Goal: Information Seeking & Learning: Check status

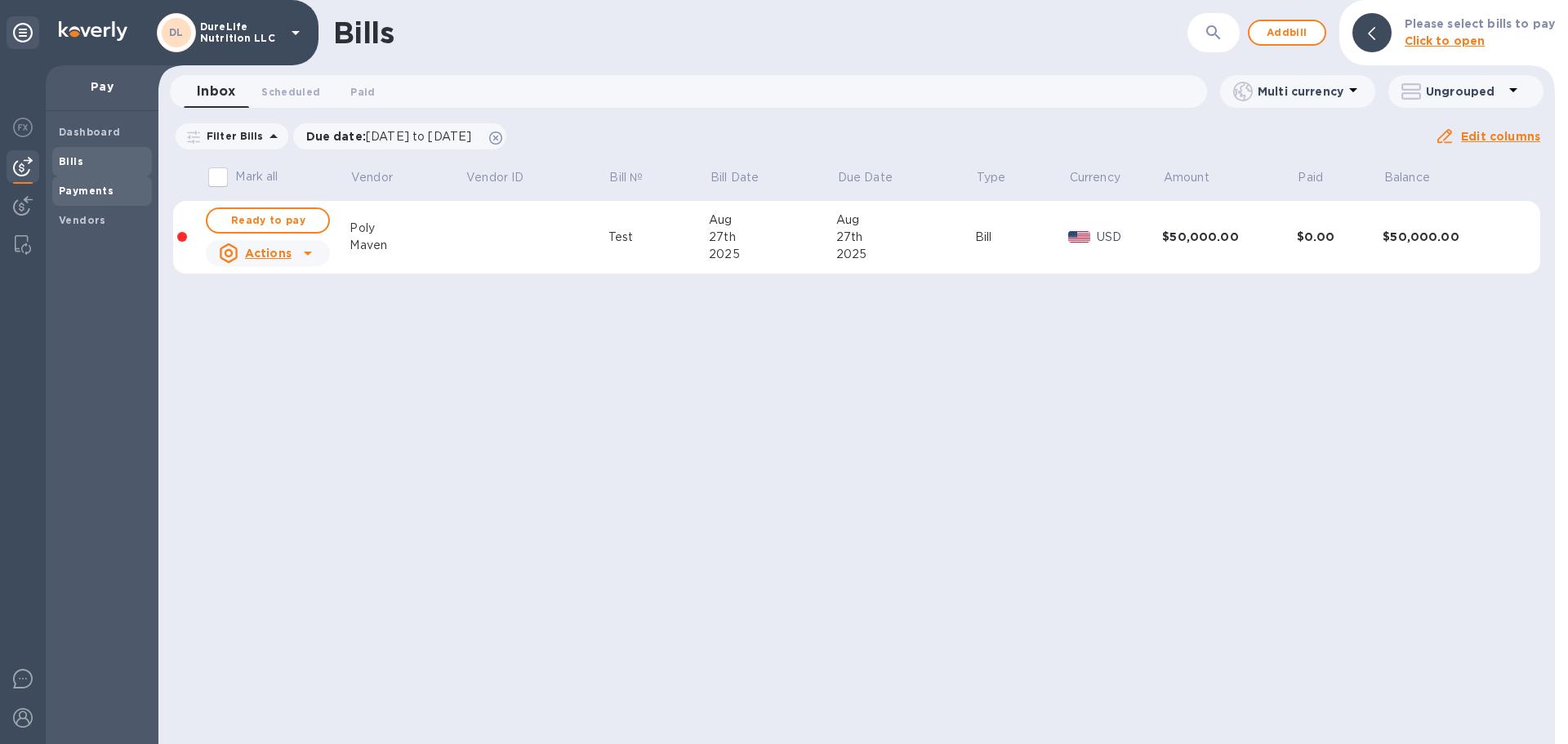
click at [121, 183] on span "Payments" at bounding box center [102, 190] width 87 height 16
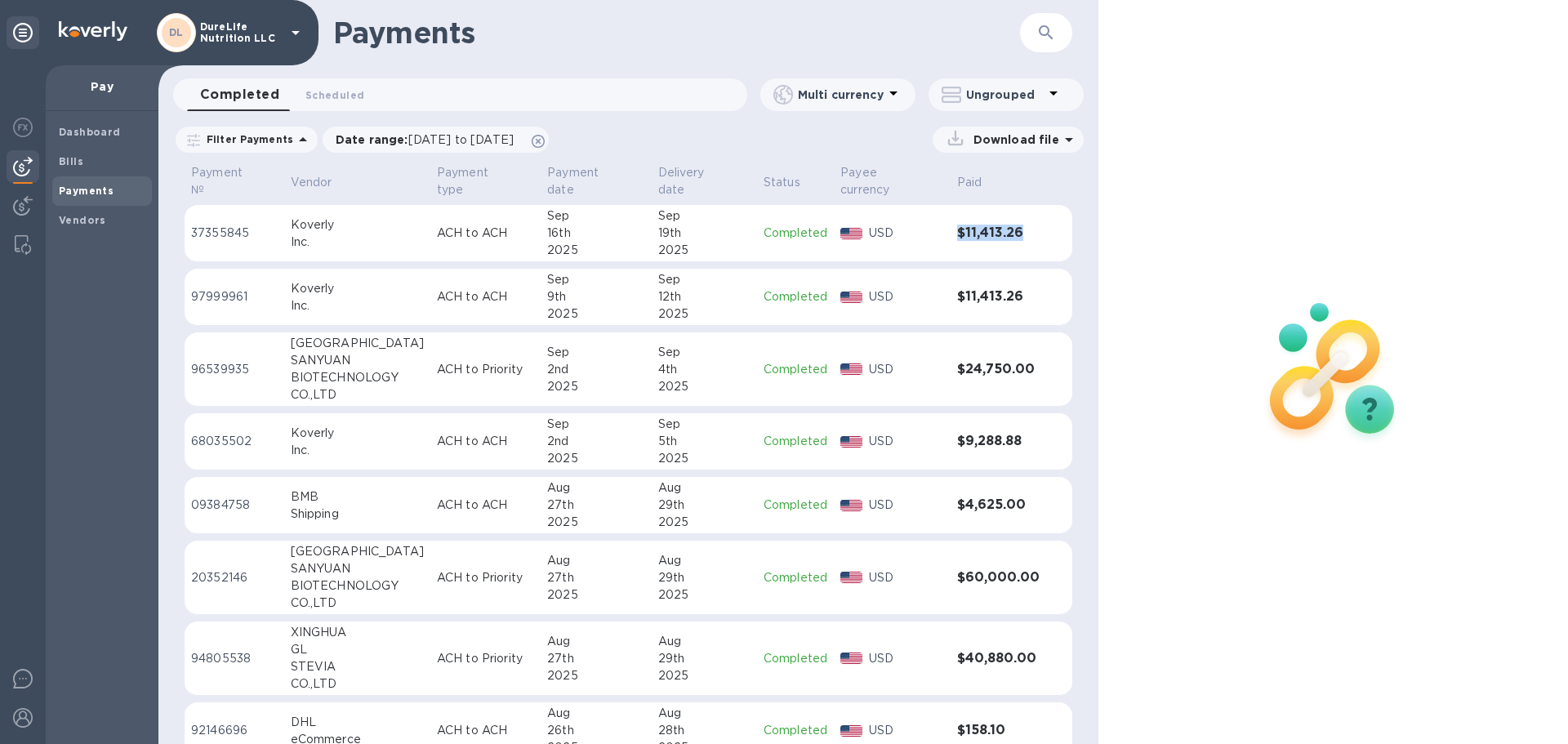
drag, startPoint x: 1027, startPoint y: 227, endPoint x: 955, endPoint y: 223, distance: 72.1
click at [955, 223] on td "$11,413.26" at bounding box center [998, 233] width 96 height 57
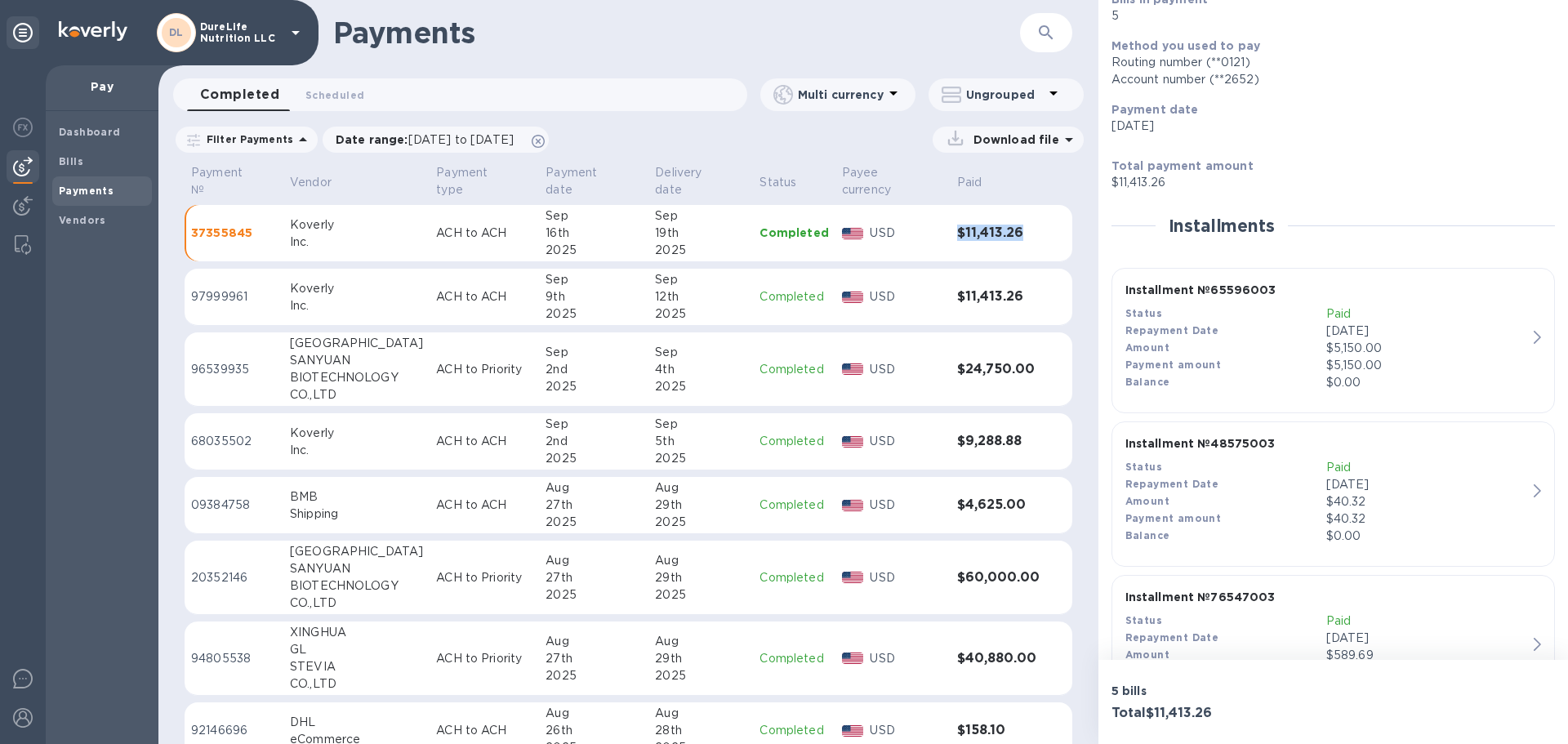
scroll to position [245, 0]
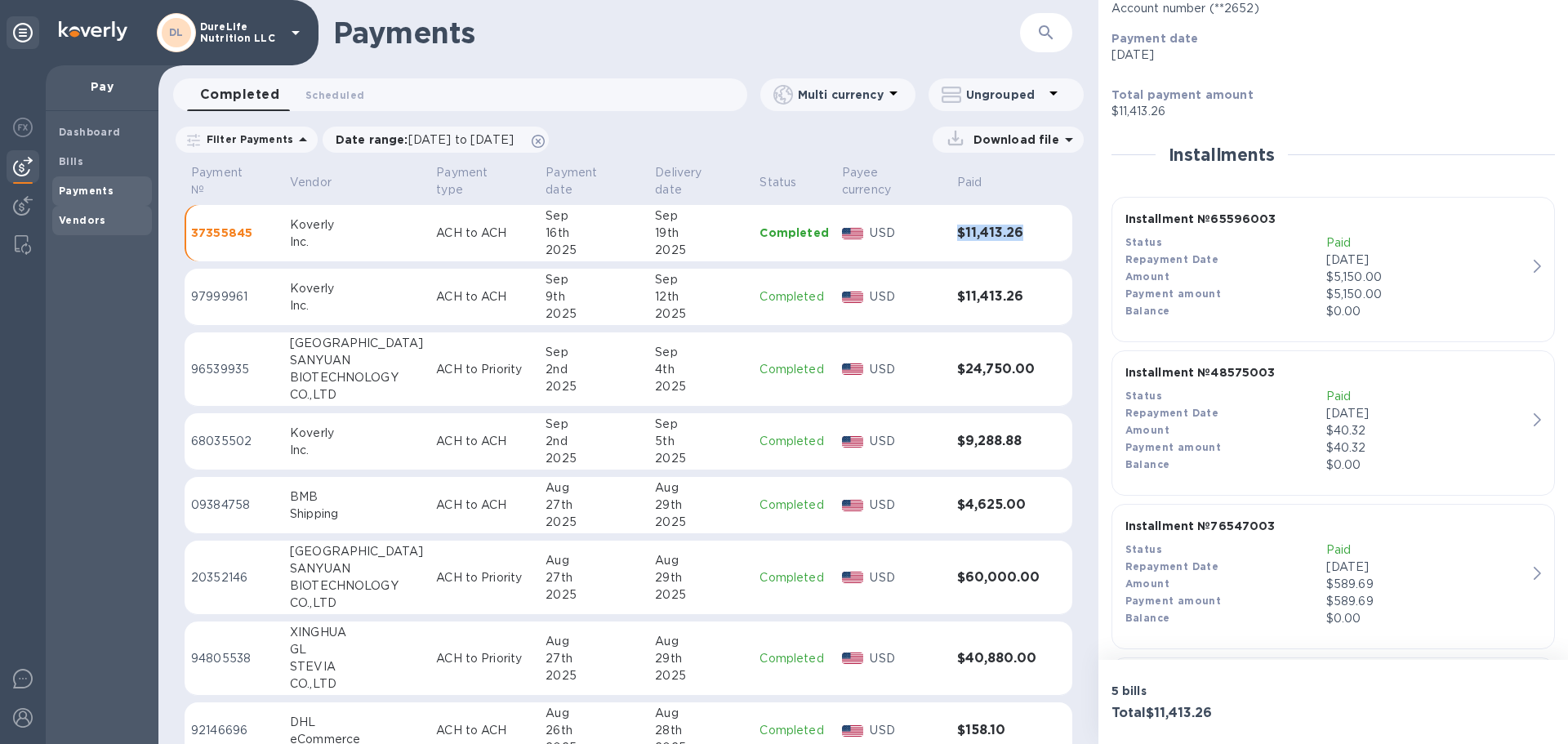
click at [94, 222] on b "Vendors" at bounding box center [82, 220] width 48 height 12
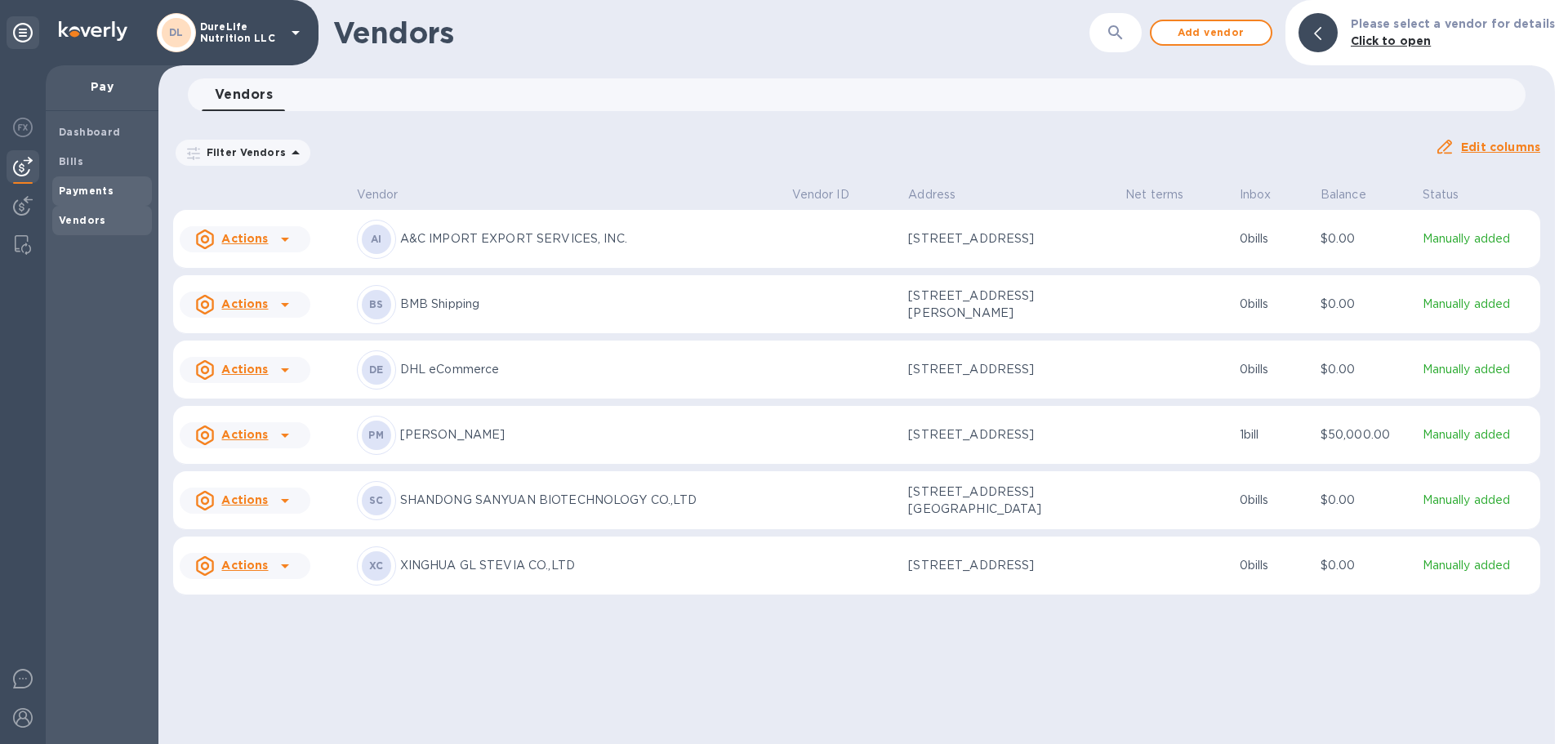
click at [88, 188] on b "Payments" at bounding box center [86, 190] width 54 height 12
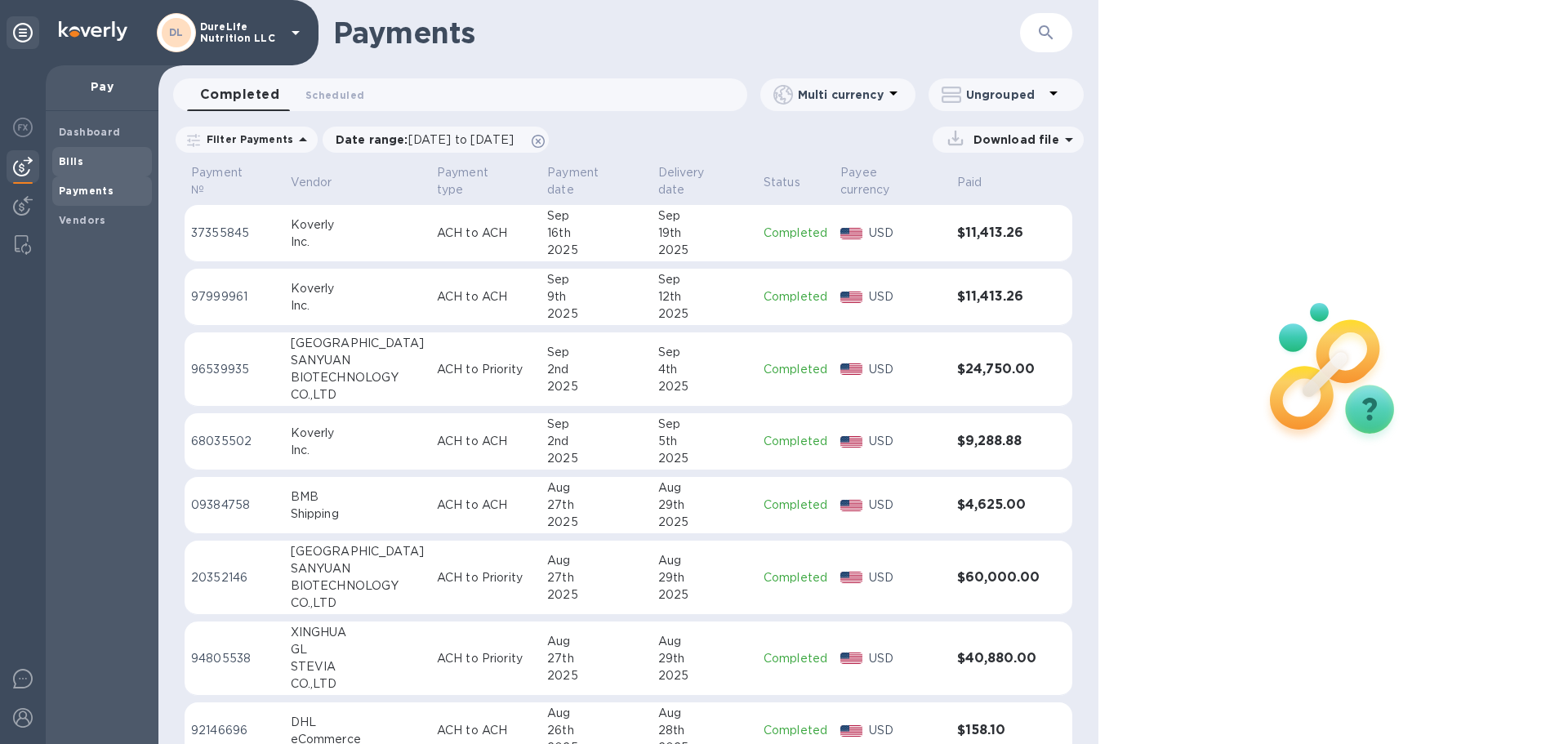
click at [111, 154] on span "Bills" at bounding box center [102, 161] width 87 height 16
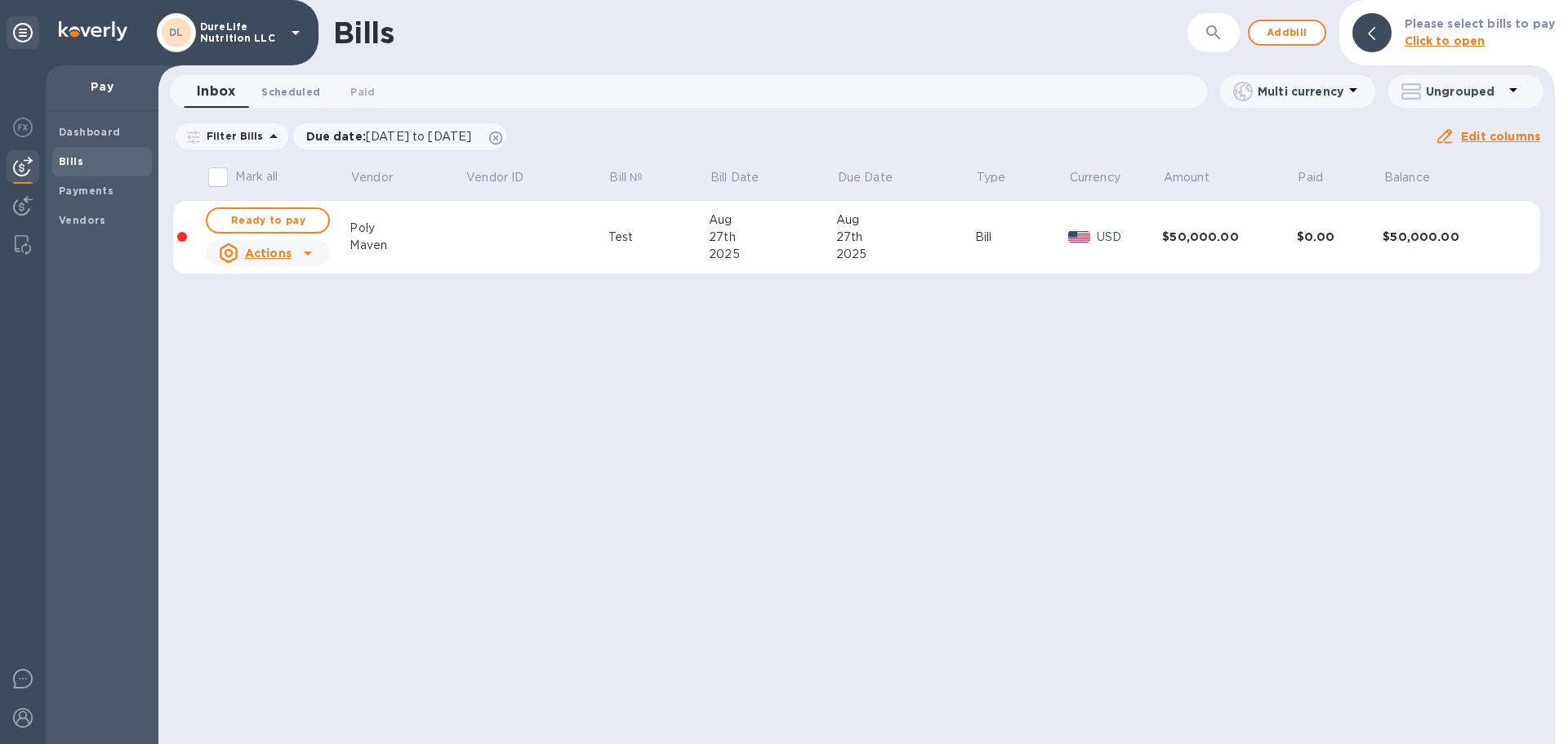
click at [302, 82] on button "Scheduled 0" at bounding box center [290, 91] width 85 height 32
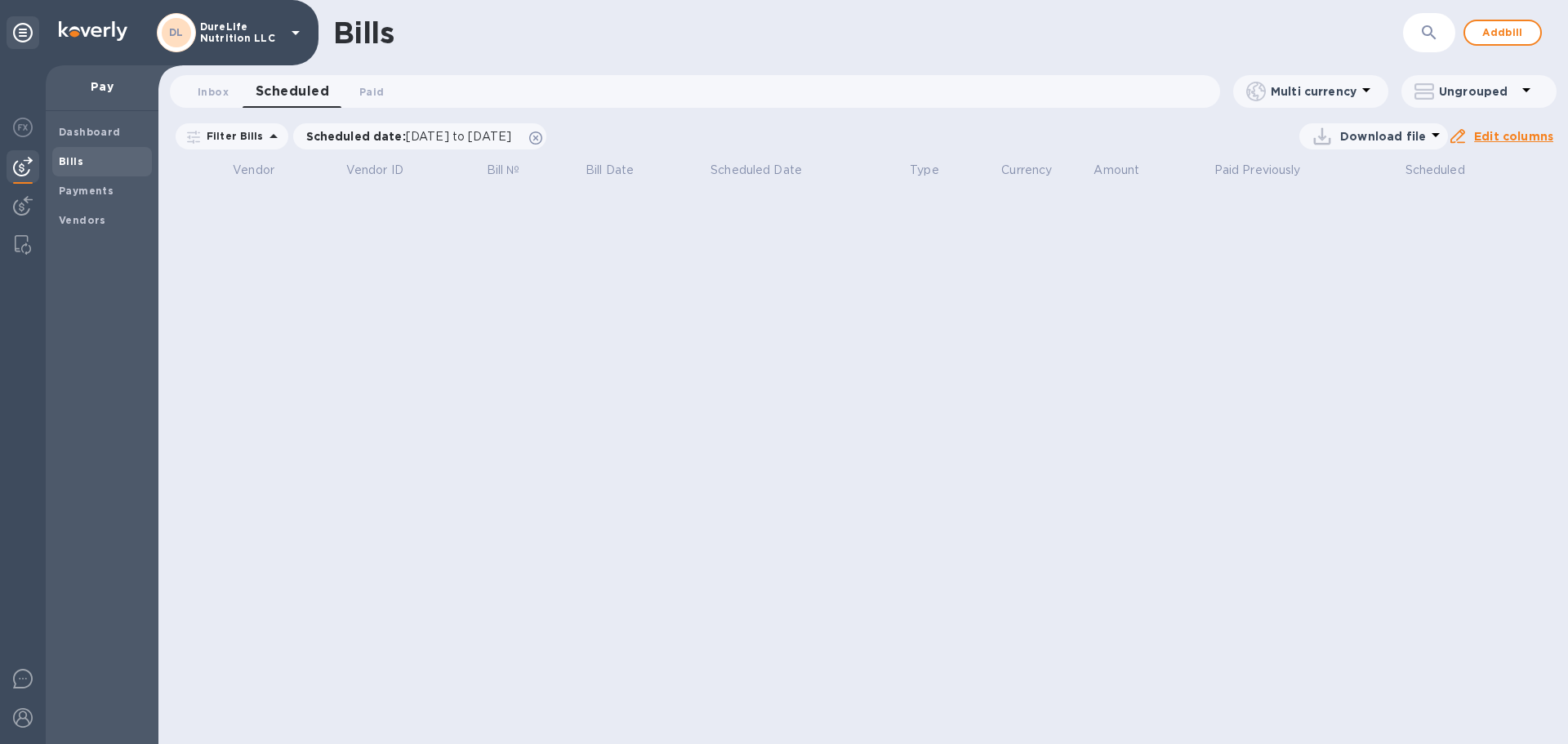
click at [372, 109] on div "Inbox 0 Scheduled 0 Paid 0 Multi currency Ungrouped" at bounding box center [863, 94] width 1416 height 39
click at [376, 92] on span "Paid 0" at bounding box center [371, 92] width 25 height 17
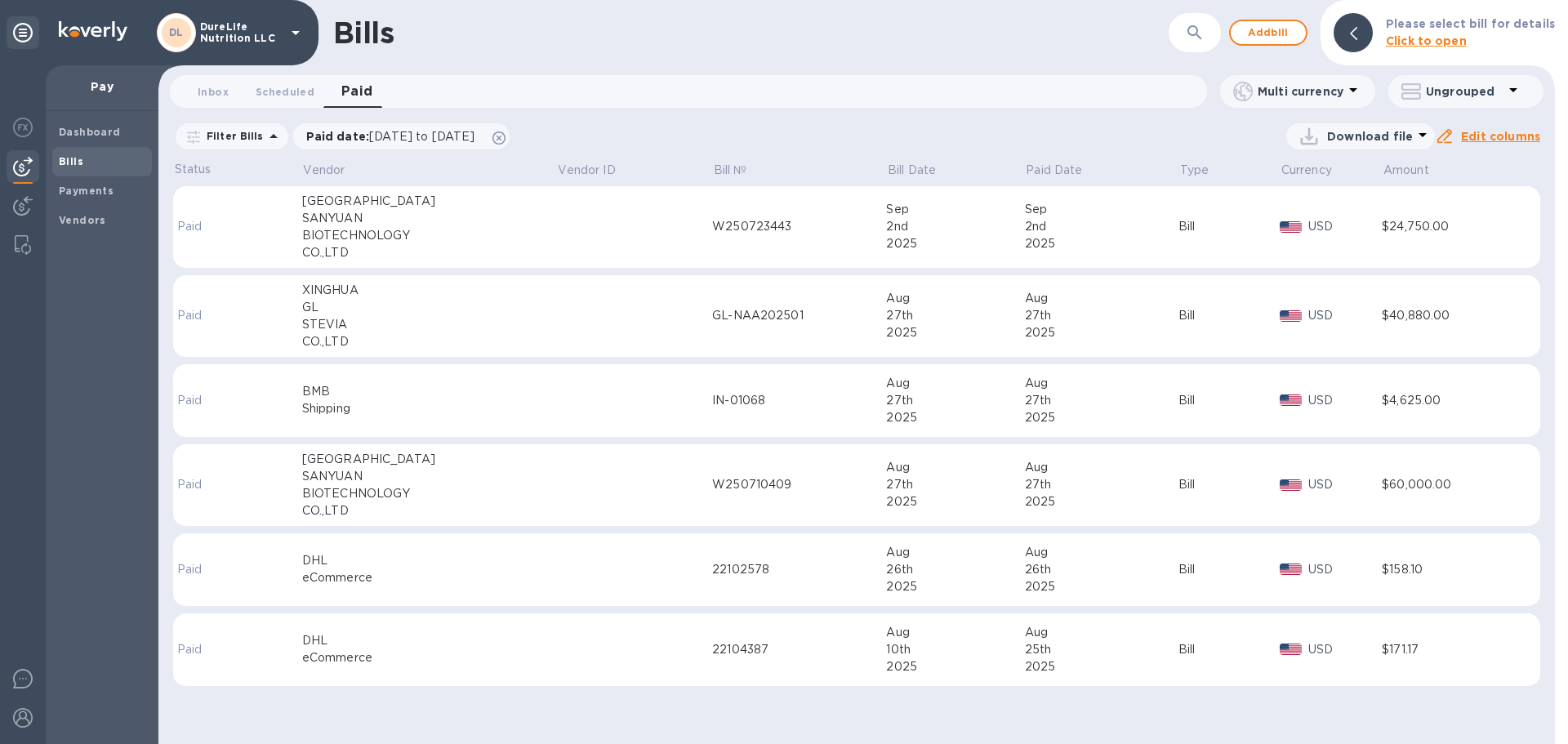
click at [1430, 231] on div "$24,750.00" at bounding box center [1448, 227] width 133 height 17
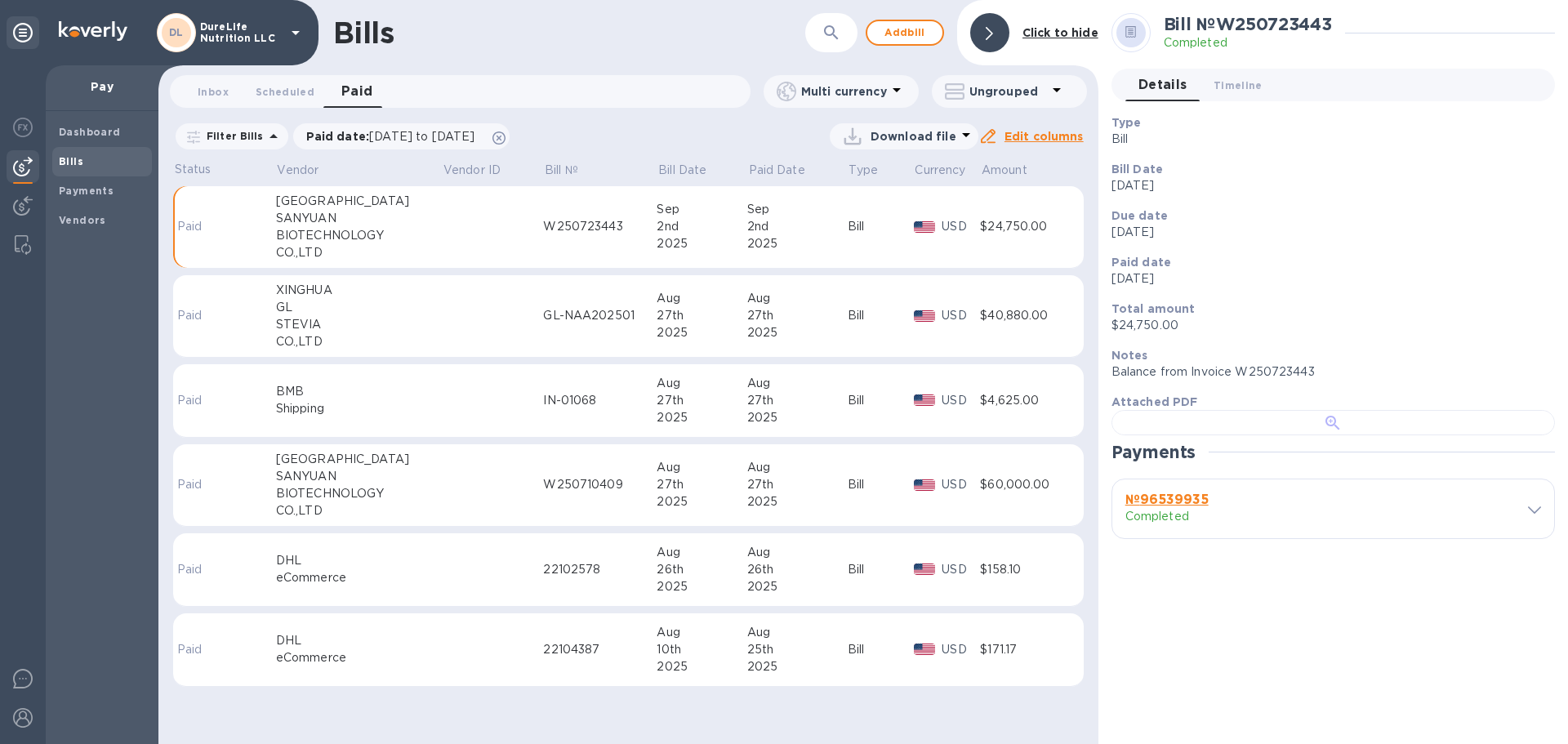
scroll to position [420, 0]
click at [1181, 507] on b "№ 96539935" at bounding box center [1167, 499] width 83 height 15
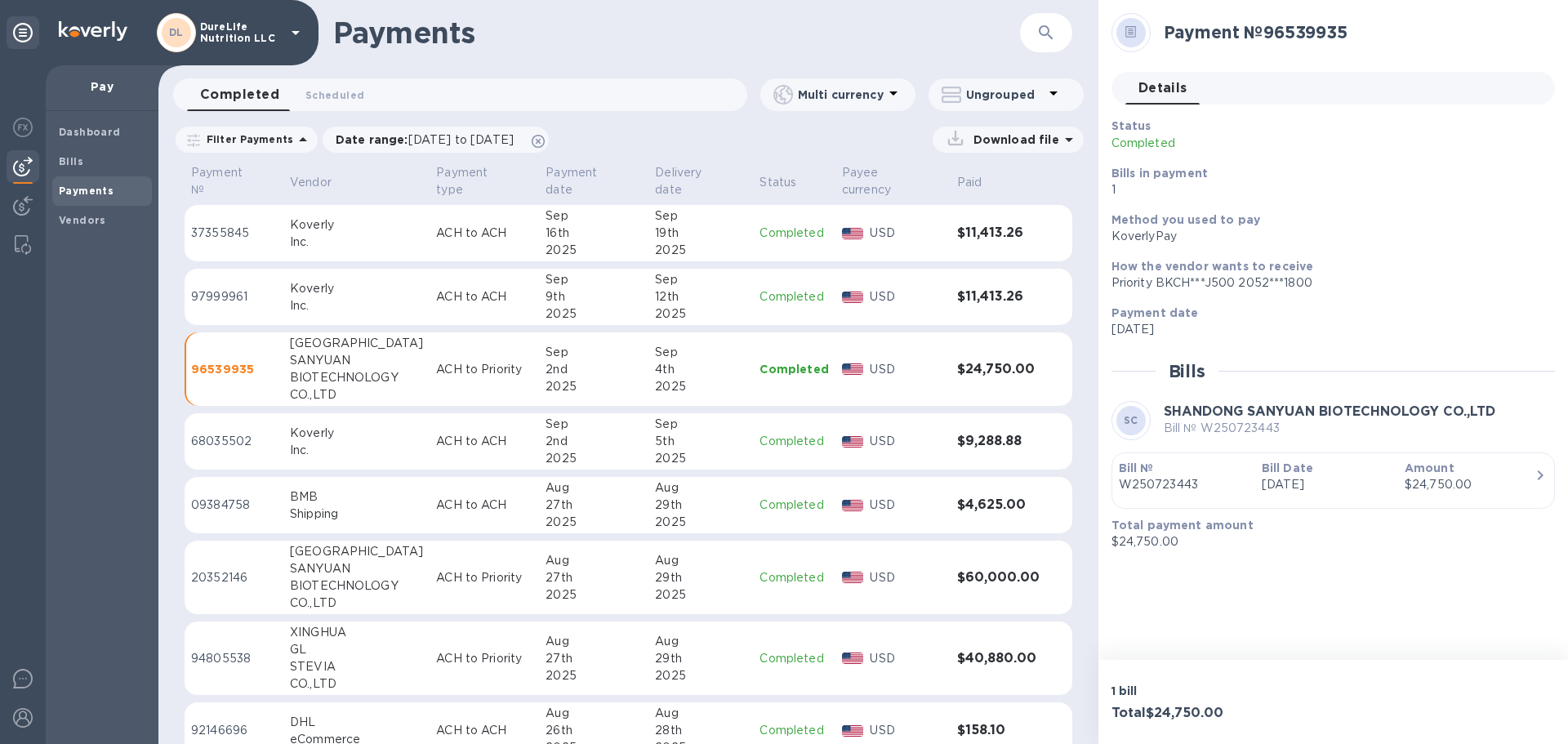
click at [1531, 481] on icon "button" at bounding box center [1540, 475] width 20 height 20
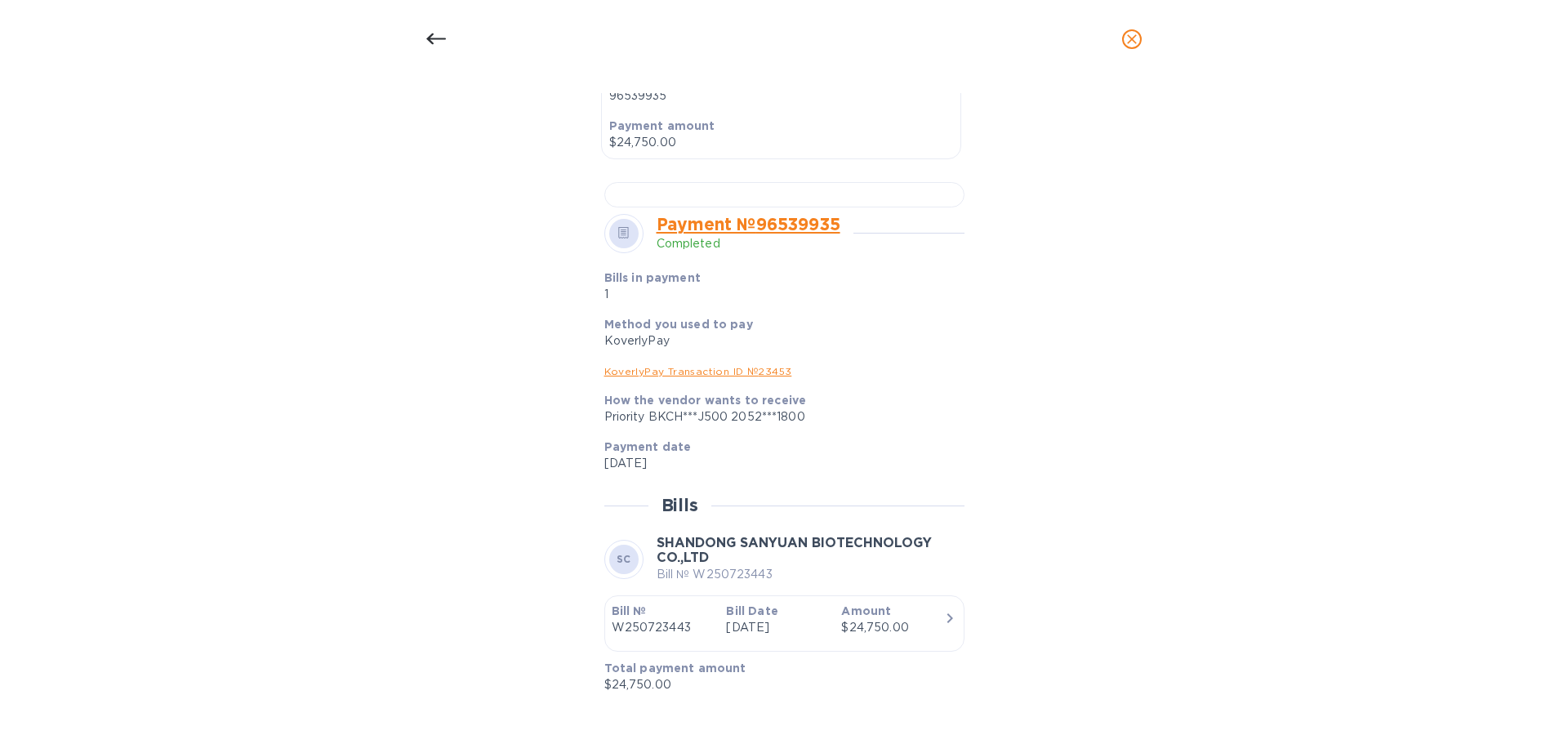
scroll to position [967, 0]
click at [436, 36] on icon at bounding box center [436, 39] width 20 height 20
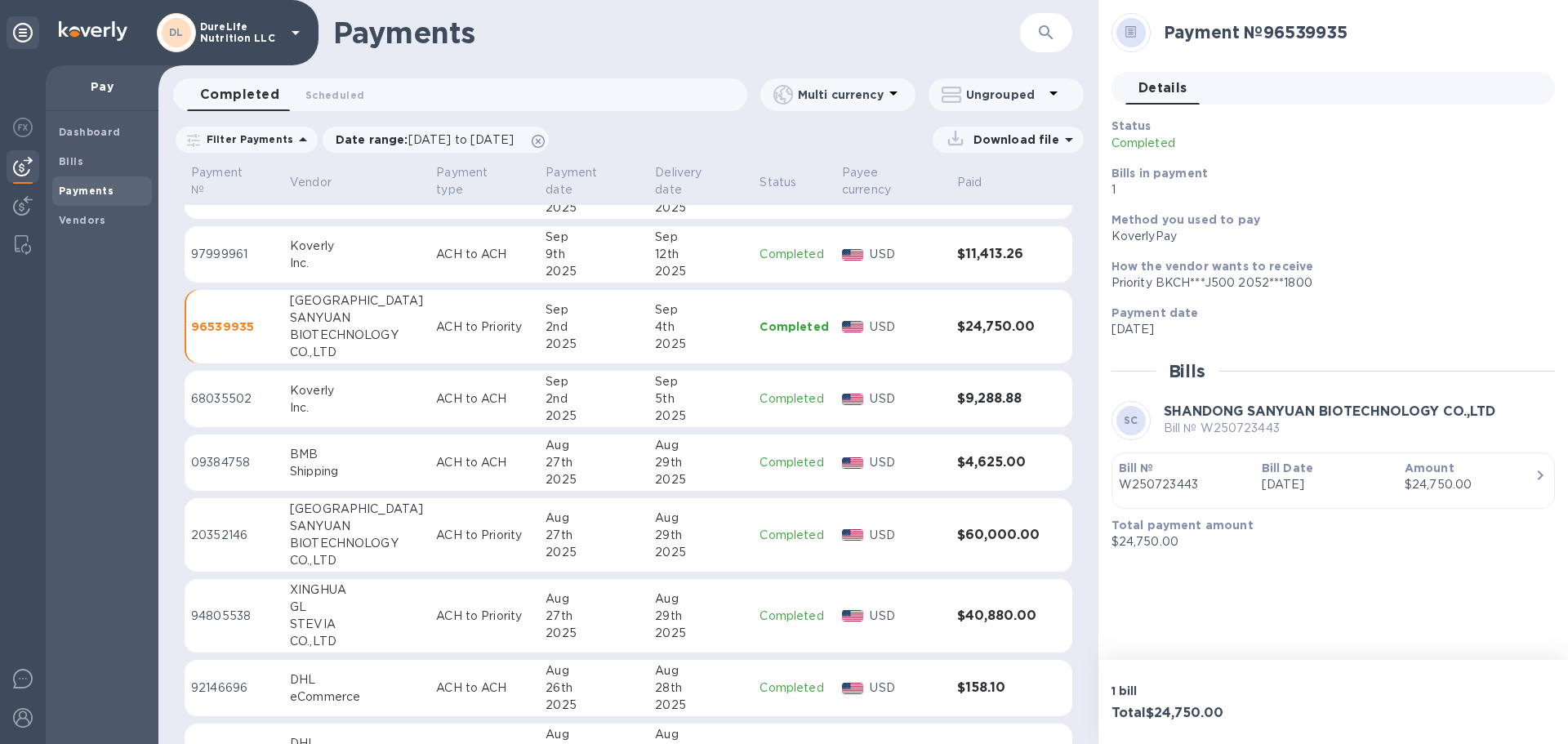
scroll to position [0, 0]
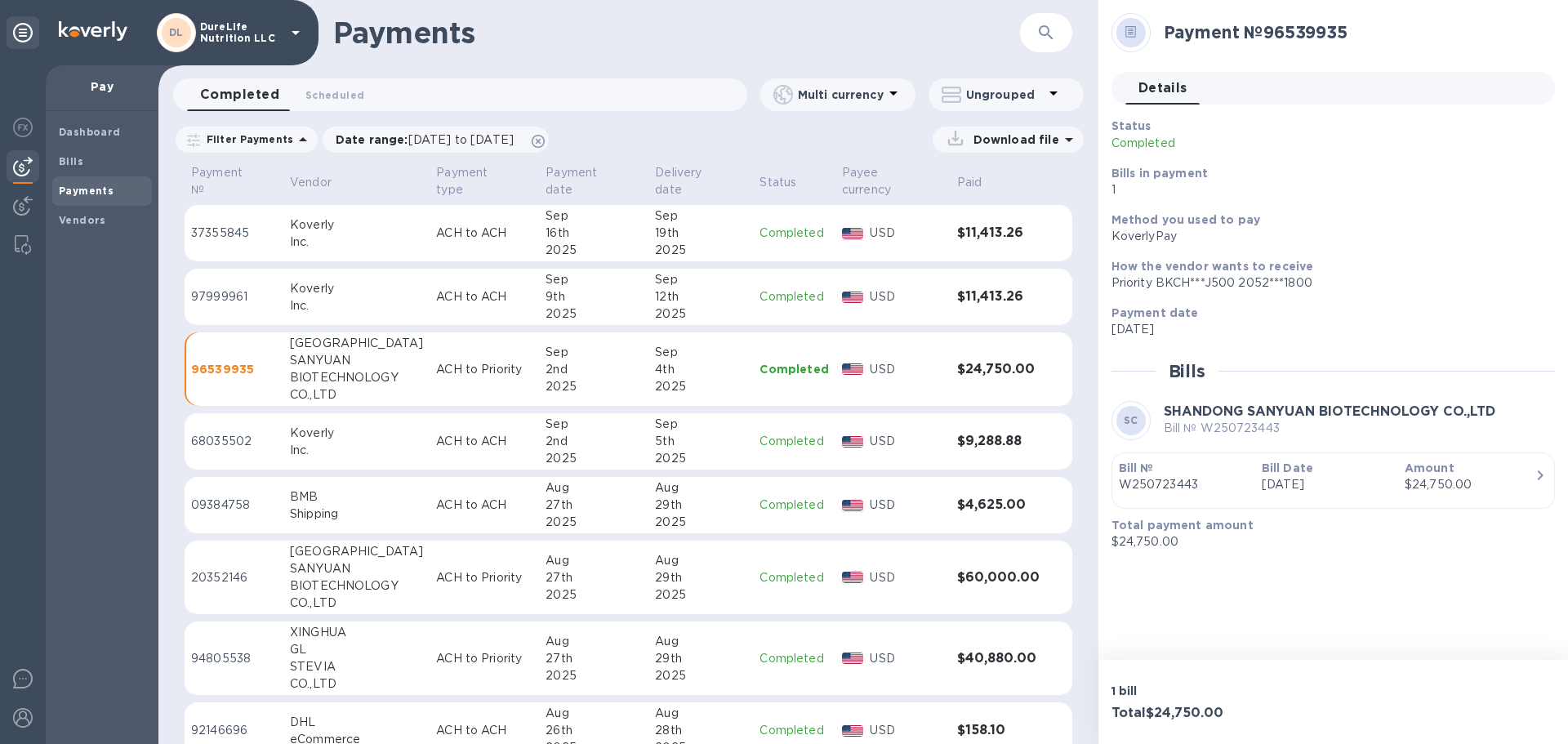
click at [996, 369] on h3 "$24,750.00" at bounding box center [998, 369] width 82 height 15
click at [976, 587] on td "$60,000.00" at bounding box center [998, 578] width 96 height 75
click at [1543, 474] on icon "button" at bounding box center [1540, 475] width 20 height 20
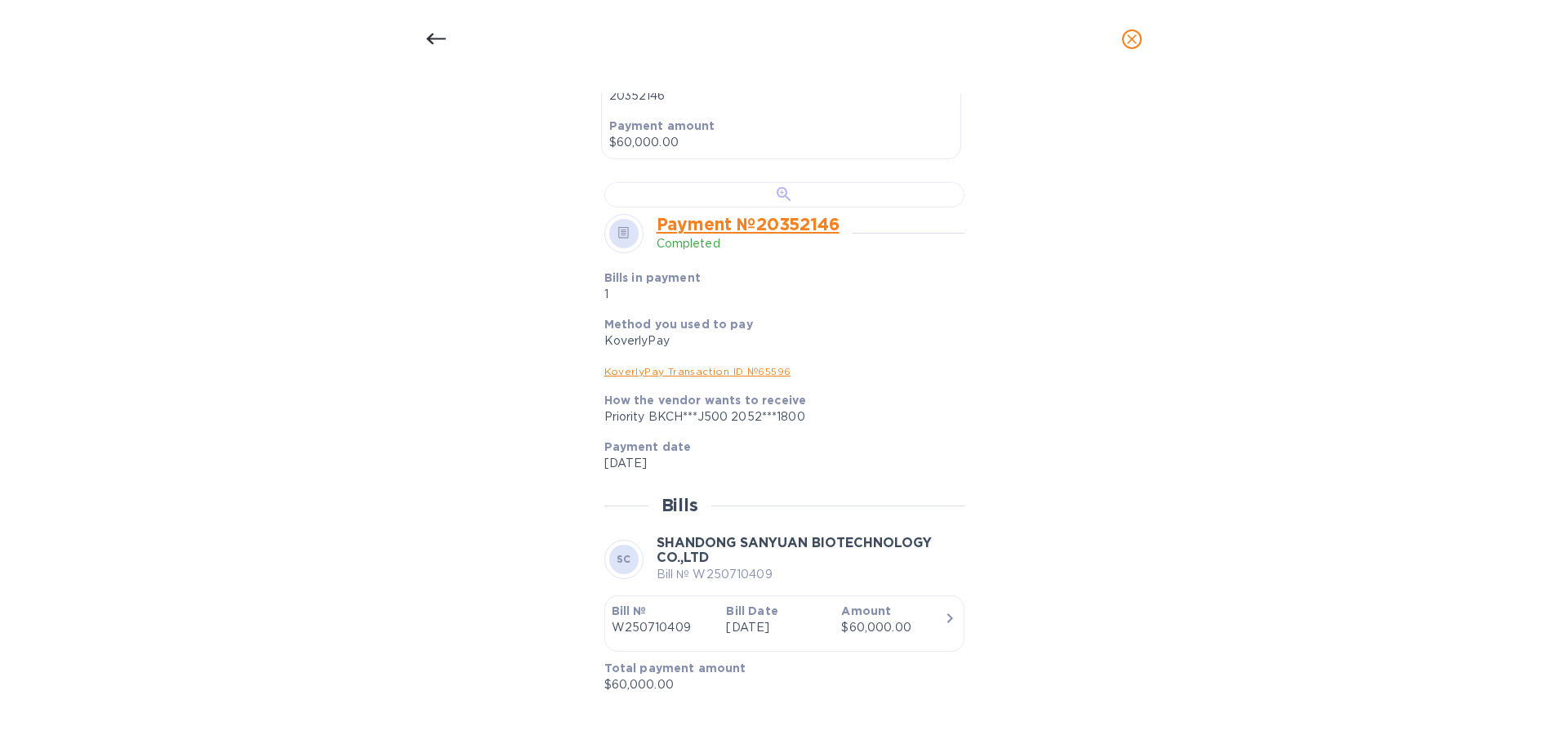
scroll to position [899, 0]
click at [758, 377] on link "KoverlyPay Transaction ID № 65596" at bounding box center [698, 371] width 187 height 12
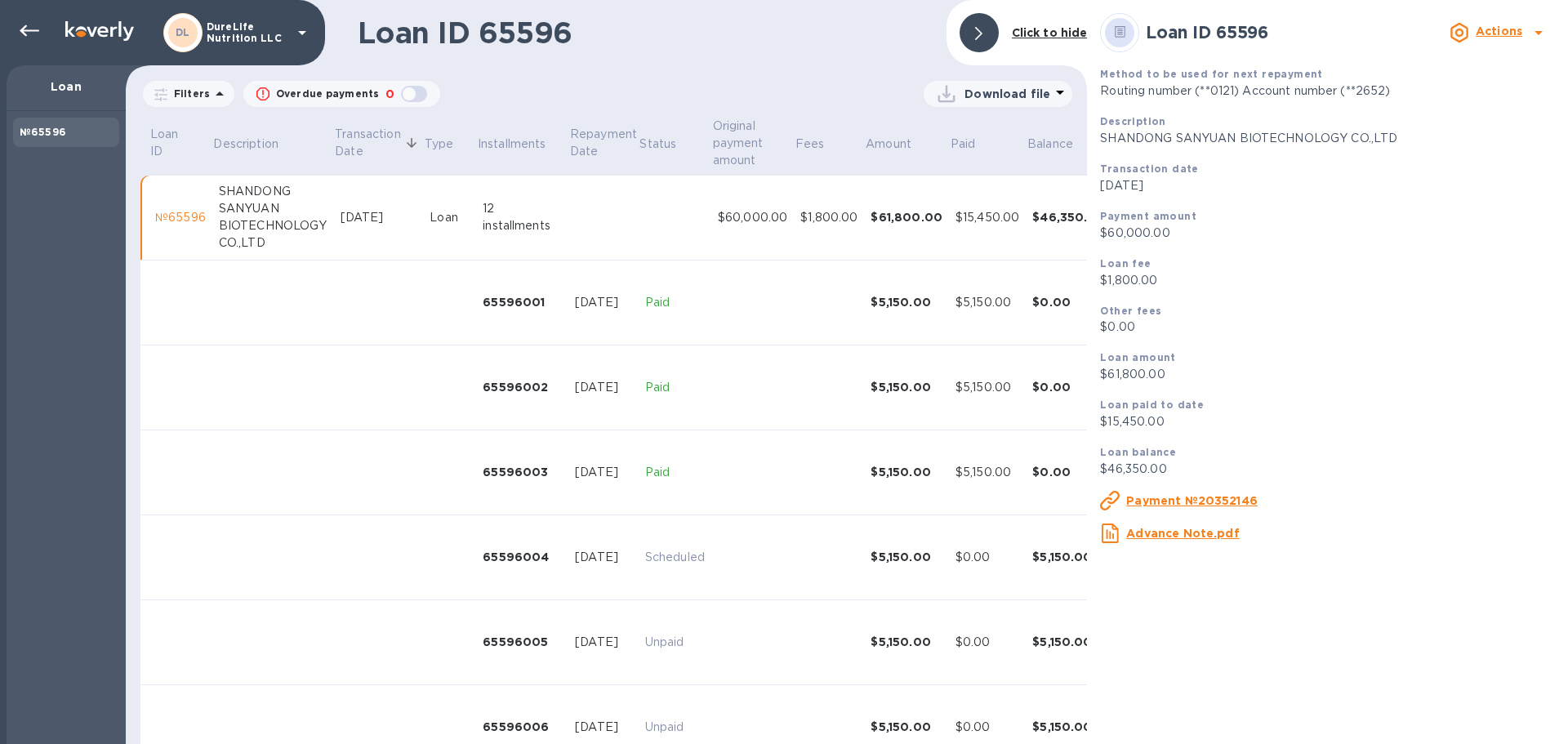
click at [1214, 538] on u "Advance Note.pdf" at bounding box center [1182, 533] width 113 height 13
click at [974, 32] on div at bounding box center [979, 32] width 39 height 39
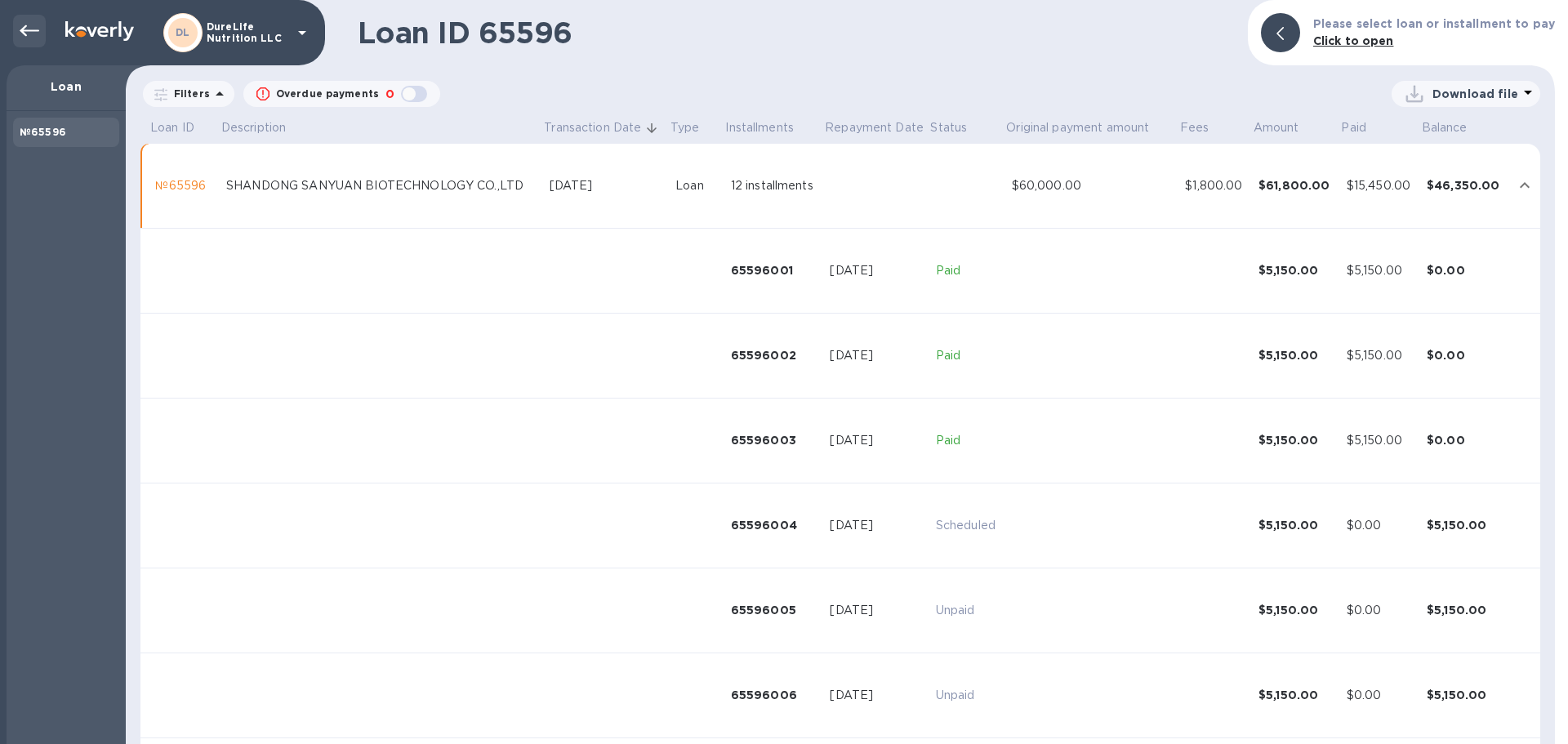
click at [24, 18] on div at bounding box center [29, 31] width 32 height 32
click at [31, 22] on icon at bounding box center [29, 31] width 20 height 20
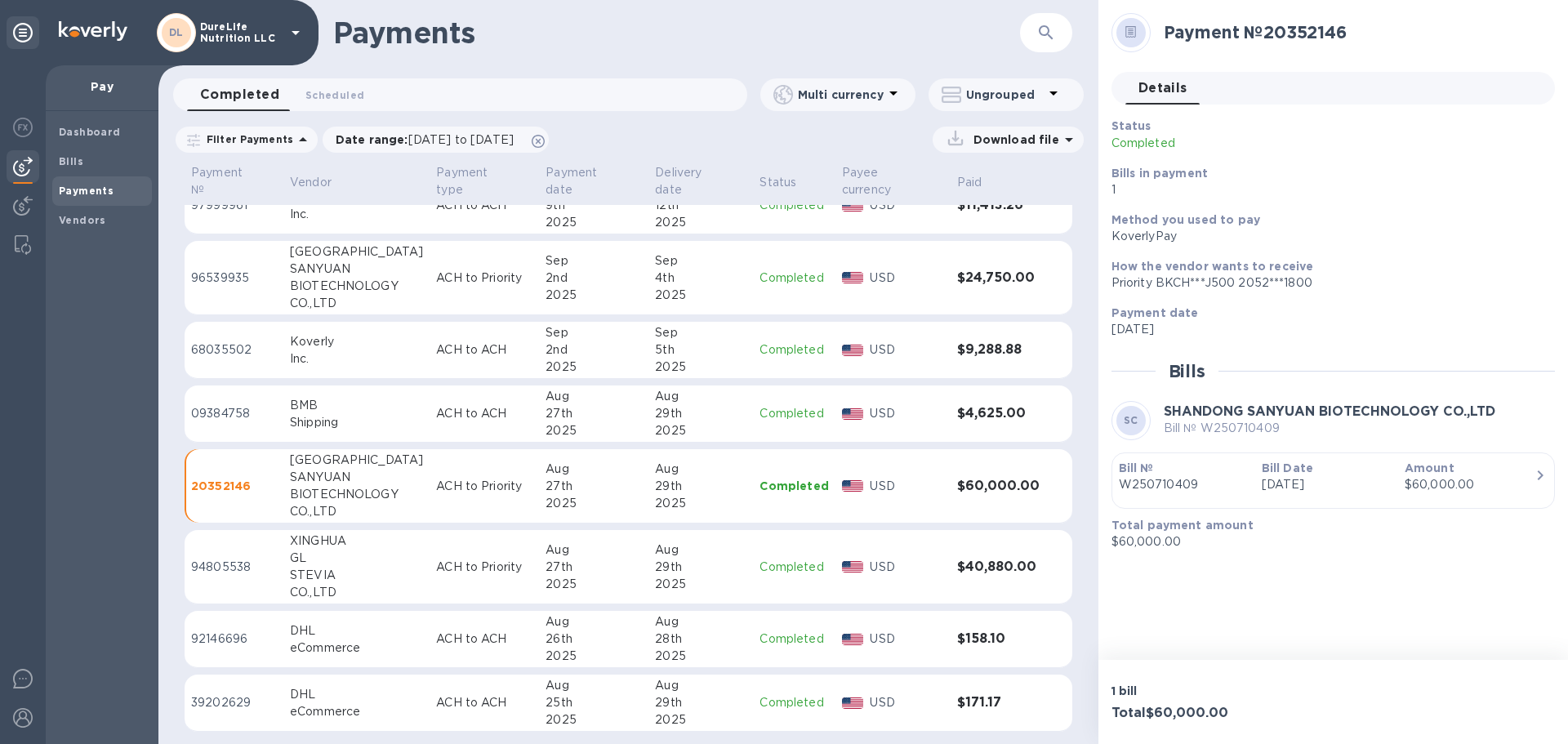
scroll to position [94, 0]
click at [1031, 579] on td "$40,880.00" at bounding box center [998, 565] width 96 height 75
click at [1137, 412] on div "XC" at bounding box center [1131, 420] width 30 height 30
click at [1542, 486] on div "button" at bounding box center [1541, 476] width 13 height 22
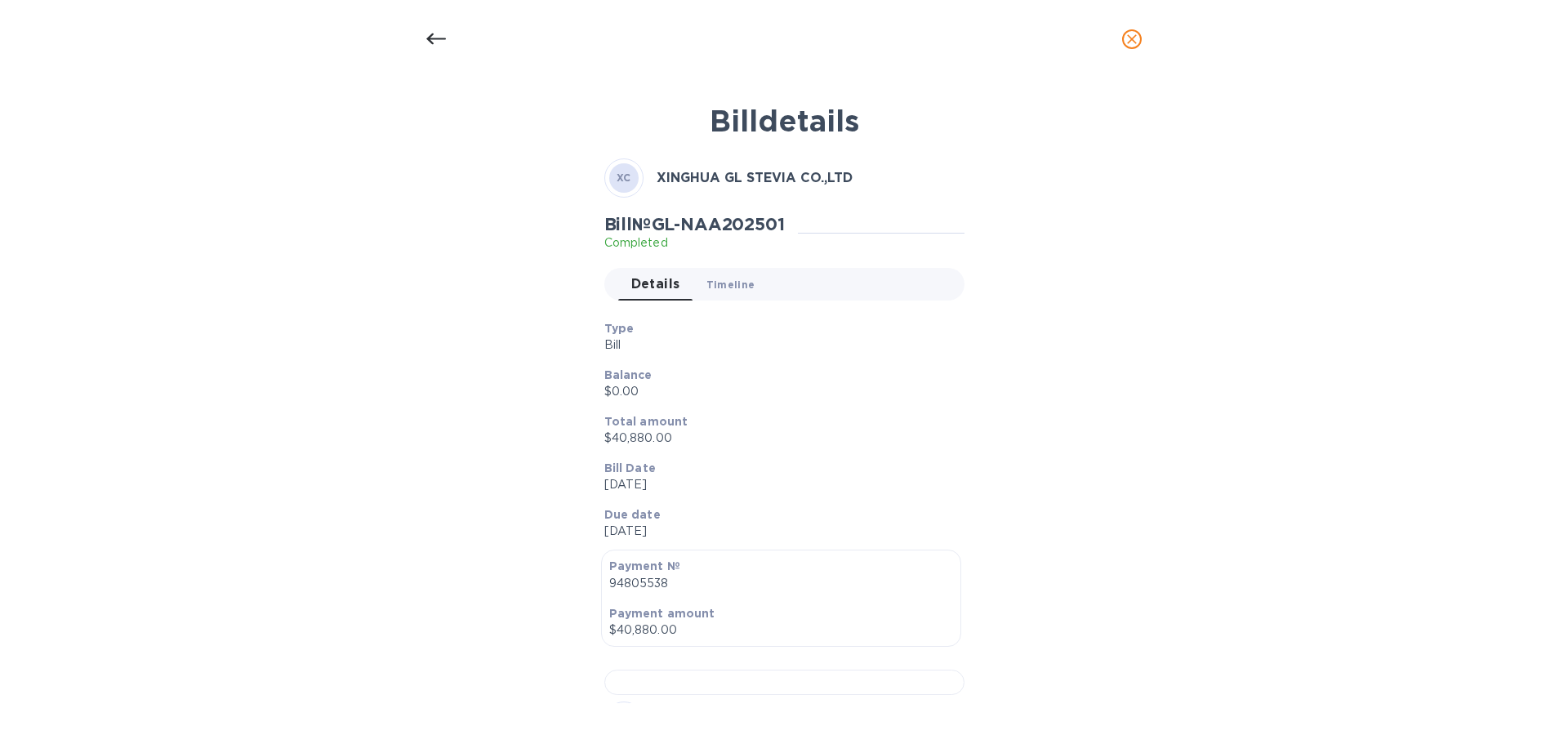
click at [715, 291] on span "Timeline 0" at bounding box center [731, 285] width 49 height 17
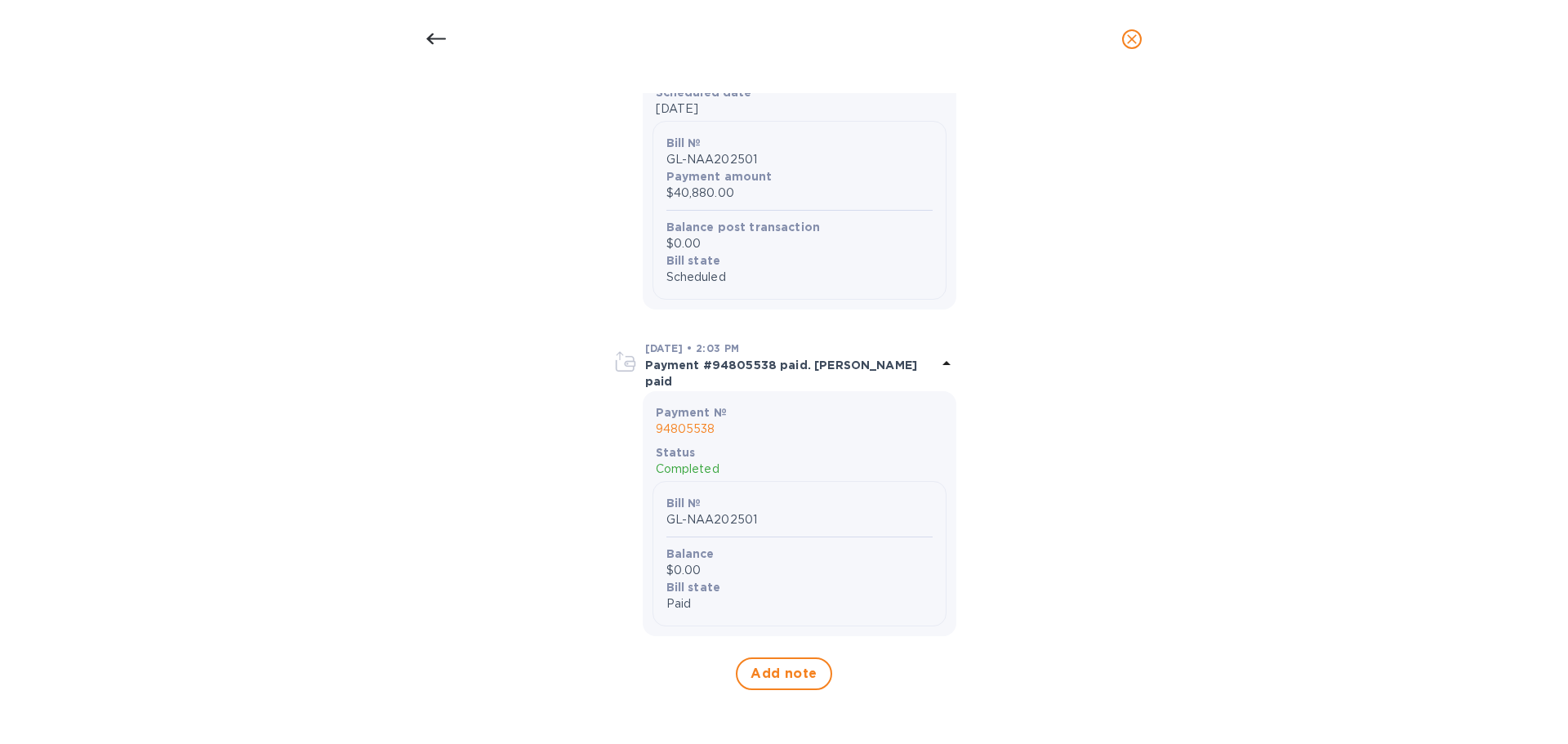
scroll to position [1339, 0]
click at [686, 421] on p "94805538" at bounding box center [799, 429] width 287 height 17
click at [706, 427] on p "94805538" at bounding box center [799, 429] width 287 height 17
click at [945, 360] on icon at bounding box center [946, 363] width 20 height 20
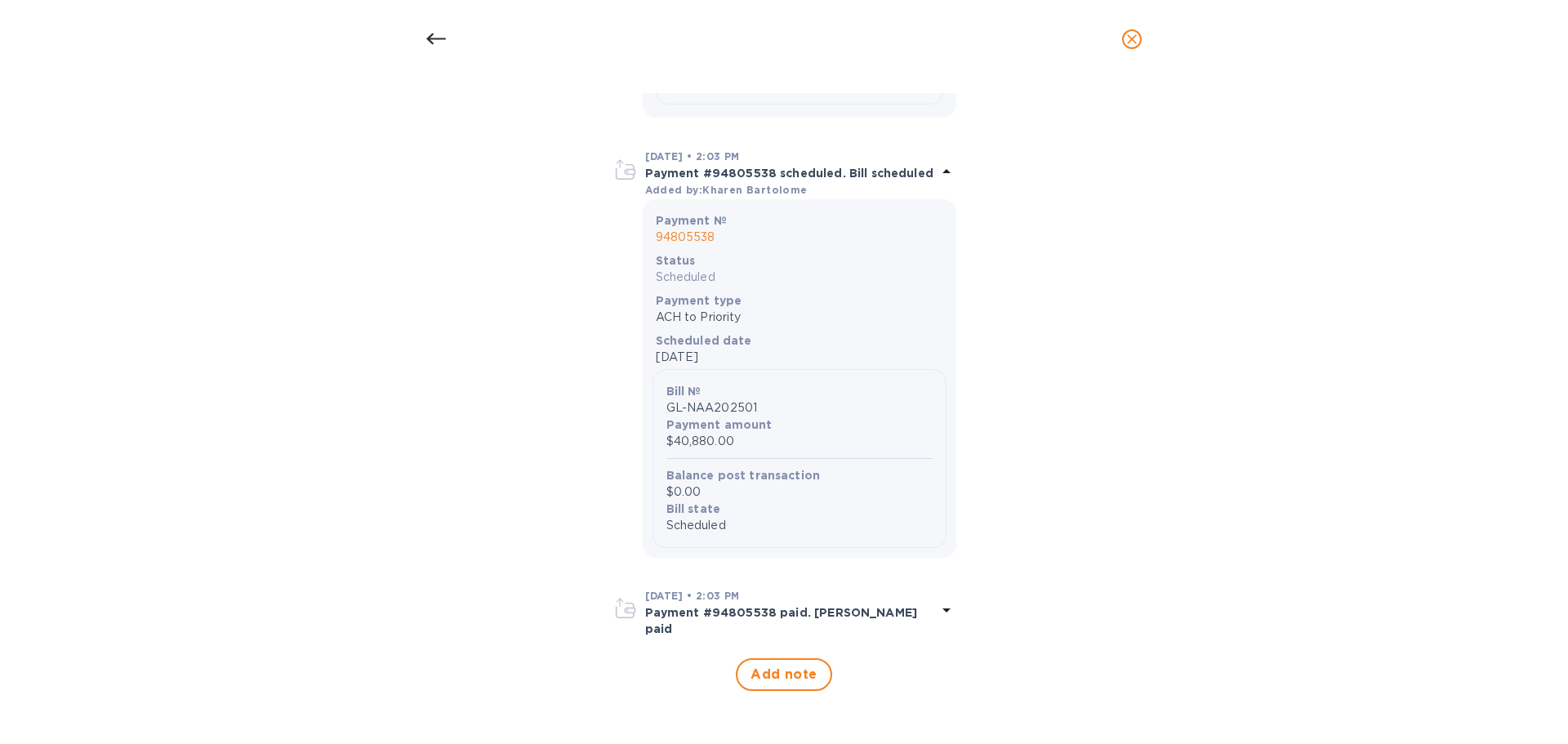
scroll to position [1081, 0]
click at [942, 177] on icon at bounding box center [946, 171] width 20 height 20
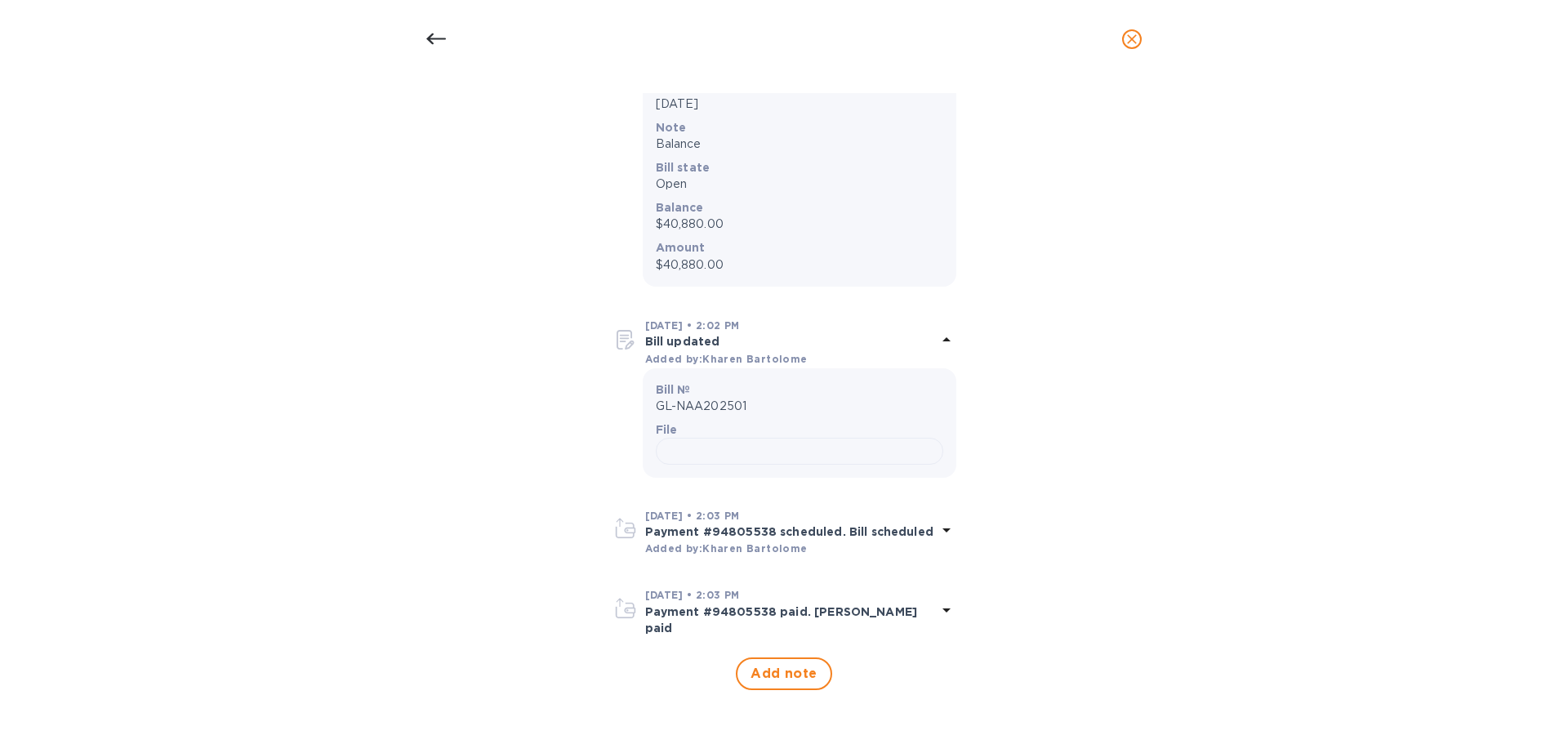
scroll to position [393, 0]
click at [947, 330] on icon at bounding box center [946, 339] width 20 height 20
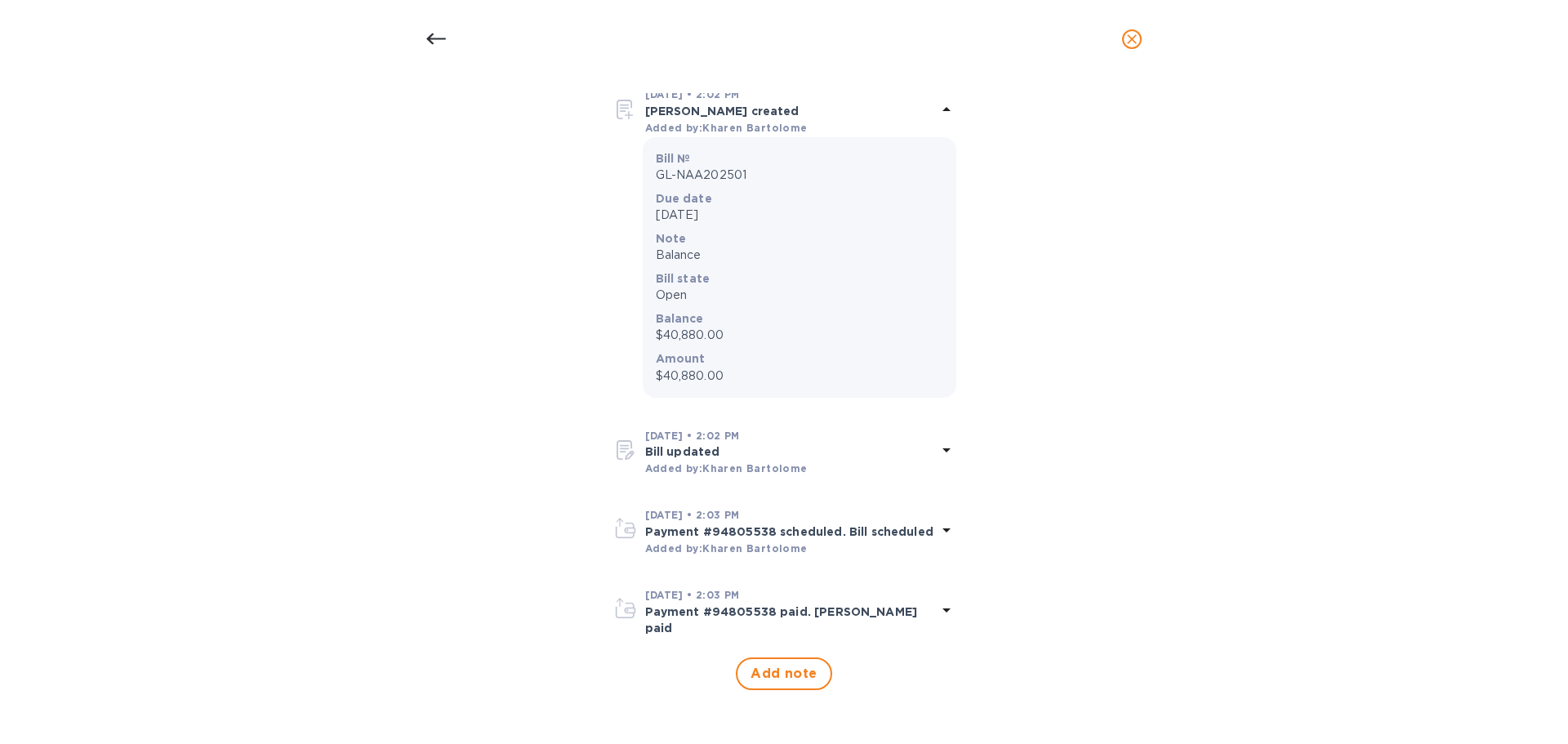
scroll to position [233, 0]
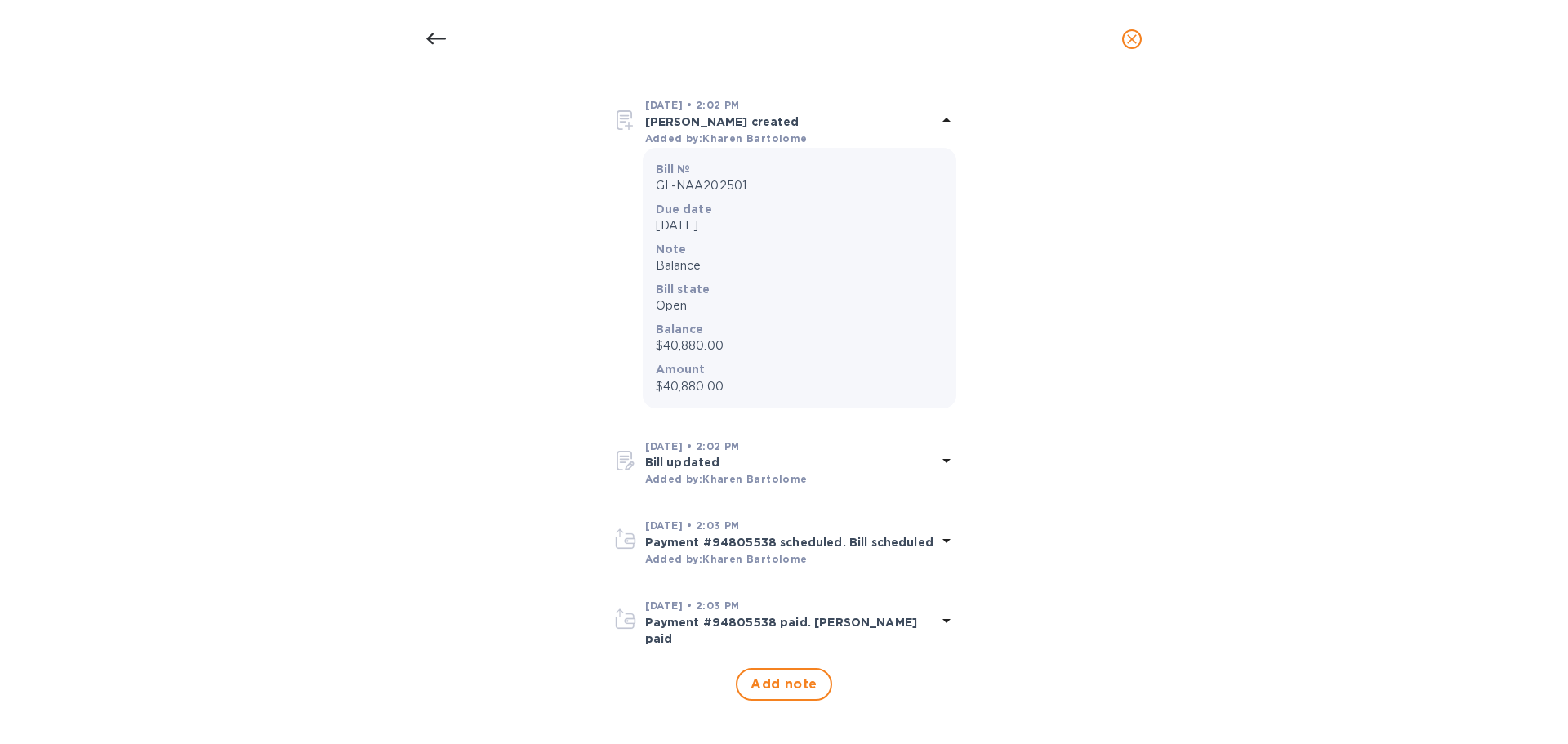
click at [938, 119] on icon at bounding box center [946, 120] width 20 height 20
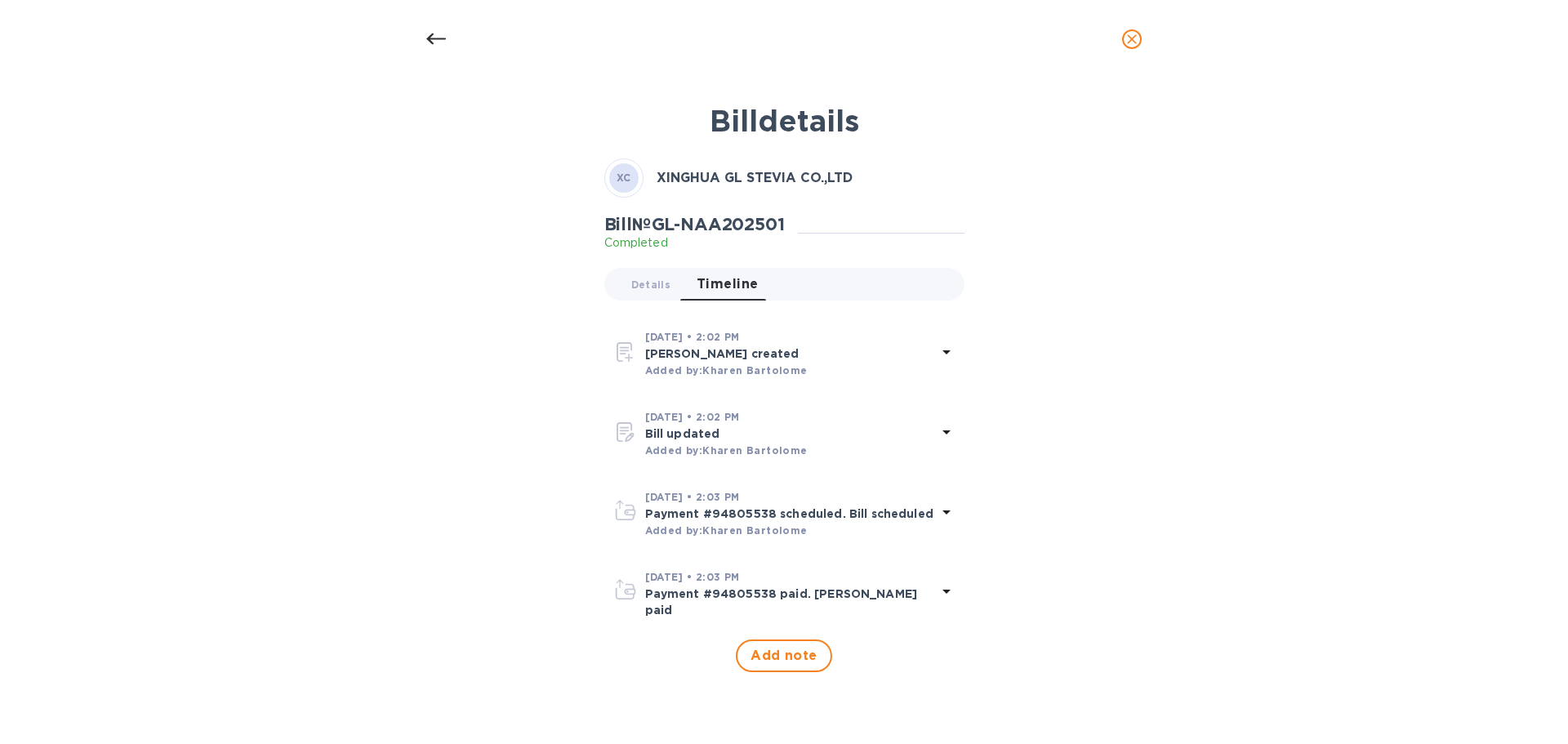
scroll to position [0, 0]
click at [651, 273] on button "Details 0" at bounding box center [651, 284] width 65 height 32
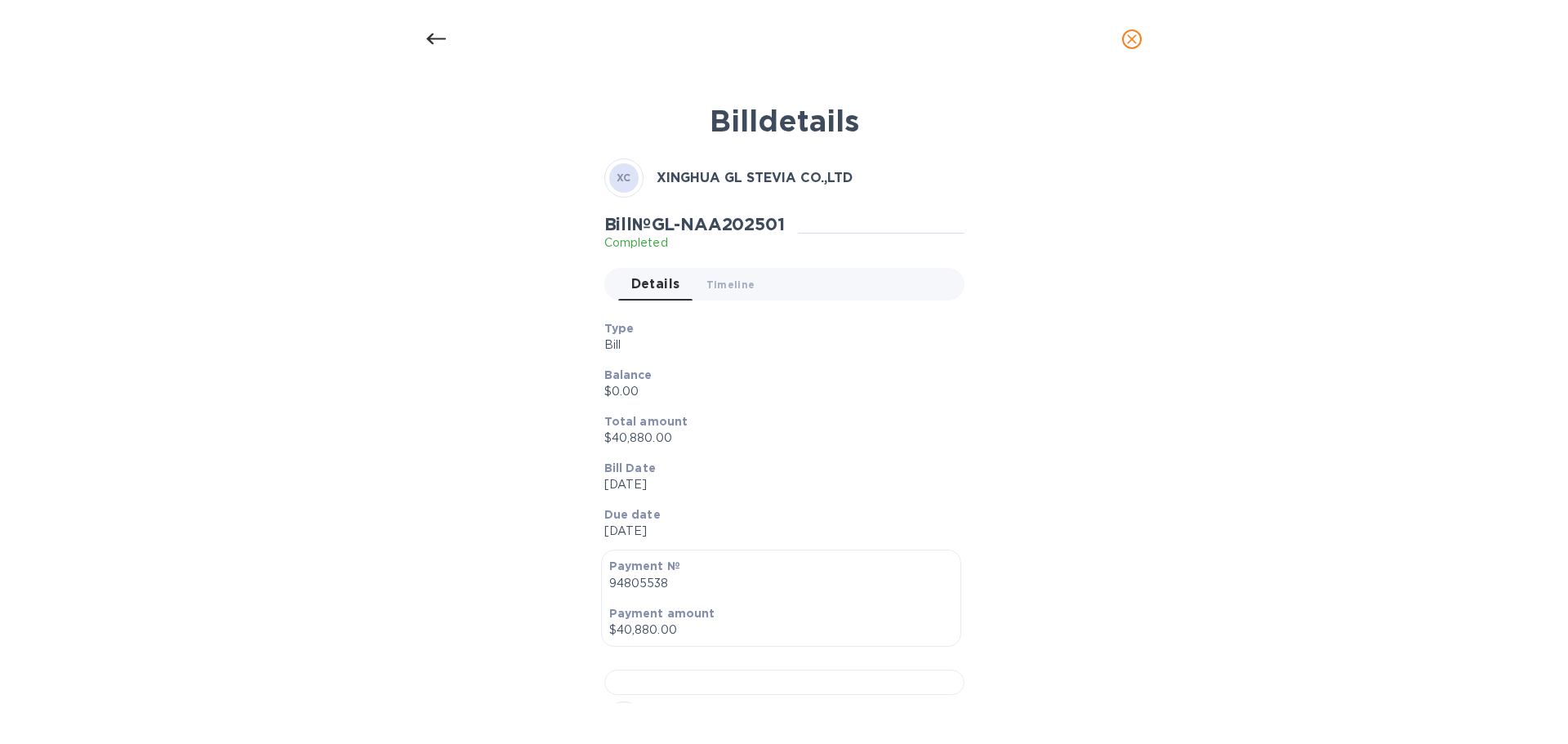
drag, startPoint x: 443, startPoint y: 31, endPoint x: 437, endPoint y: 41, distance: 11.7
click at [443, 31] on icon at bounding box center [436, 39] width 20 height 20
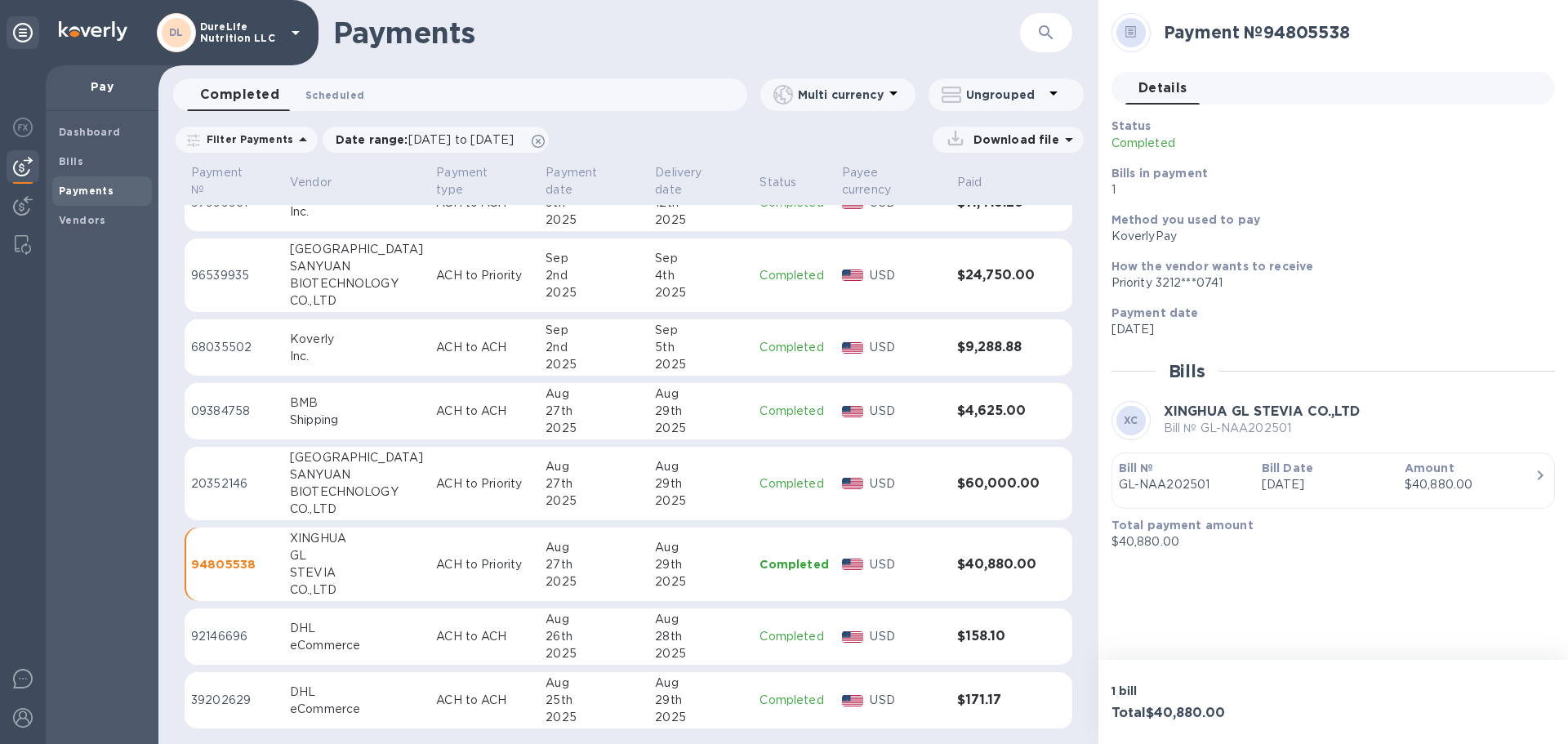
click at [331, 89] on span "Scheduled 0" at bounding box center [335, 95] width 59 height 17
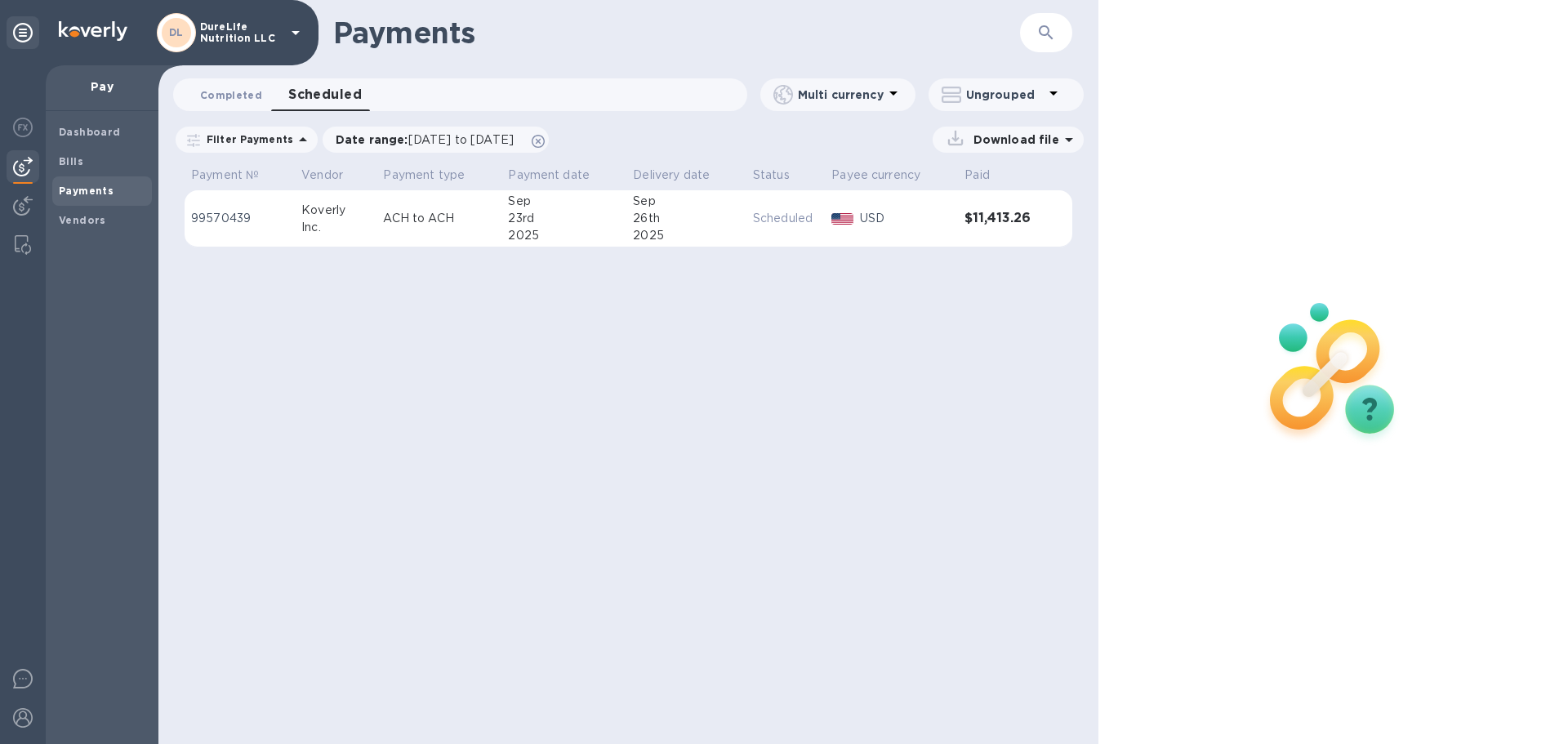
click at [228, 89] on span "Completed 0" at bounding box center [231, 95] width 62 height 17
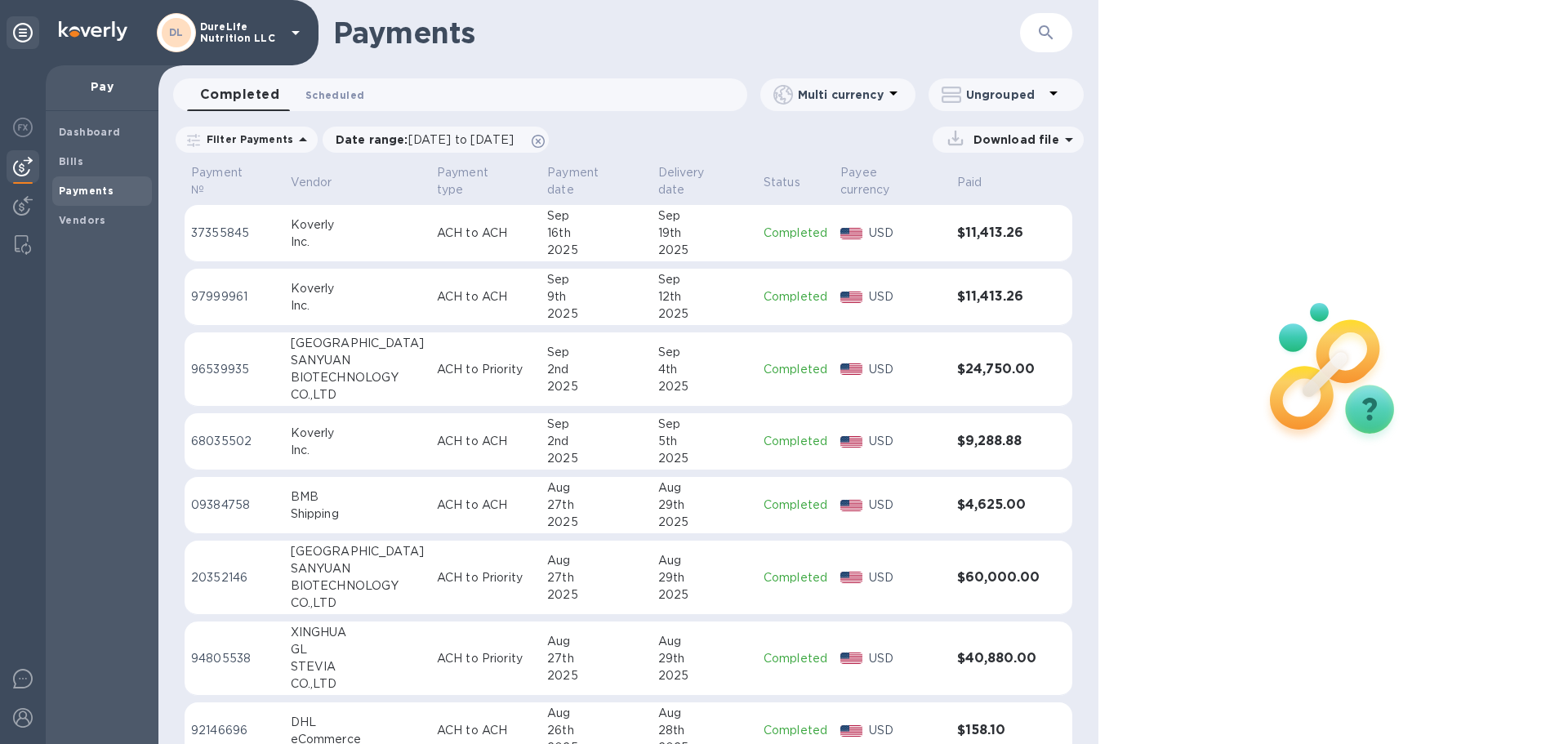
click at [343, 96] on span "Scheduled 0" at bounding box center [335, 95] width 59 height 17
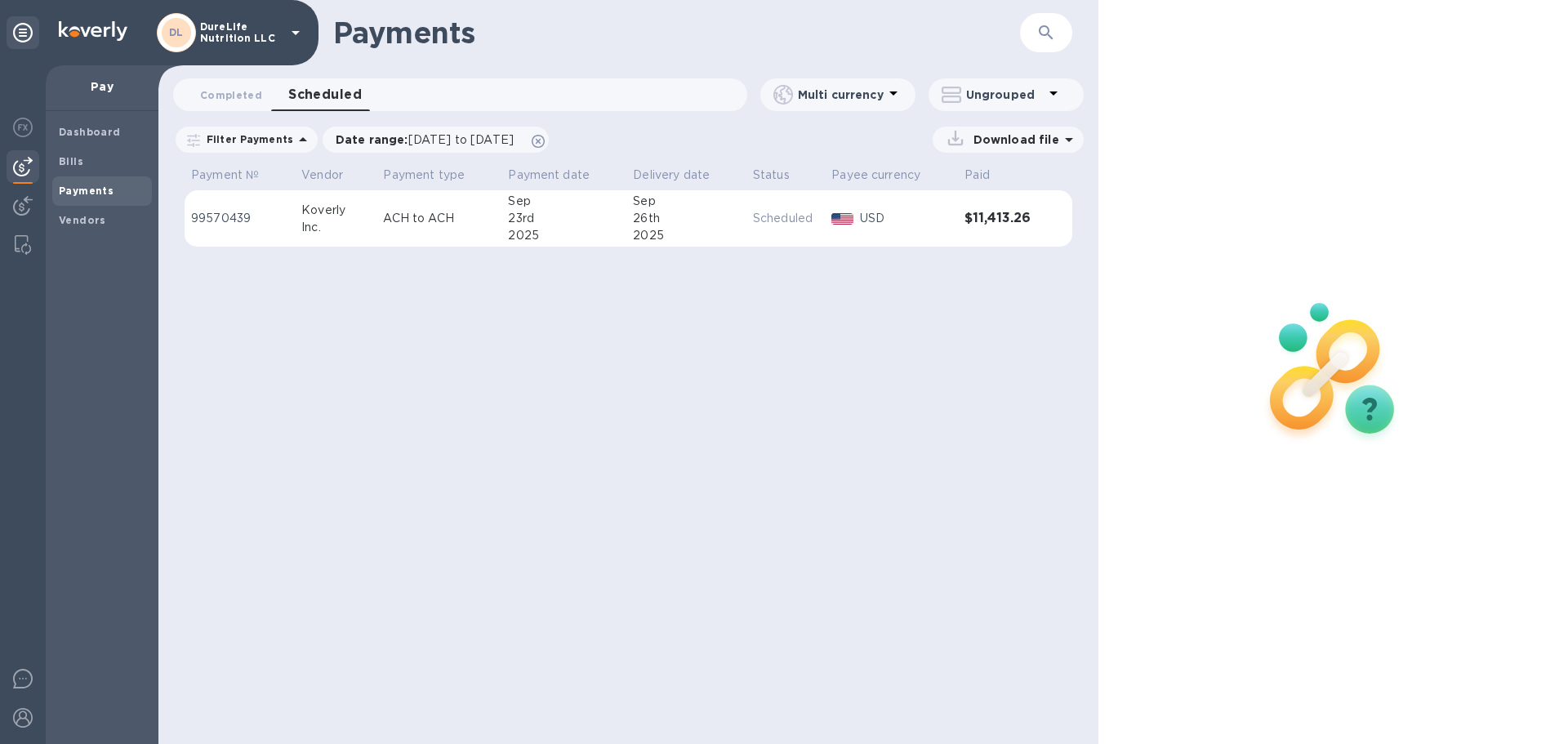
click at [998, 414] on div "Payments ​ Completed 0 Scheduled 0 Multi currency Ungrouped Filter Payments Dat…" at bounding box center [629, 372] width 940 height 744
click at [979, 215] on h3 "$11,413.26" at bounding box center [1001, 218] width 73 height 15
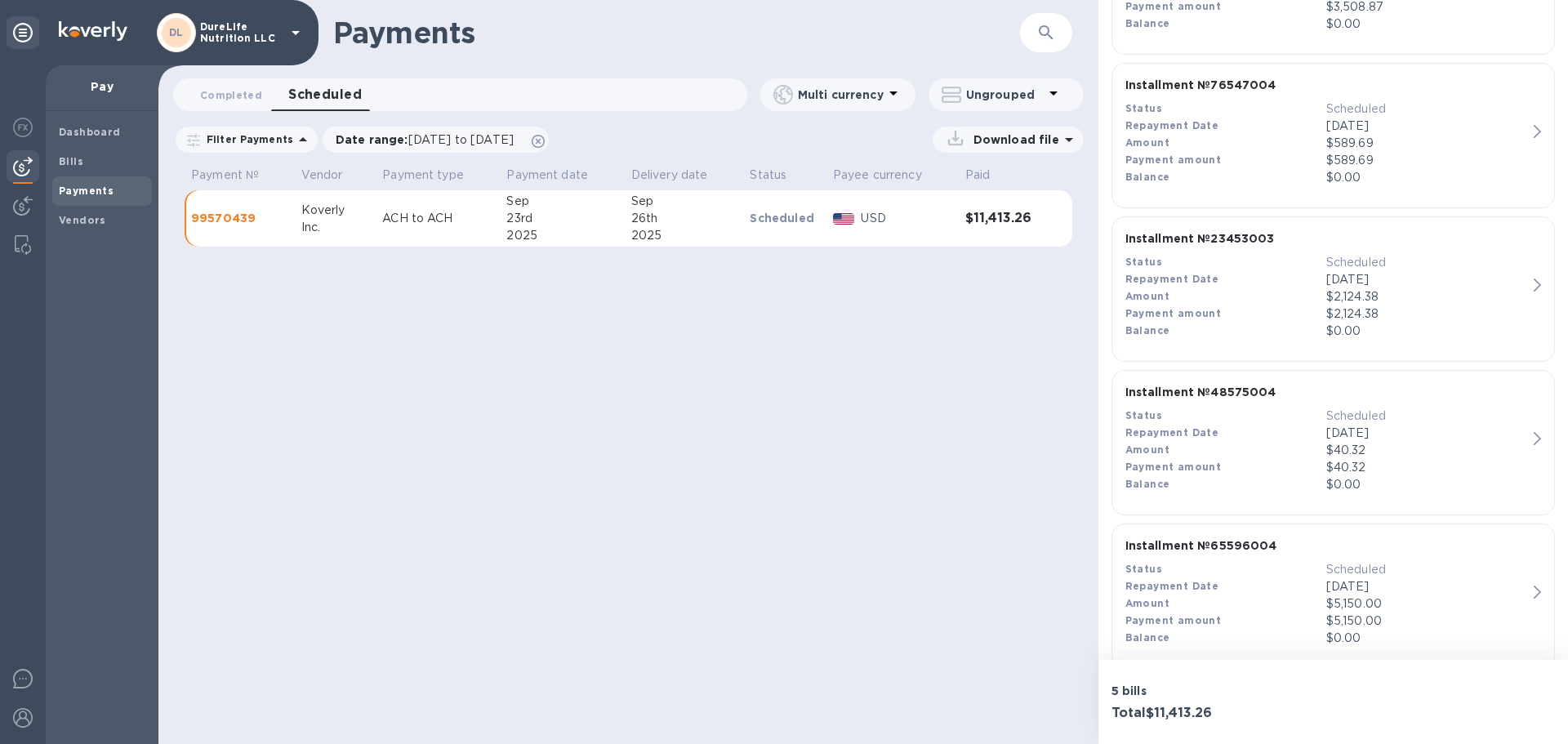
scroll to position [662, 0]
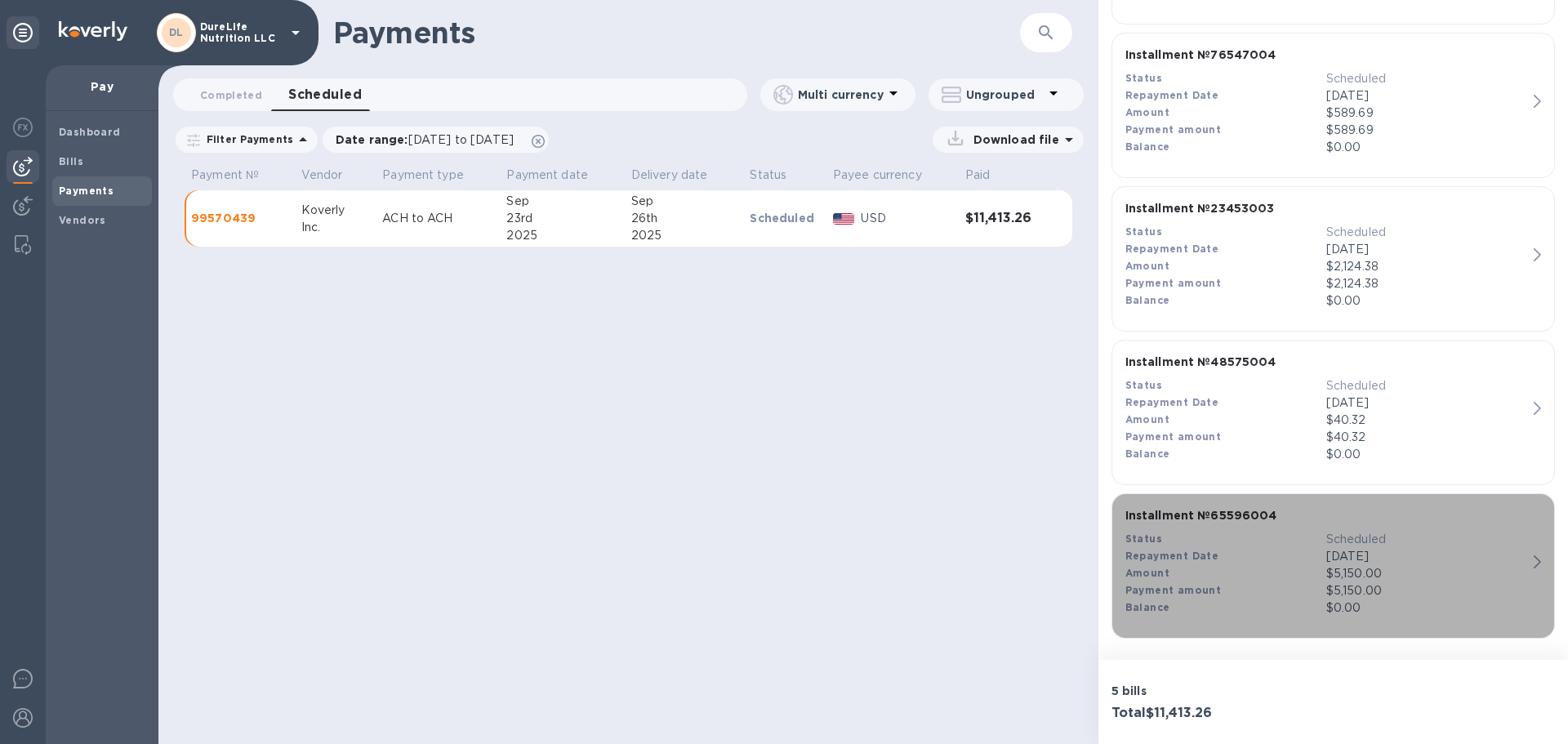
click at [1534, 566] on icon "button" at bounding box center [1537, 561] width 8 height 13
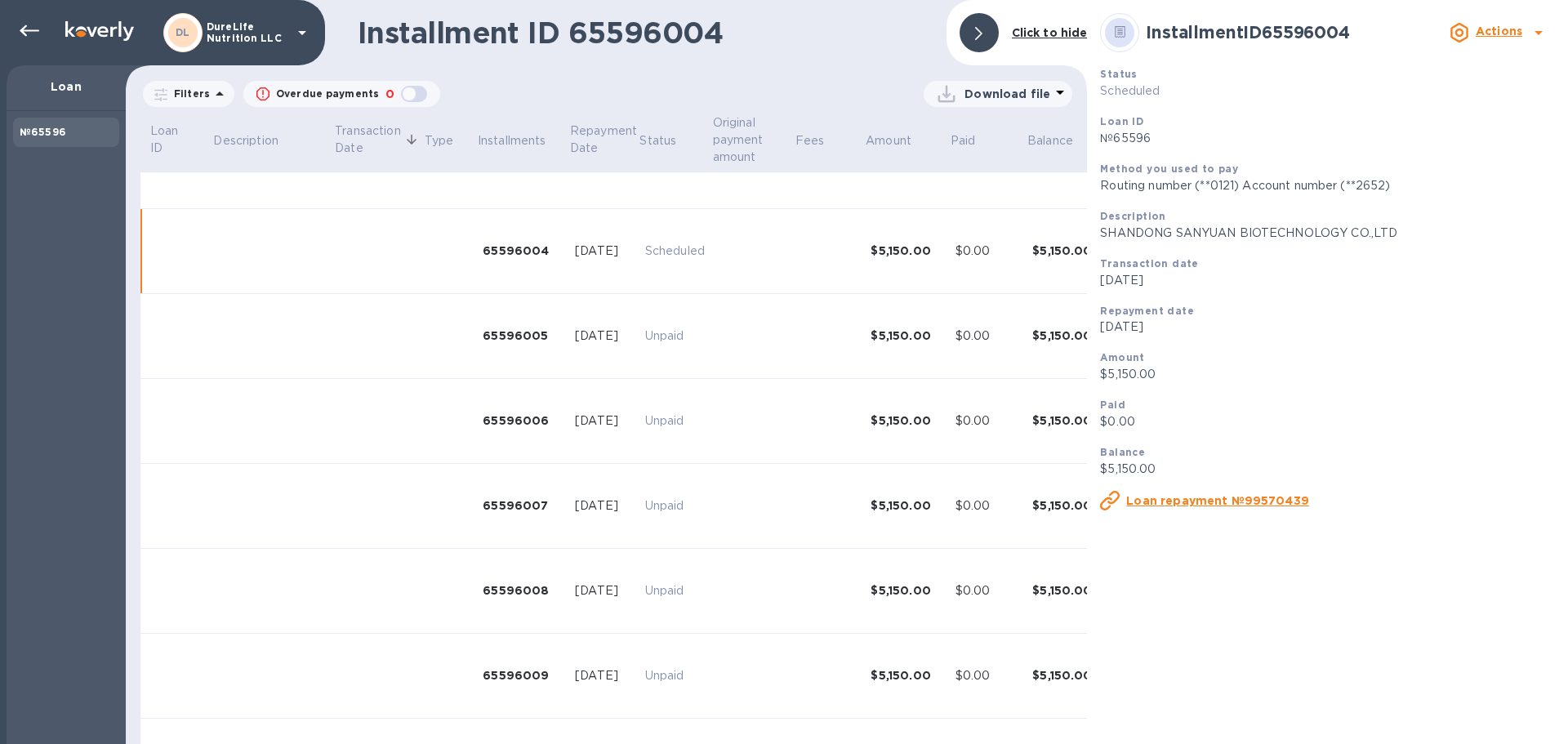
scroll to position [318, 0]
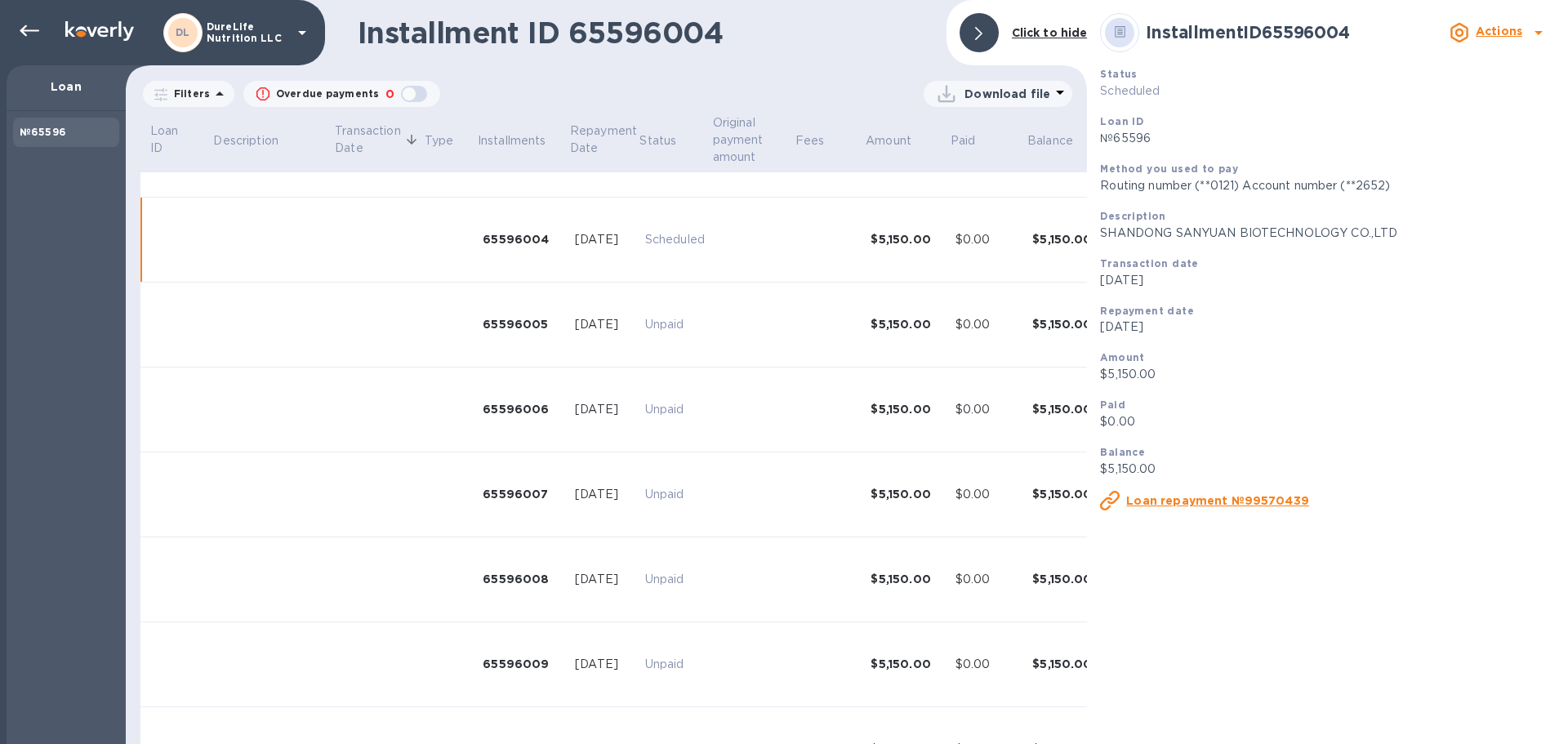
drag, startPoint x: 1330, startPoint y: 492, endPoint x: 1164, endPoint y: 782, distance: 334.1
drag, startPoint x: 969, startPoint y: 45, endPoint x: 934, endPoint y: 122, distance: 84.6
click at [969, 46] on div at bounding box center [979, 32] width 39 height 39
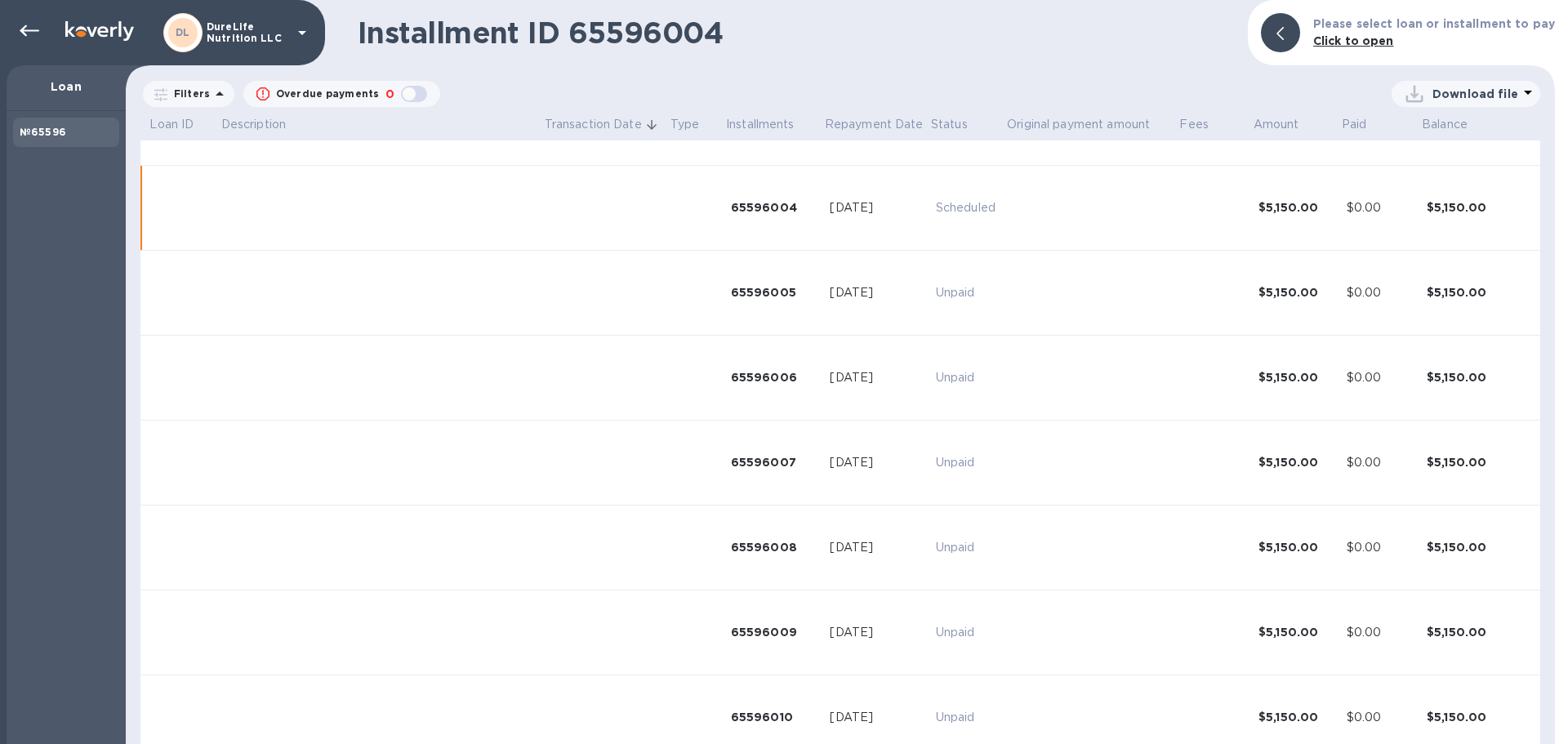
scroll to position [286, 0]
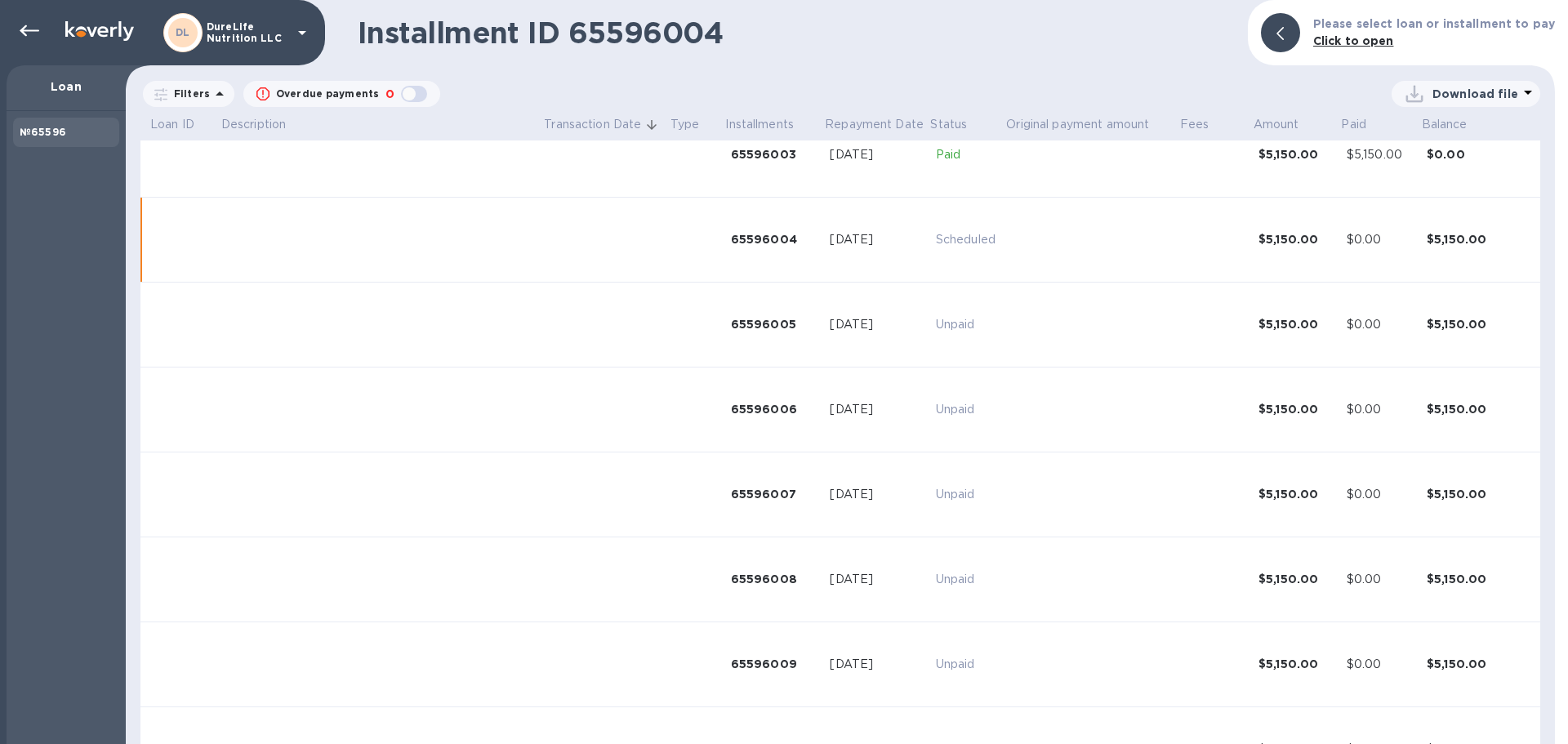
click at [640, 129] on span "Transaction Date" at bounding box center [602, 125] width 118 height 17
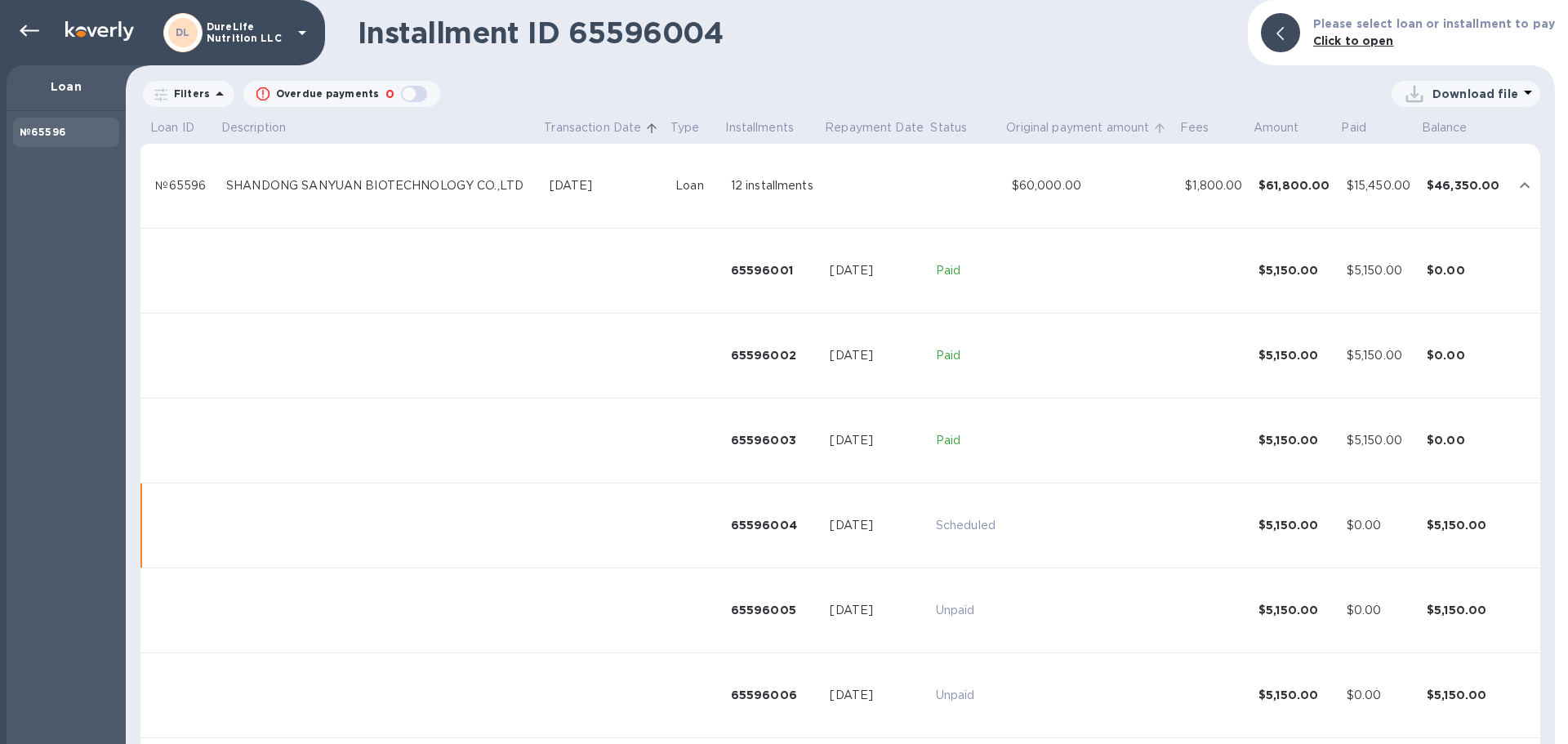
click at [1049, 121] on p "Original payment amount" at bounding box center [1078, 127] width 143 height 17
click at [1203, 131] on p "Fees" at bounding box center [1195, 127] width 30 height 17
click at [1202, 137] on p "Fees" at bounding box center [1195, 127] width 30 height 17
click at [589, 121] on p "Transaction Date" at bounding box center [592, 127] width 97 height 17
click at [37, 127] on b "№65596" at bounding box center [42, 132] width 46 height 12
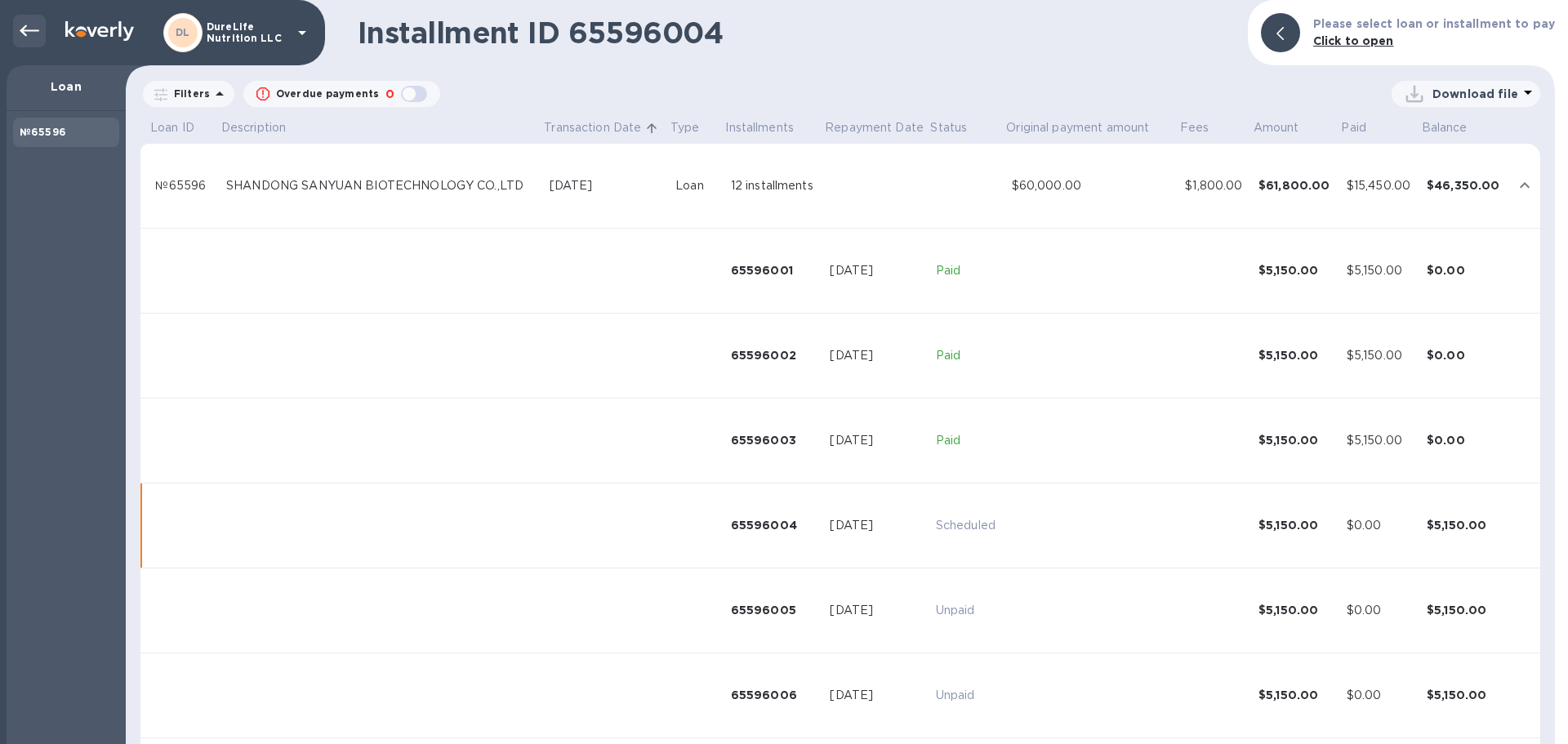
click at [29, 31] on icon at bounding box center [29, 31] width 20 height 11
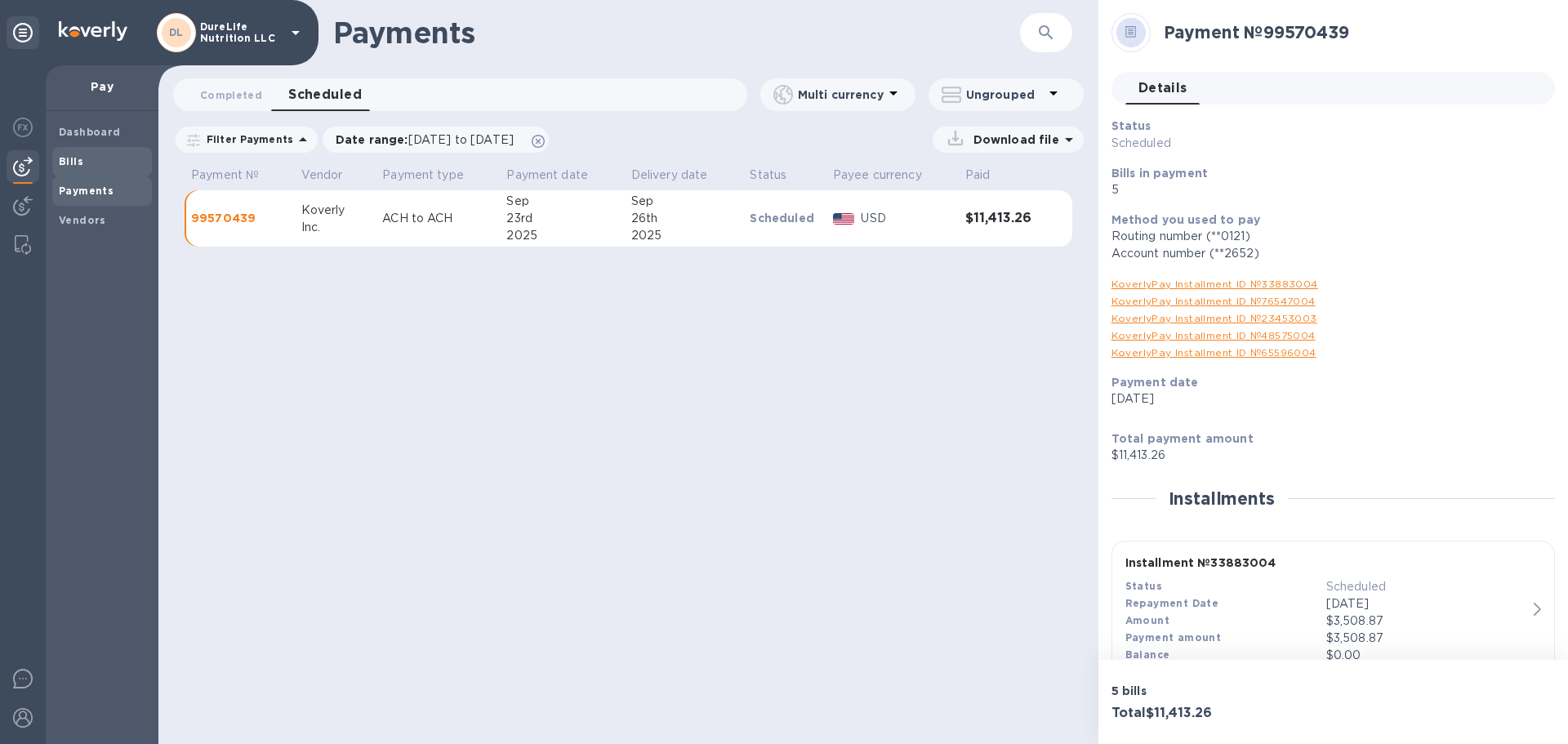
click at [96, 162] on span "Bills" at bounding box center [102, 161] width 87 height 16
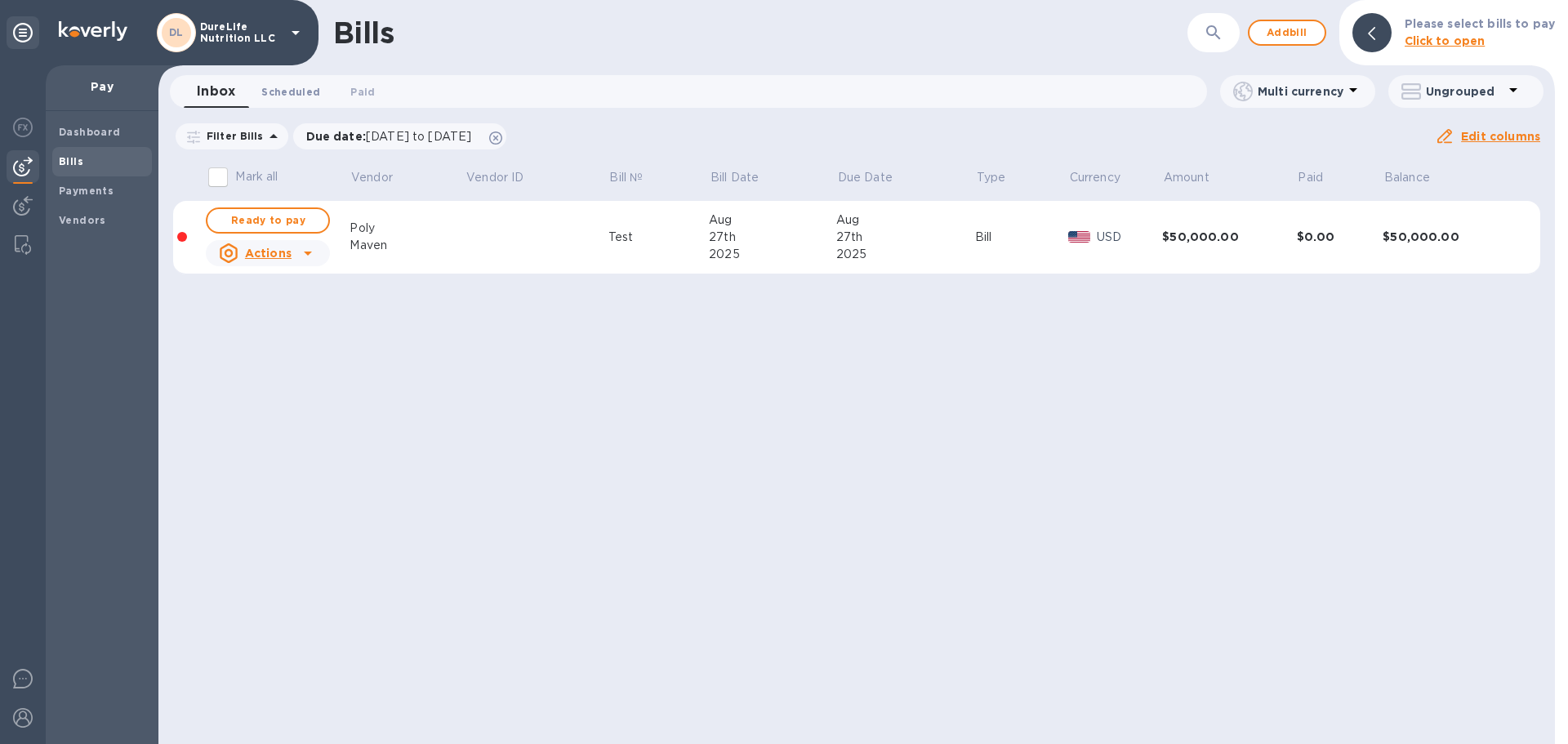
click at [296, 94] on span "Scheduled 0" at bounding box center [290, 92] width 59 height 17
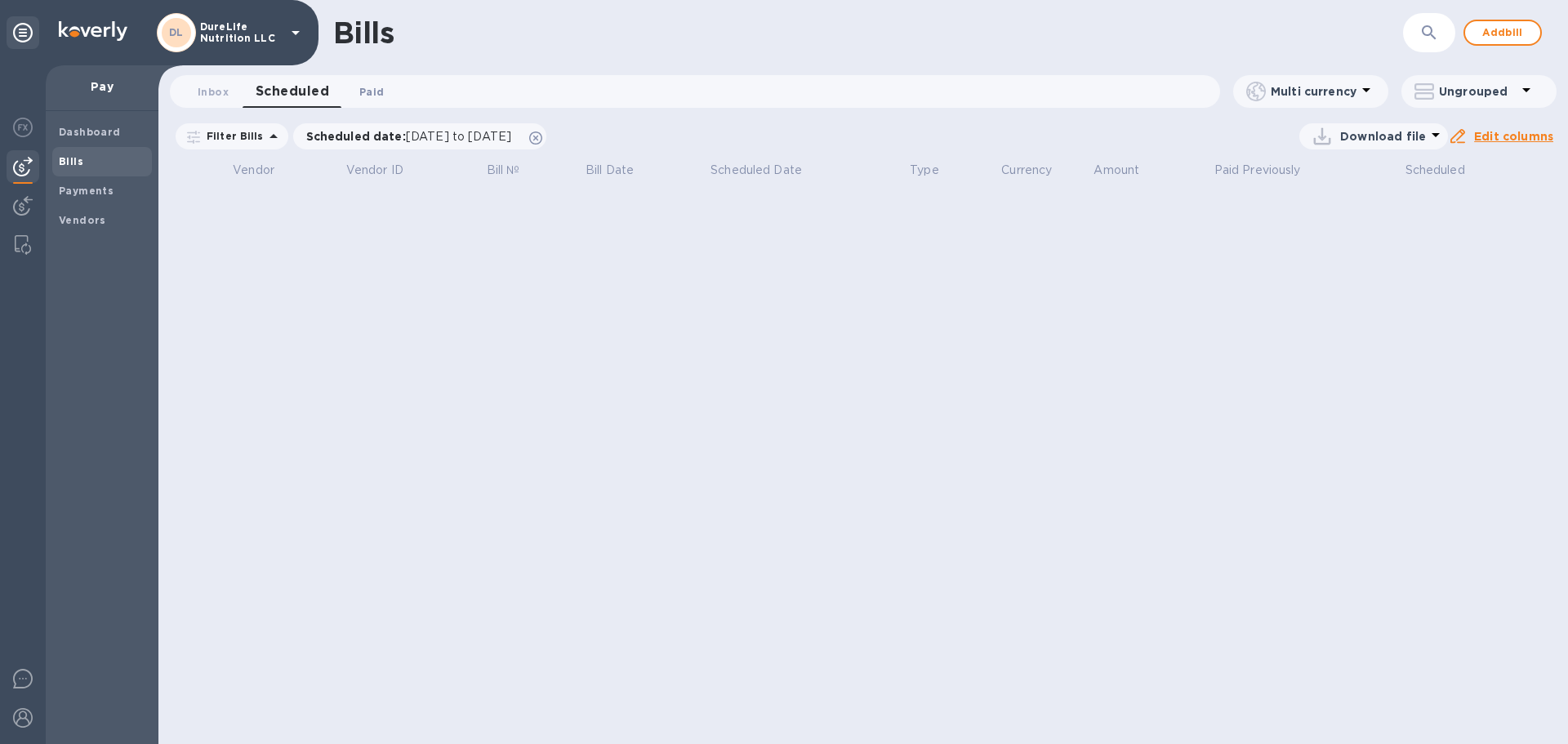
click at [371, 95] on span "Paid 0" at bounding box center [371, 92] width 25 height 17
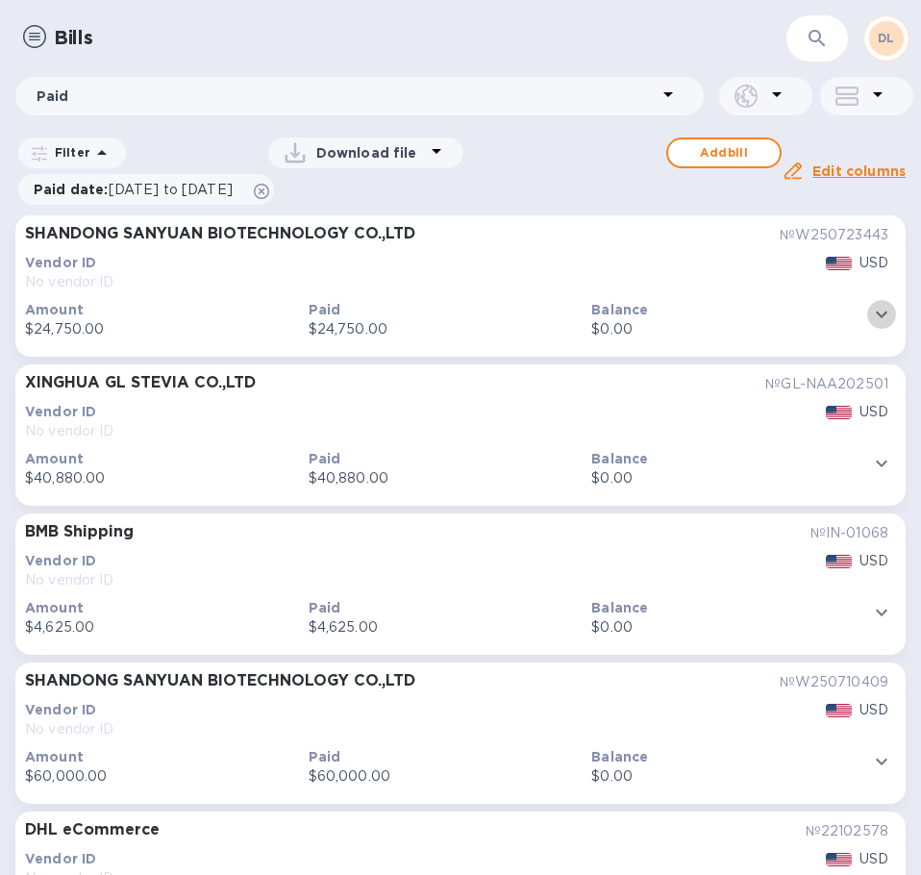
click at [877, 314] on icon "expand row" at bounding box center [882, 315] width 12 height 7
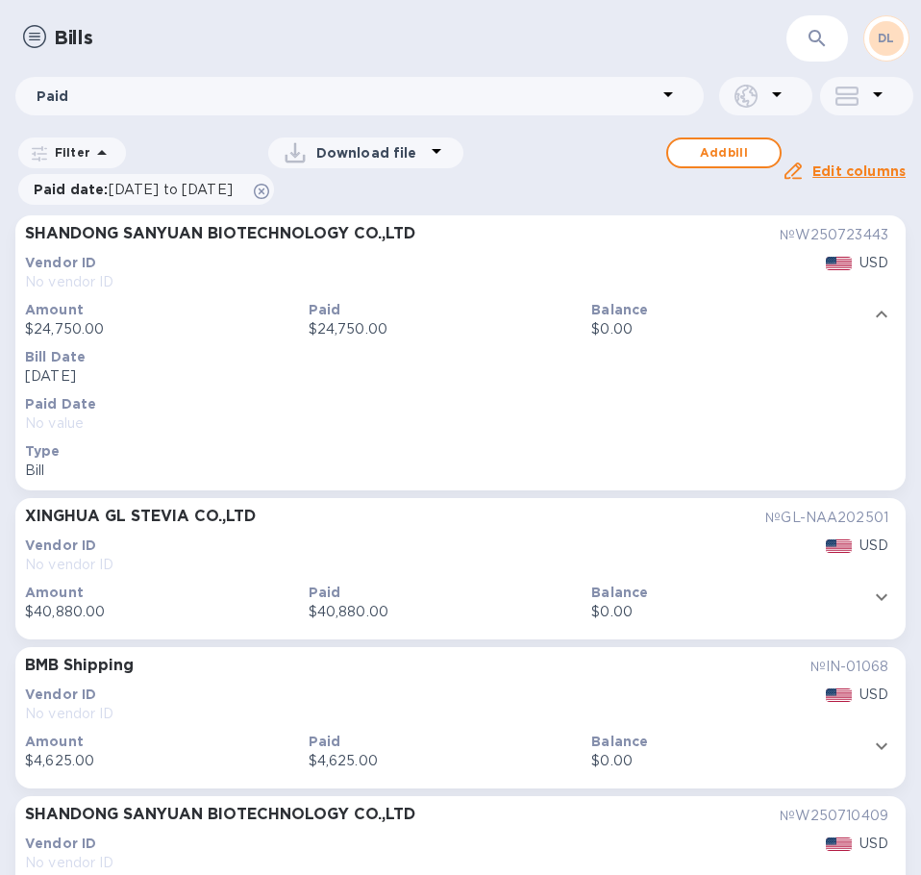
click at [873, 307] on icon "expand row" at bounding box center [881, 314] width 23 height 23
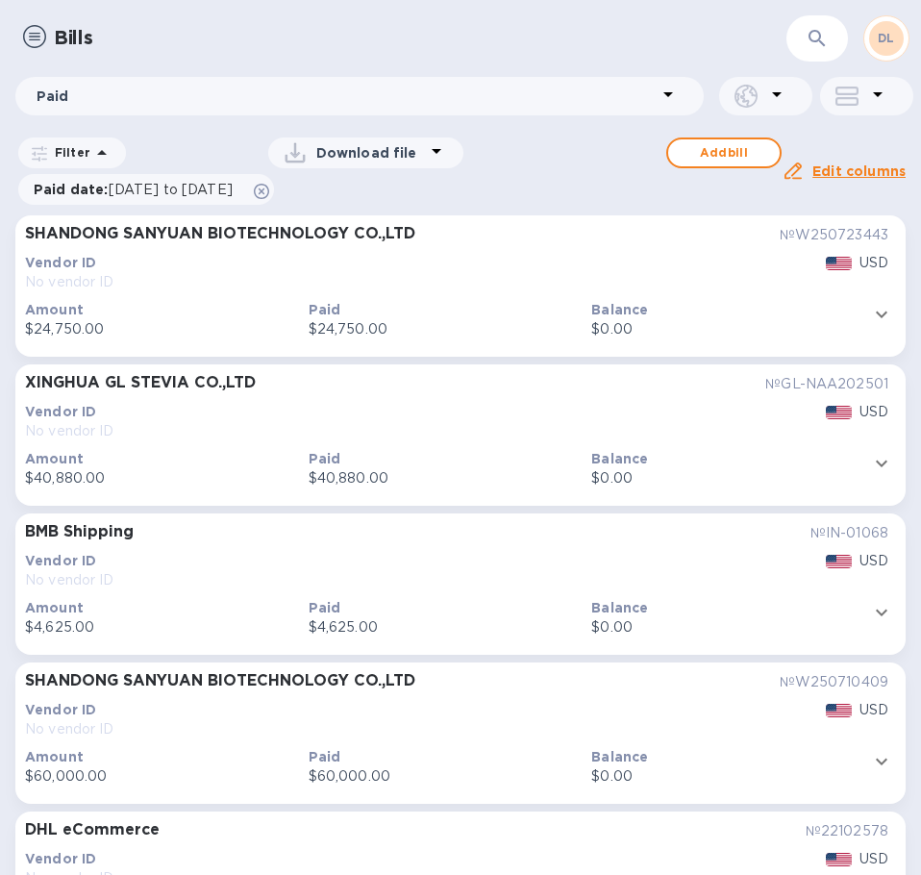
click at [51, 311] on b "Amount" at bounding box center [54, 309] width 59 height 15
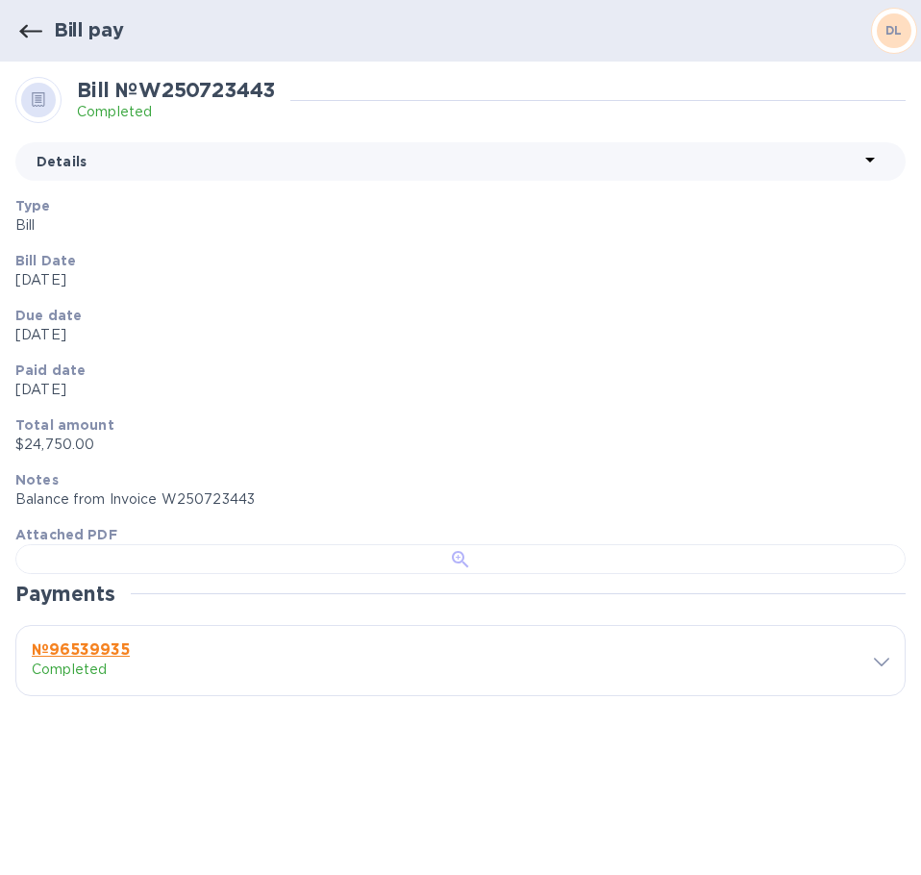
scroll to position [1077, 0]
click at [118, 659] on b "№ 96539935" at bounding box center [81, 649] width 98 height 18
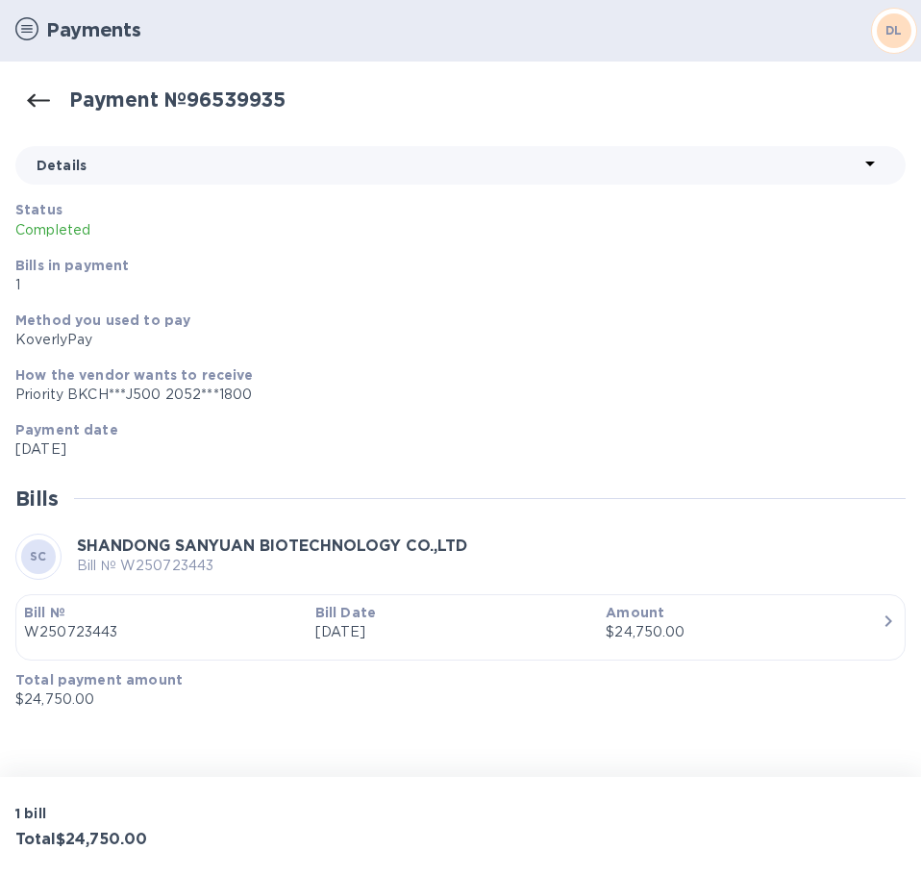
click at [865, 608] on p "Amount" at bounding box center [744, 612] width 276 height 19
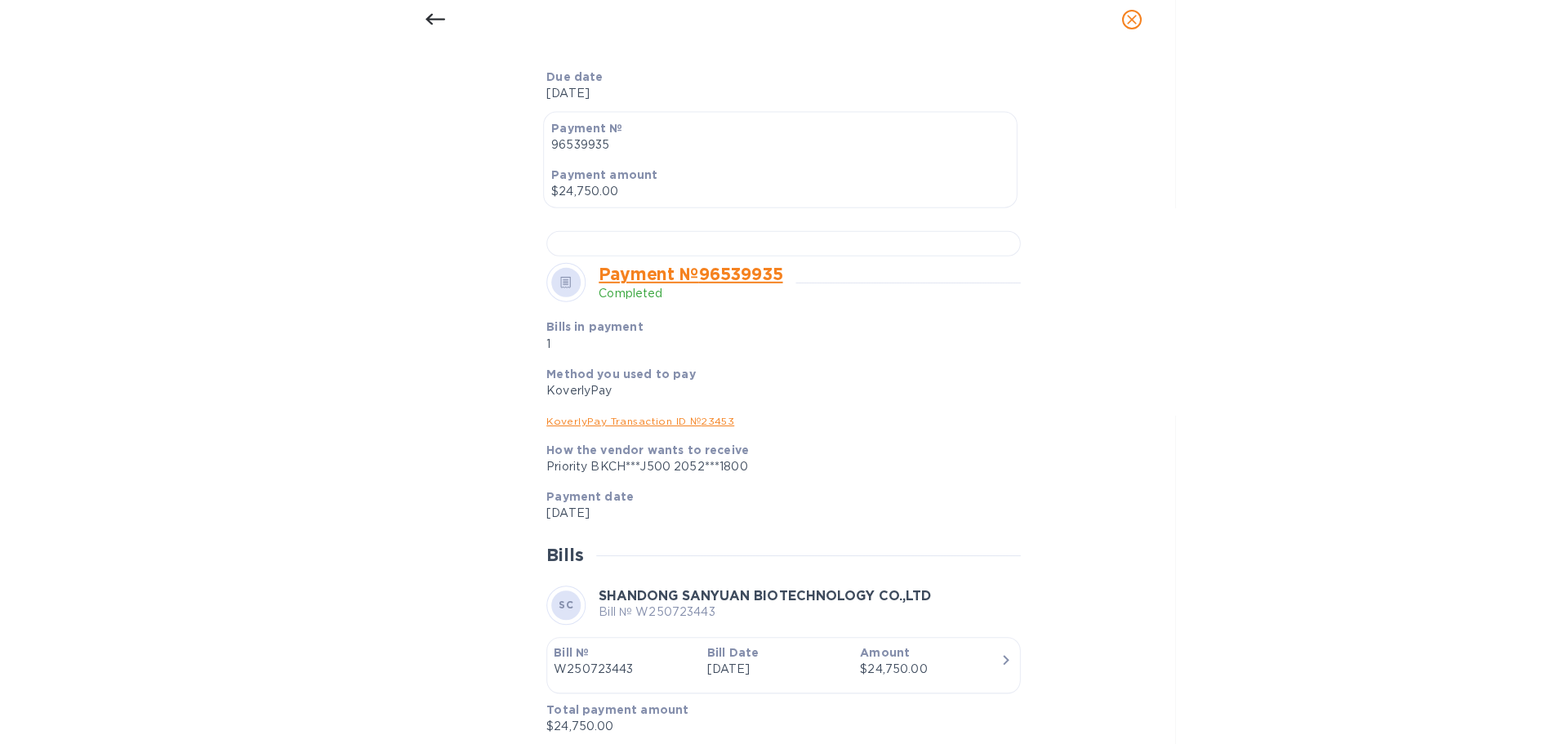
scroll to position [1022, 0]
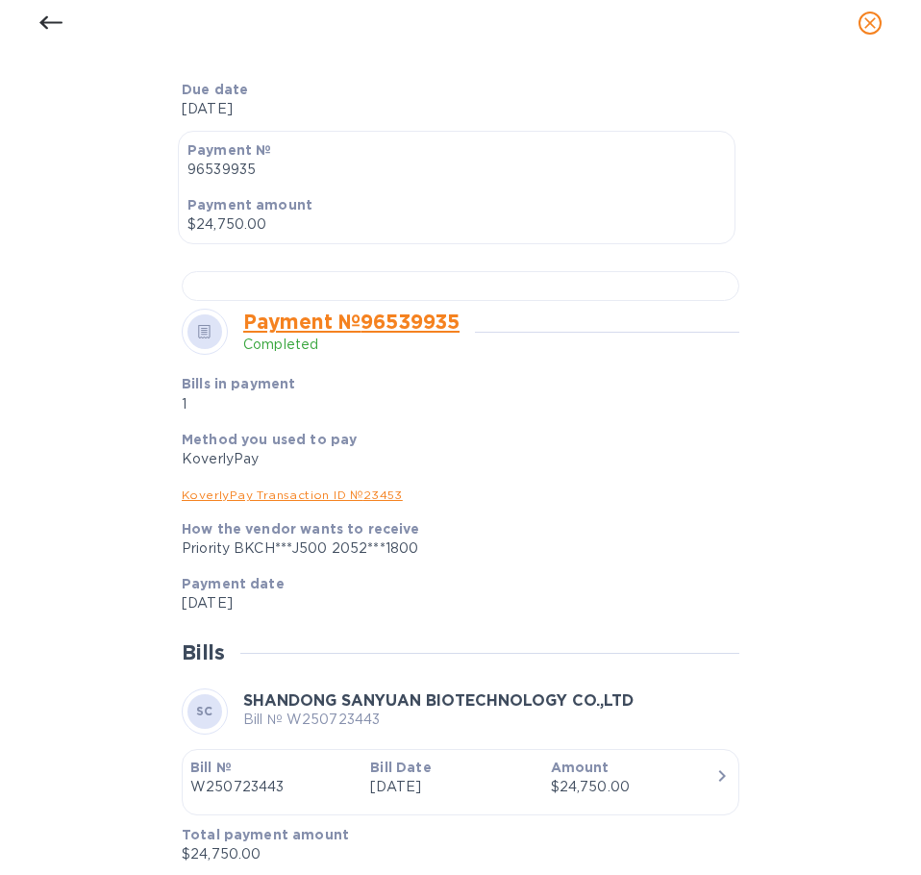
click at [371, 491] on link "KoverlyPay Transaction ID № 23453" at bounding box center [292, 495] width 221 height 14
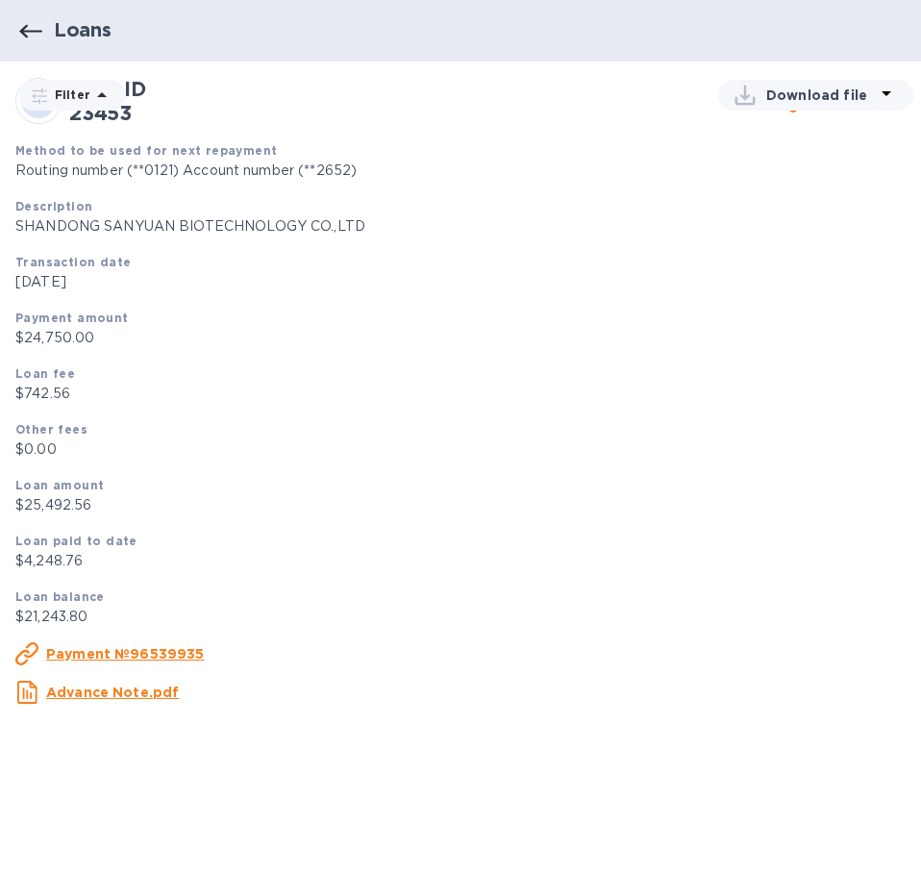
click at [875, 97] on icon at bounding box center [886, 93] width 23 height 23
click at [771, 189] on li "PDF file" at bounding box center [811, 195] width 131 height 54
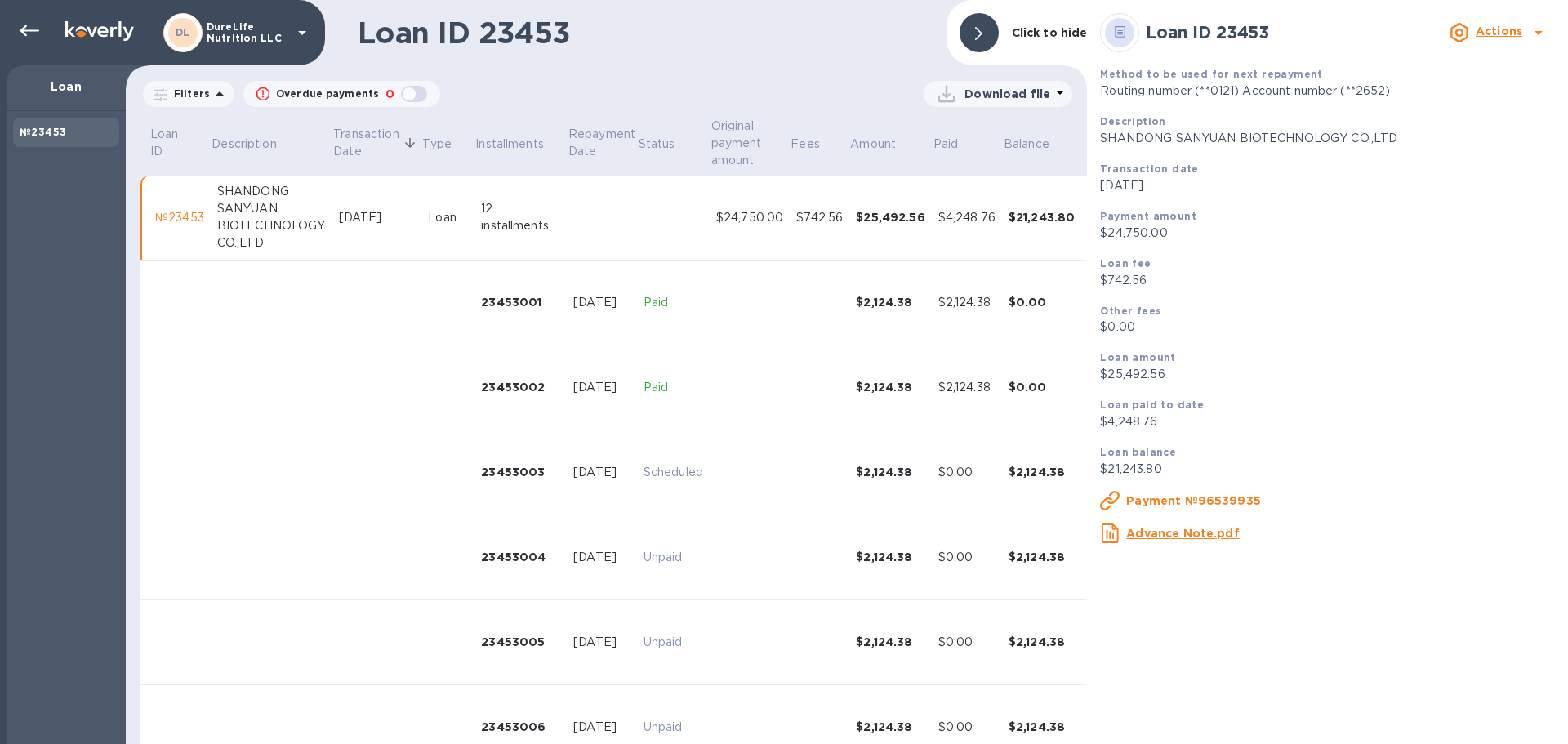
click at [267, 361] on td at bounding box center [271, 388] width 121 height 85
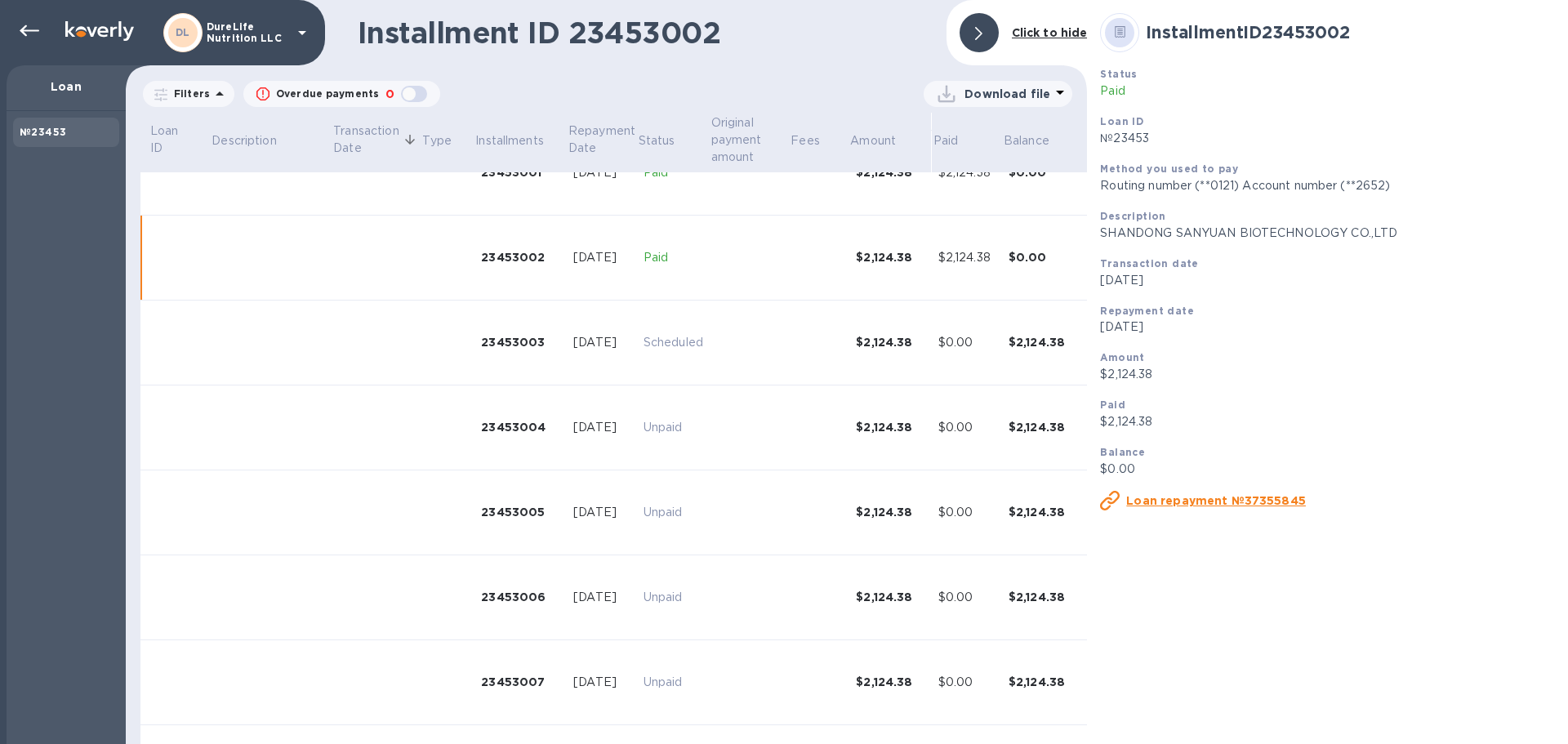
scroll to position [148, 0]
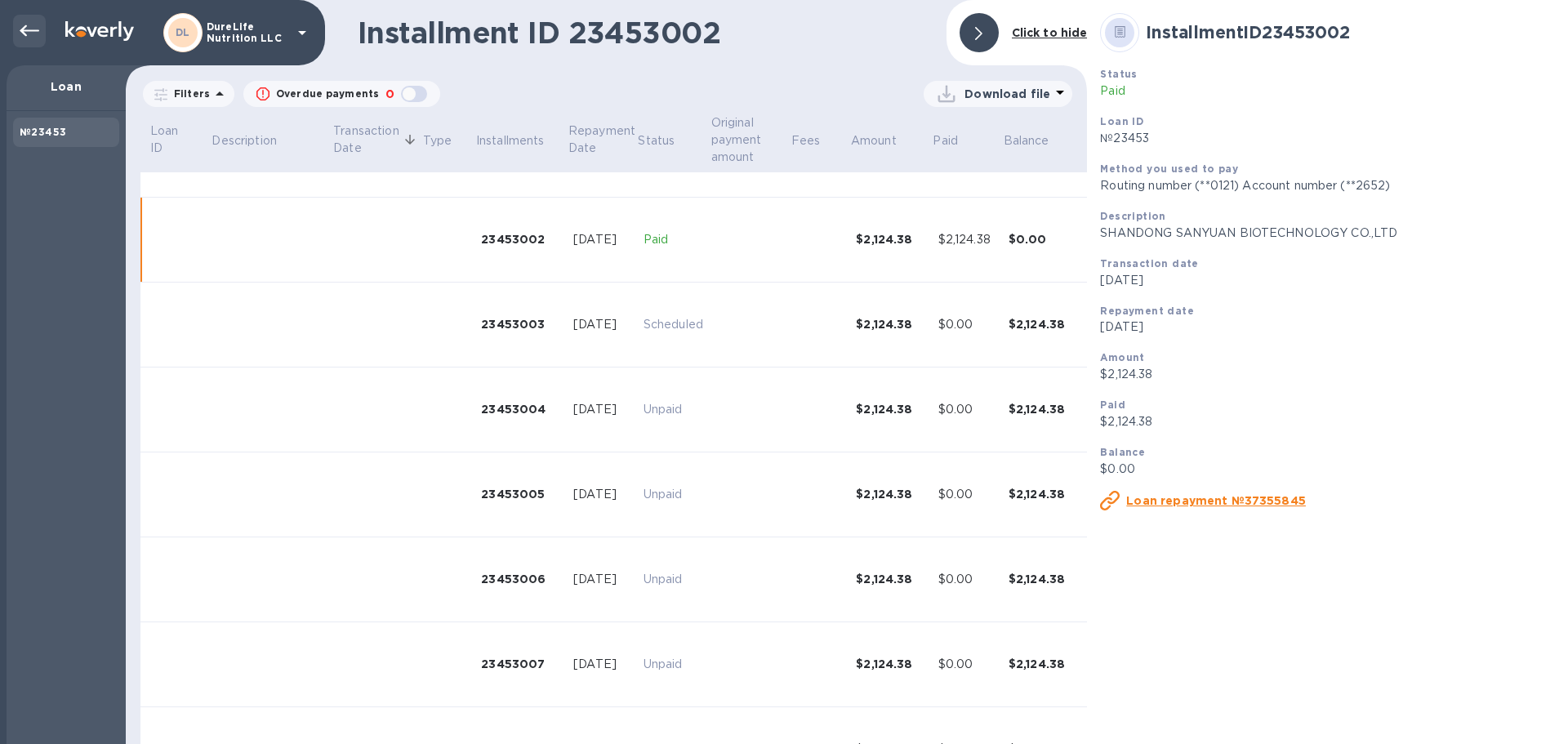
click at [37, 37] on icon at bounding box center [29, 31] width 20 height 20
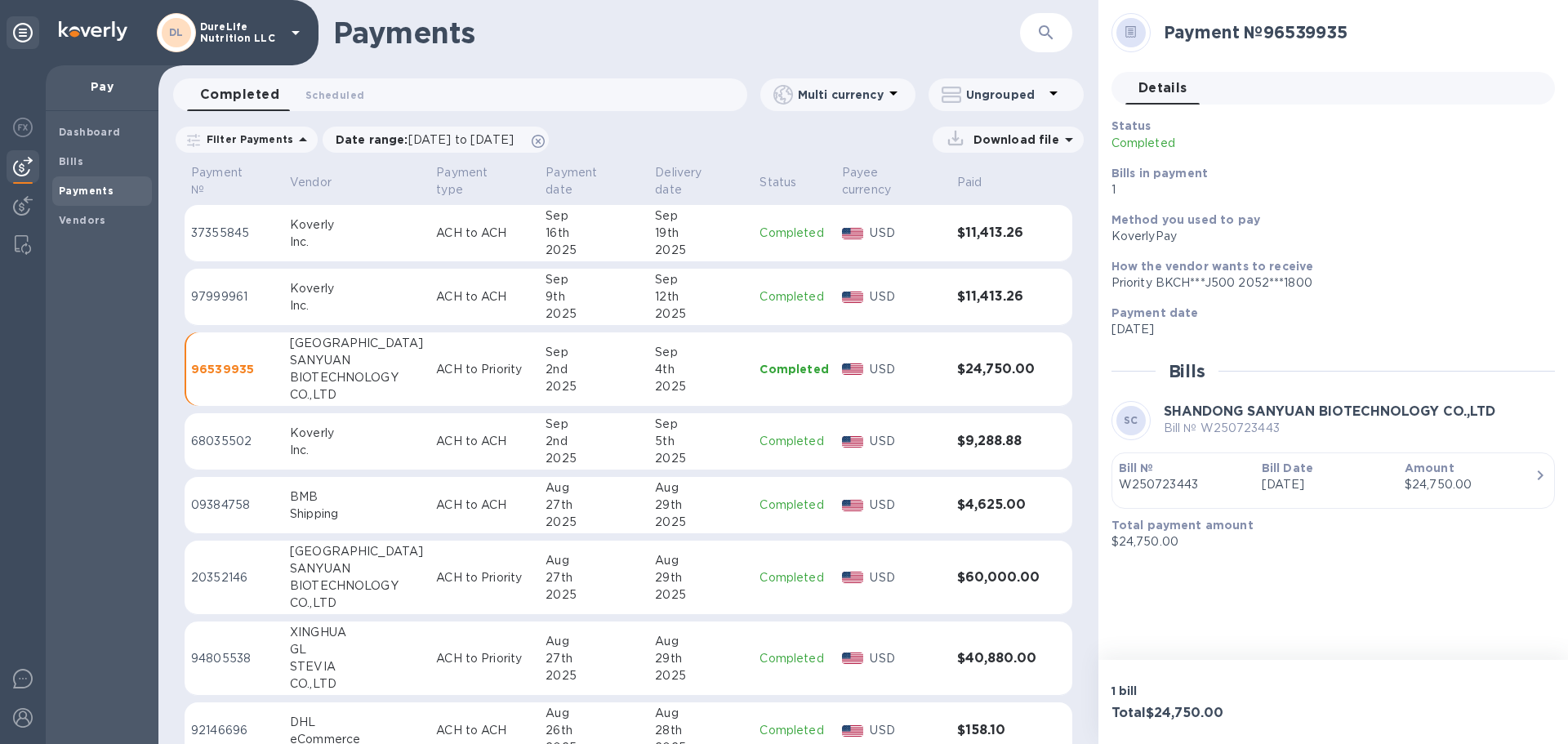
click at [101, 177] on div "Payments" at bounding box center [102, 191] width 99 height 30
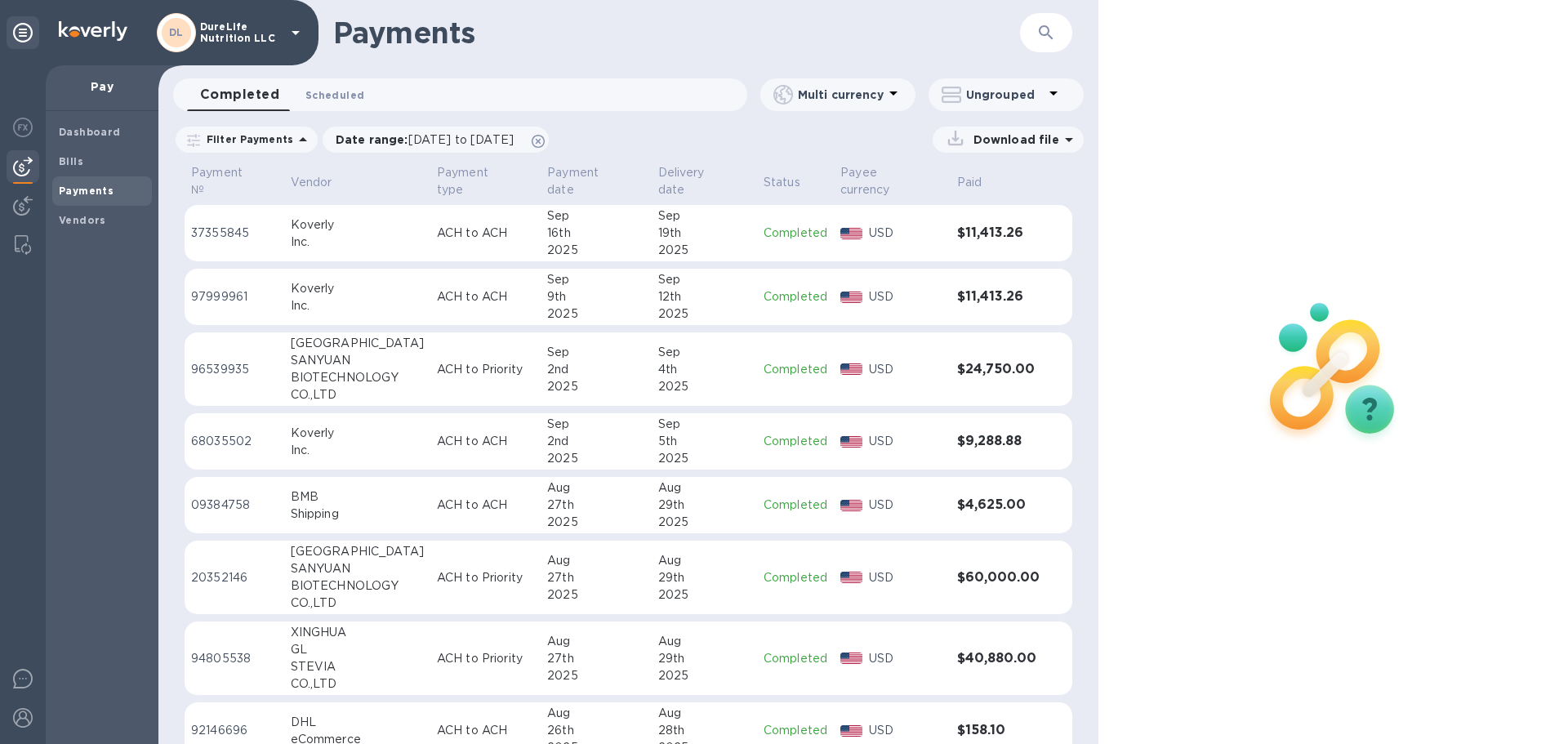
click at [360, 99] on button "Scheduled 0" at bounding box center [335, 94] width 85 height 32
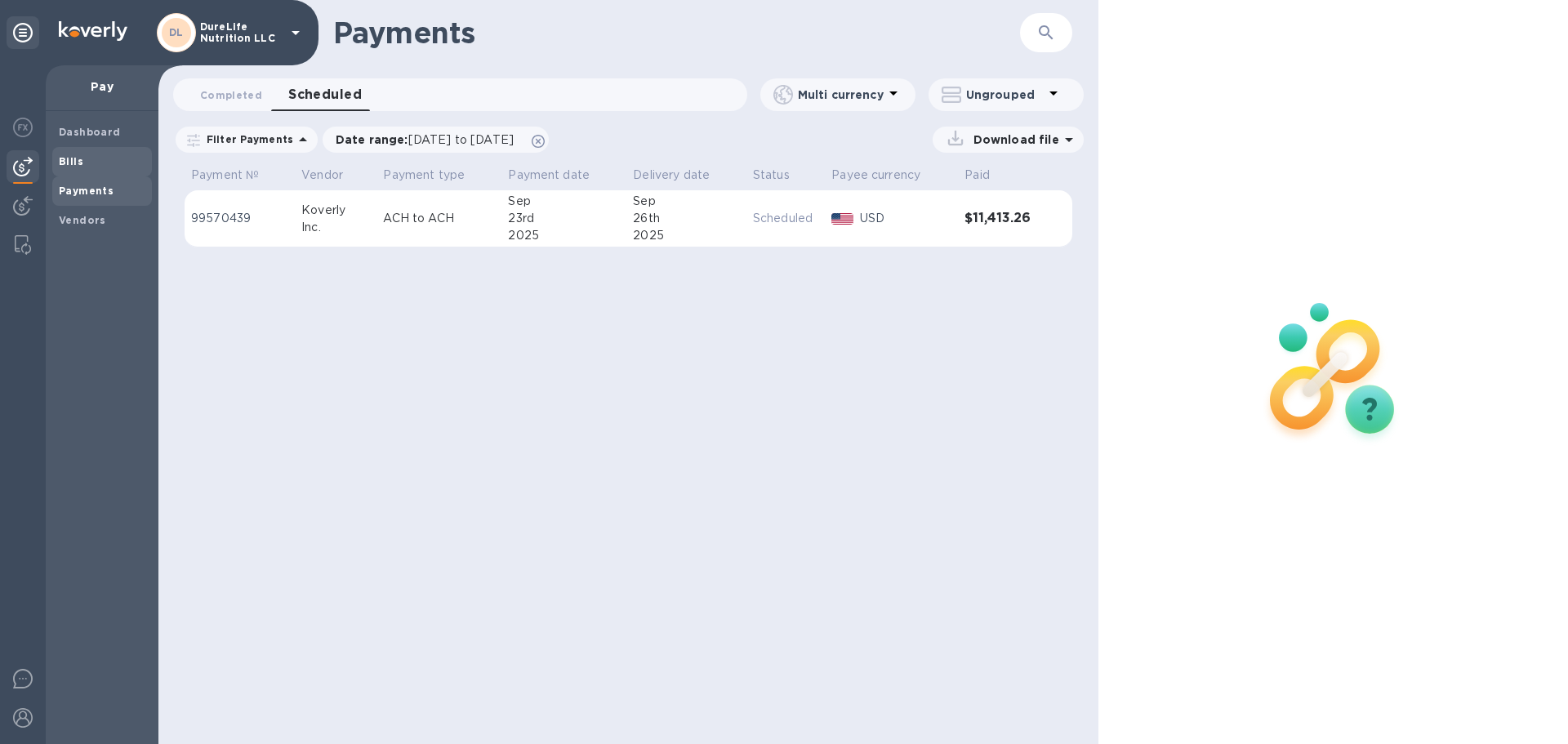
click at [78, 167] on span "Bills" at bounding box center [71, 161] width 25 height 16
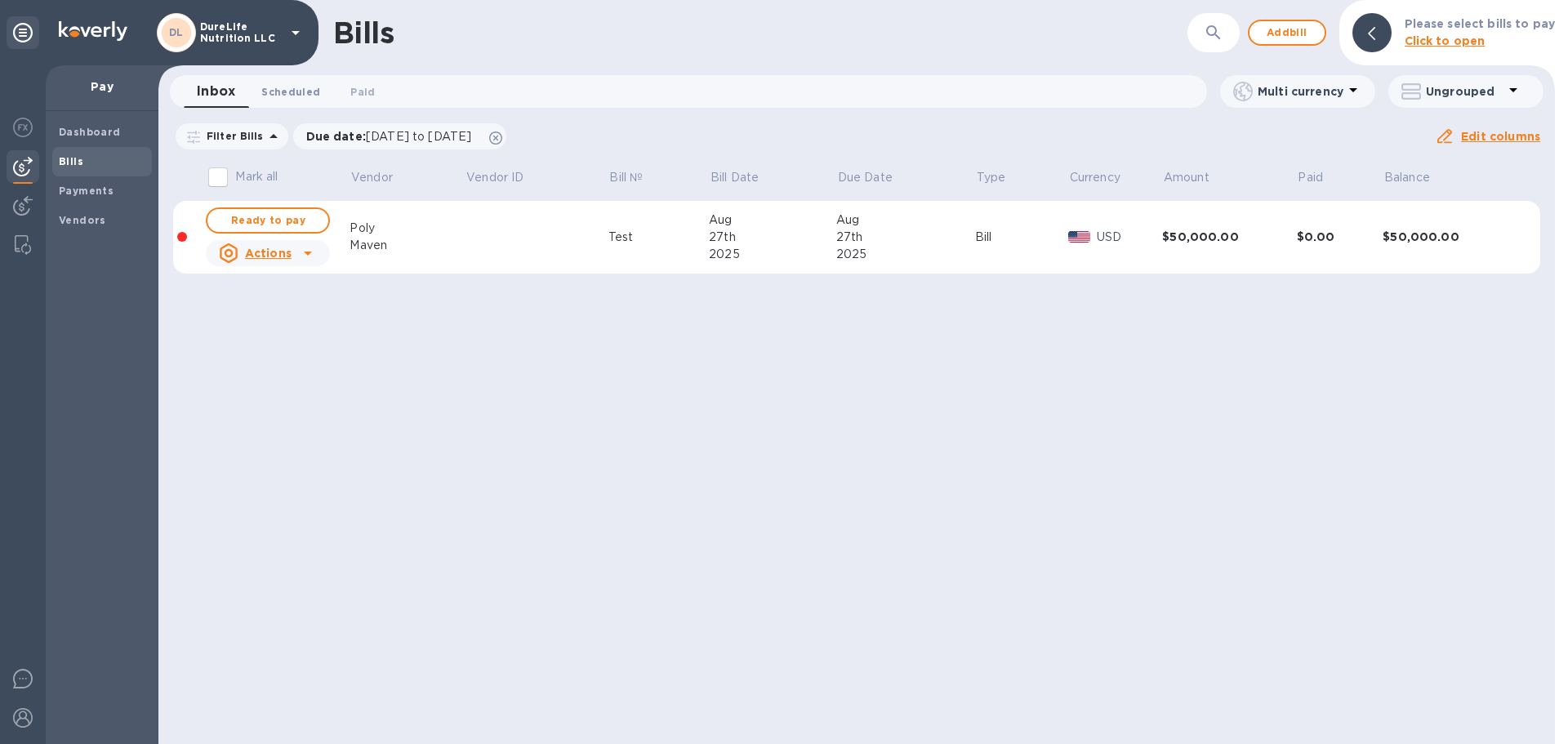
click at [297, 97] on span "Scheduled 0" at bounding box center [290, 92] width 59 height 17
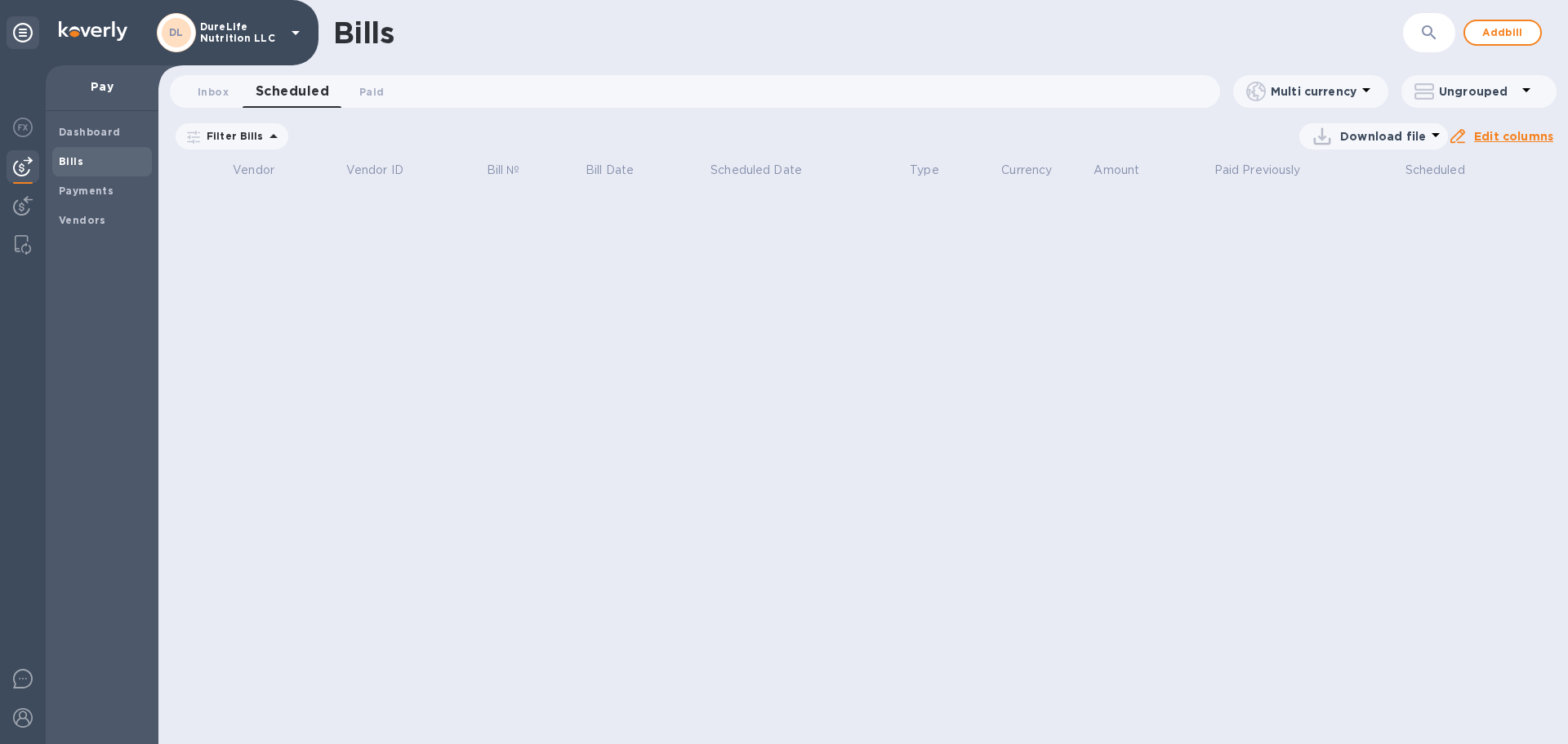
click at [1518, 92] on icon at bounding box center [1526, 89] width 20 height 20
click at [1368, 90] on div at bounding box center [784, 372] width 1568 height 744
click at [94, 183] on span "Payments" at bounding box center [86, 190] width 54 height 16
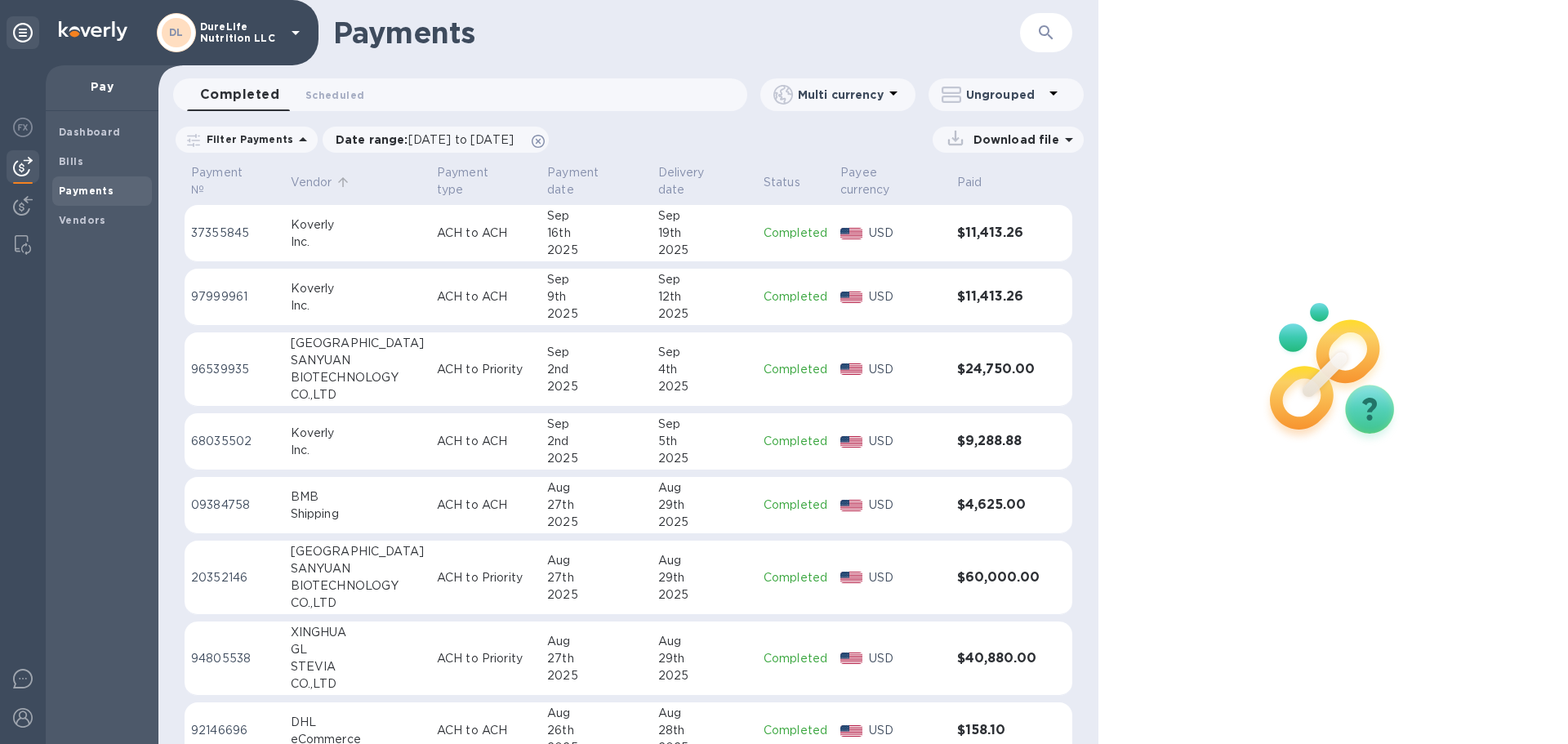
click at [313, 174] on p "Vendor" at bounding box center [311, 183] width 42 height 17
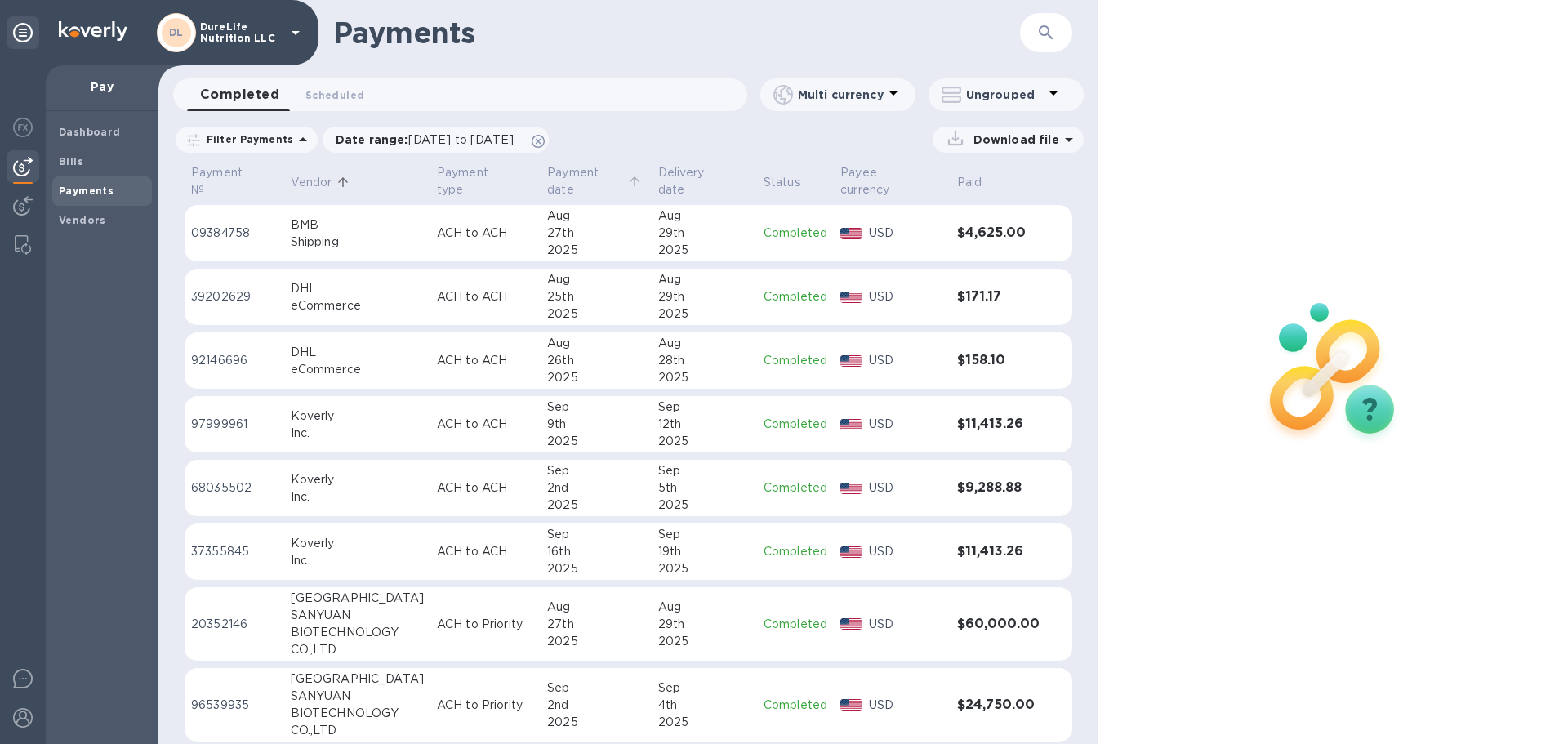
click at [585, 177] on p "Payment date" at bounding box center [584, 181] width 76 height 34
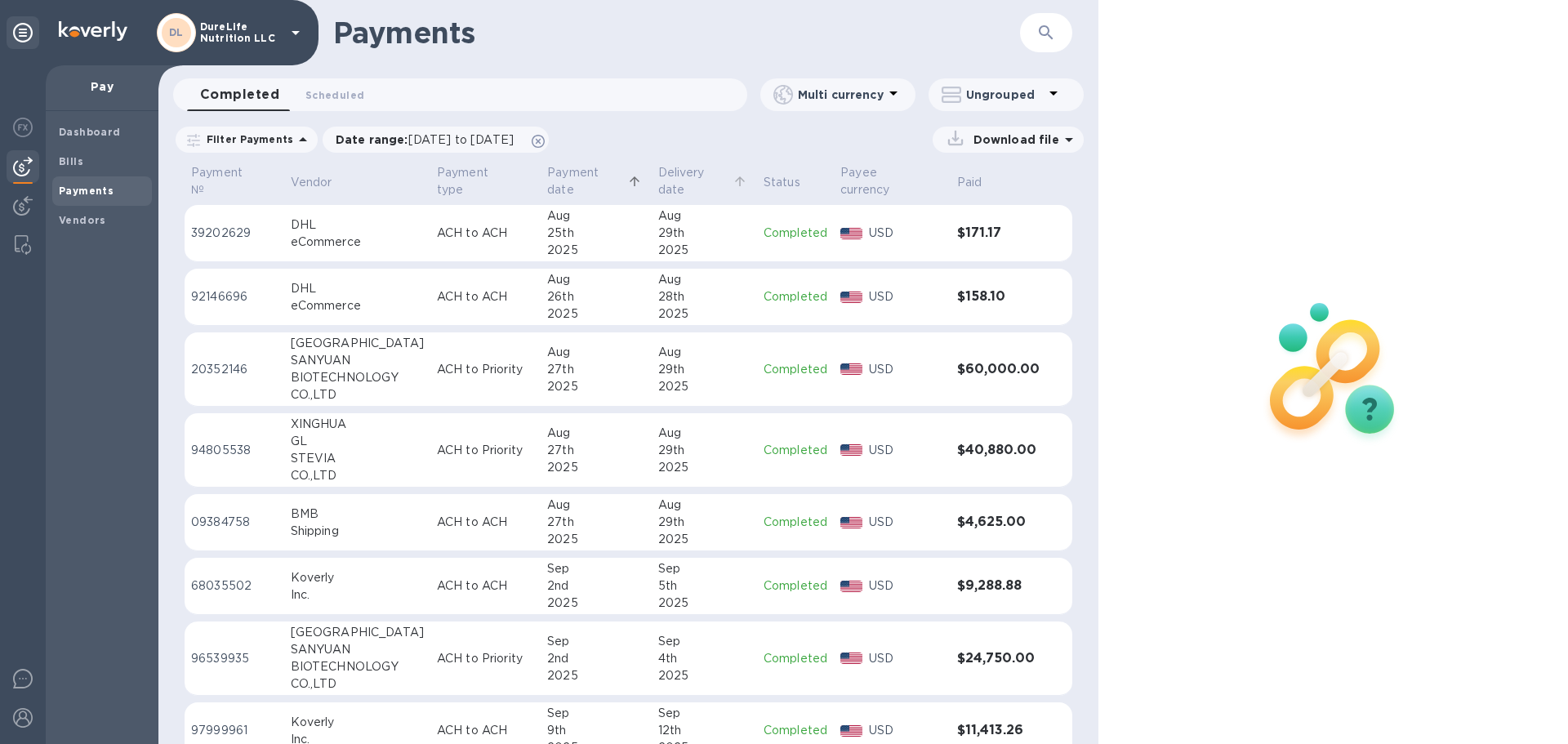
click at [682, 181] on p "Delivery date" at bounding box center [694, 181] width 71 height 34
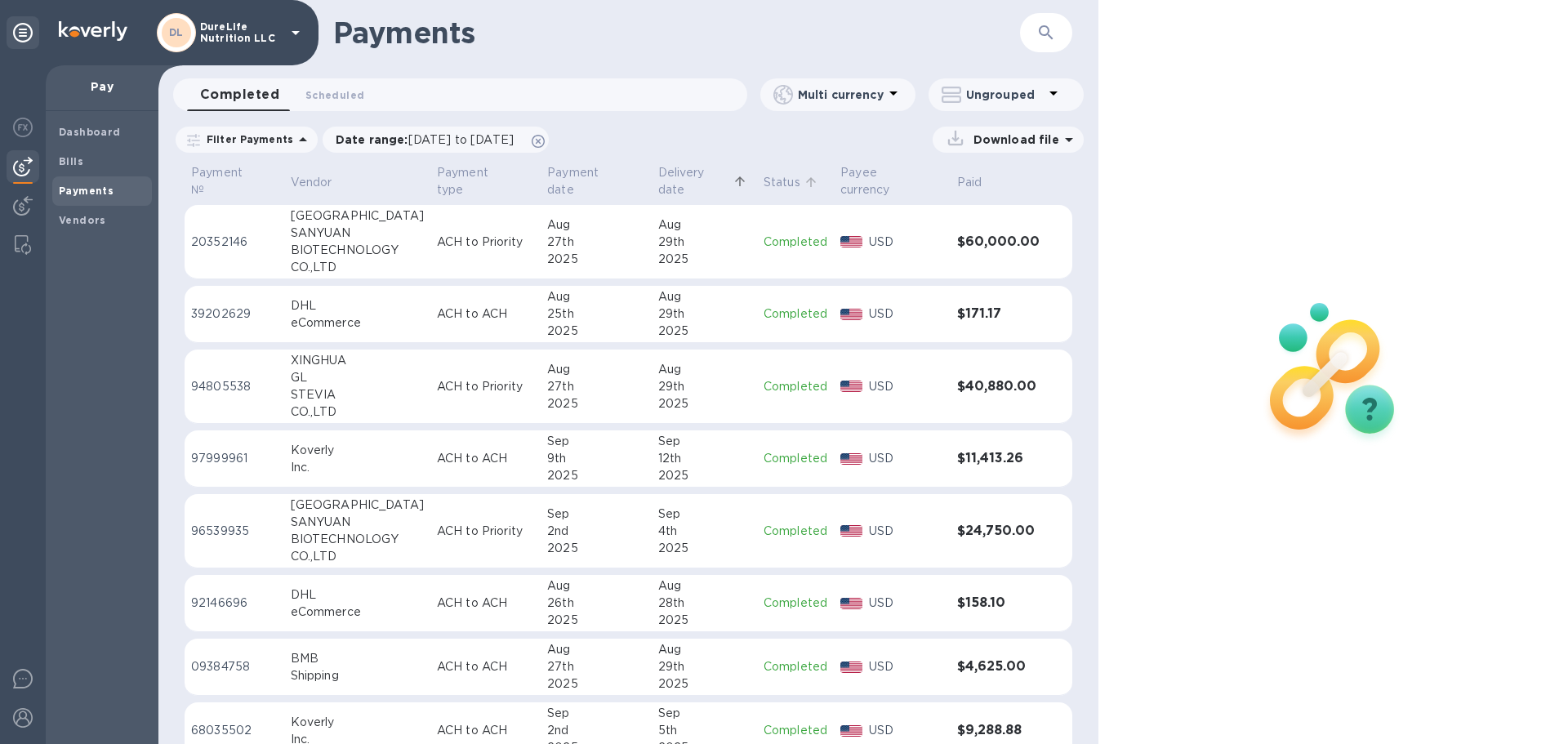
click at [804, 179] on icon at bounding box center [810, 182] width 14 height 14
click at [886, 205] on td "USD" at bounding box center [892, 242] width 116 height 75
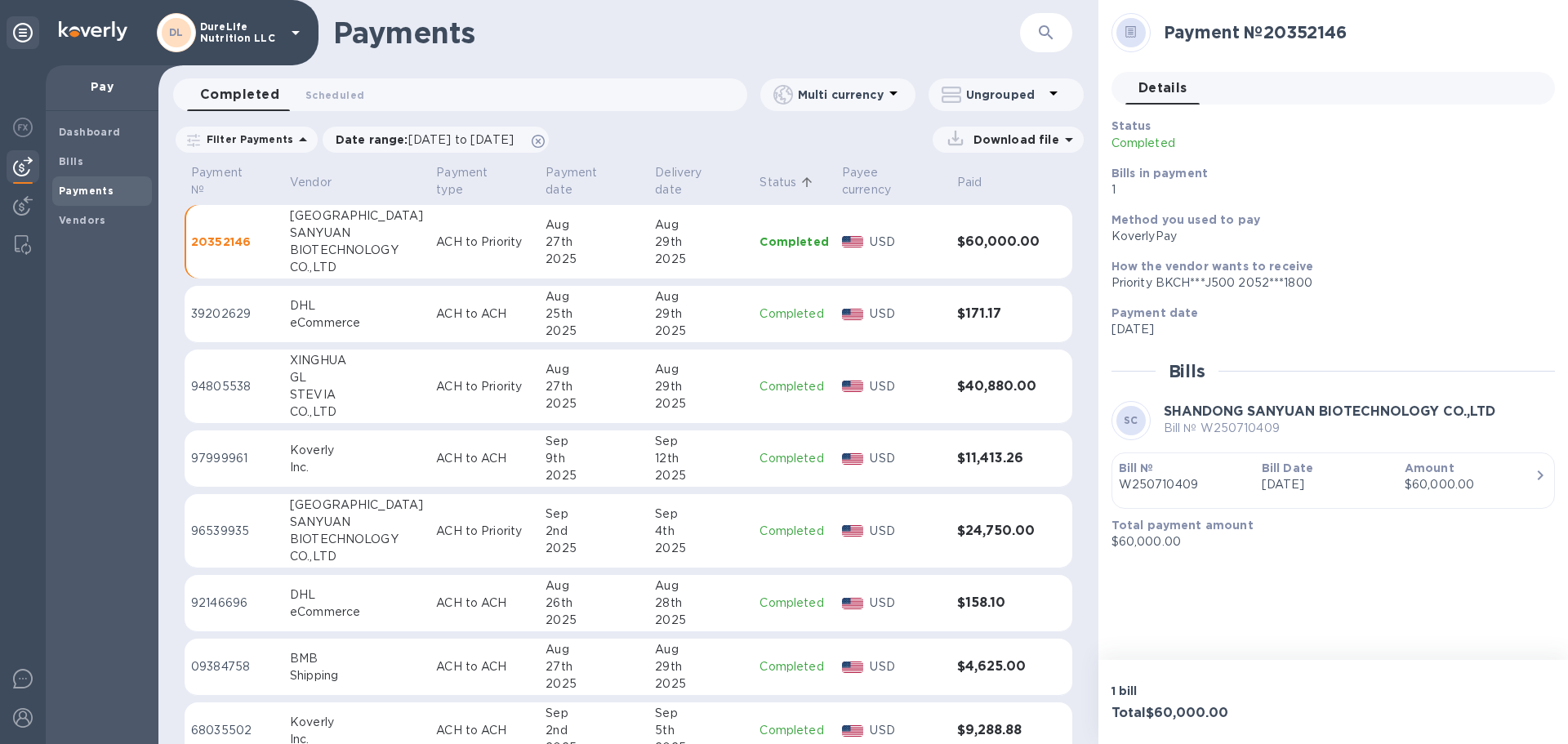
click at [950, 181] on th "Paid" at bounding box center [998, 183] width 96 height 43
click at [962, 185] on p "Paid" at bounding box center [970, 183] width 25 height 17
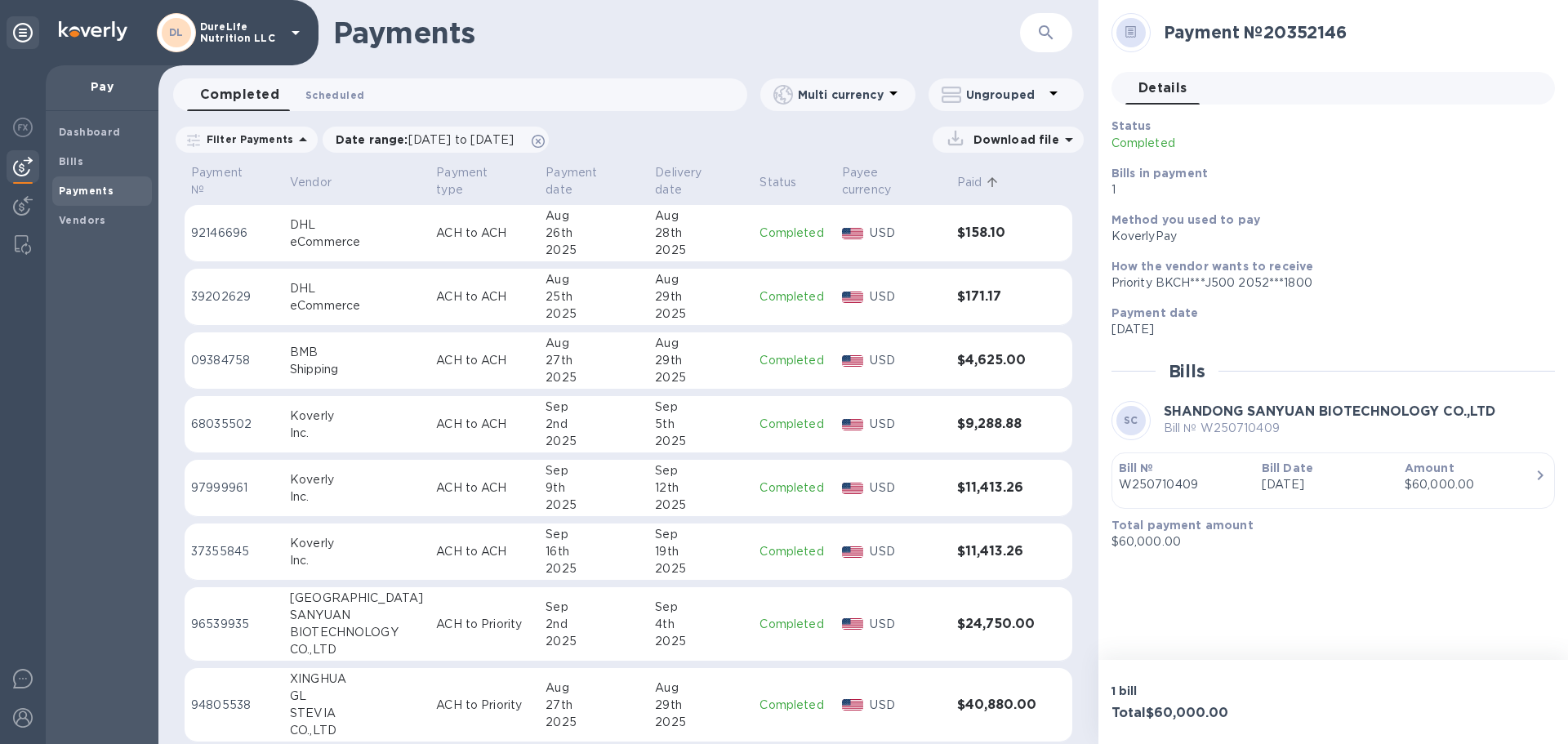
click at [335, 88] on span "Scheduled 0" at bounding box center [335, 95] width 59 height 17
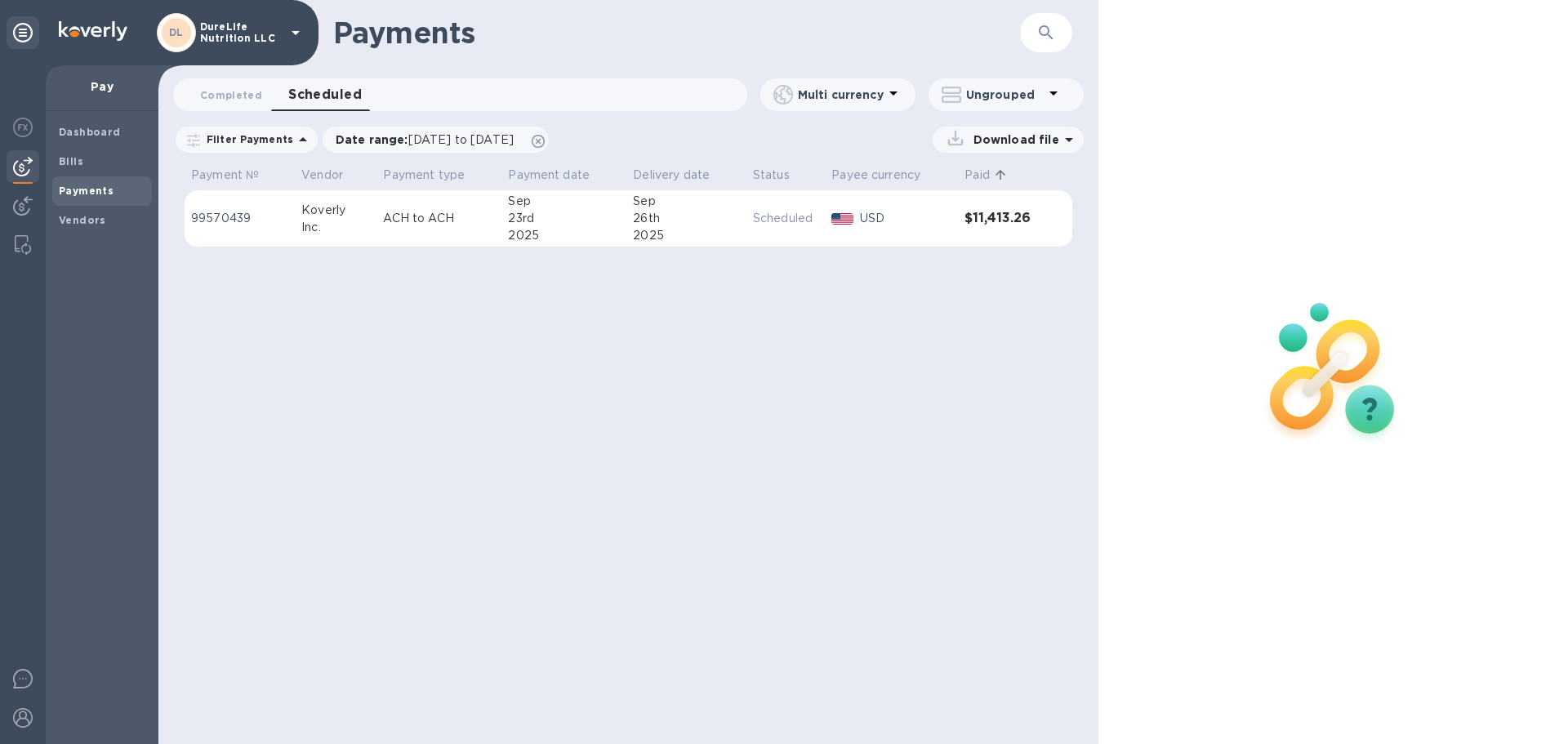
click at [1004, 229] on td "$11,413.26" at bounding box center [1001, 218] width 86 height 57
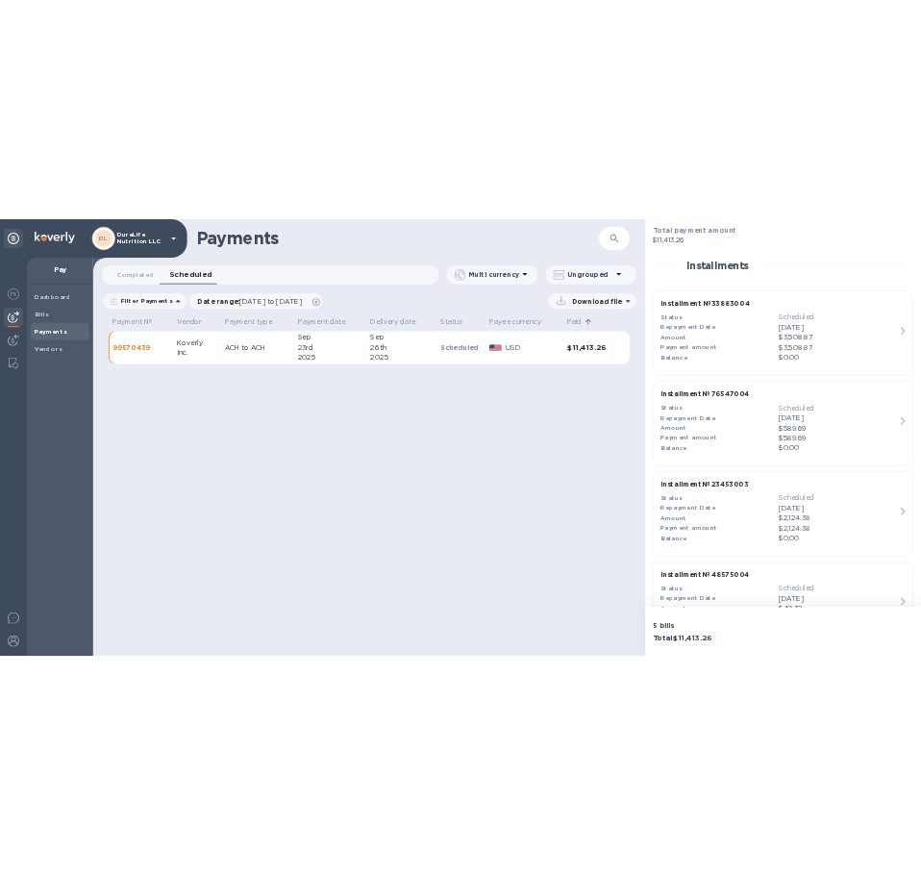
scroll to position [490, 0]
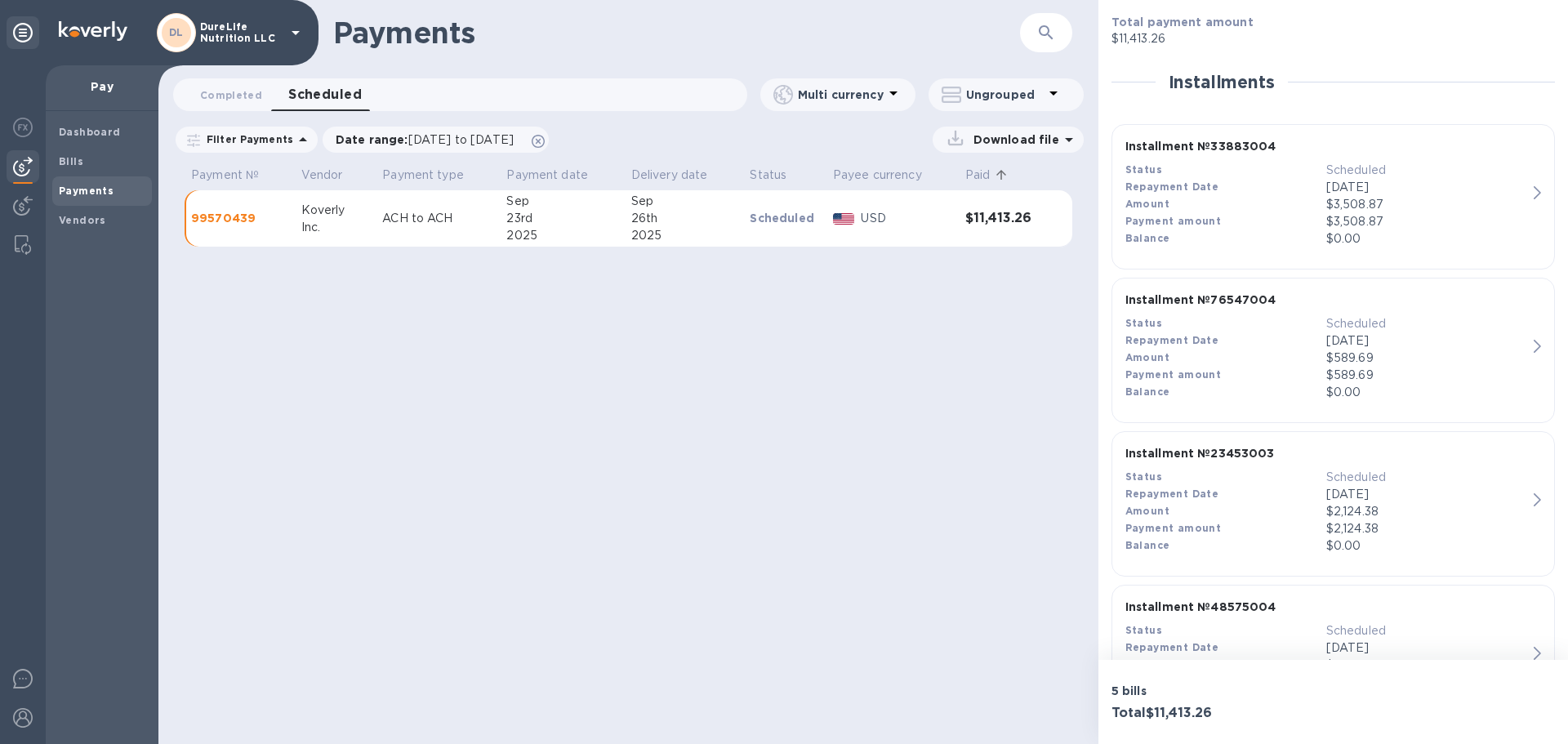
click at [1071, 138] on icon at bounding box center [1069, 140] width 8 height 4
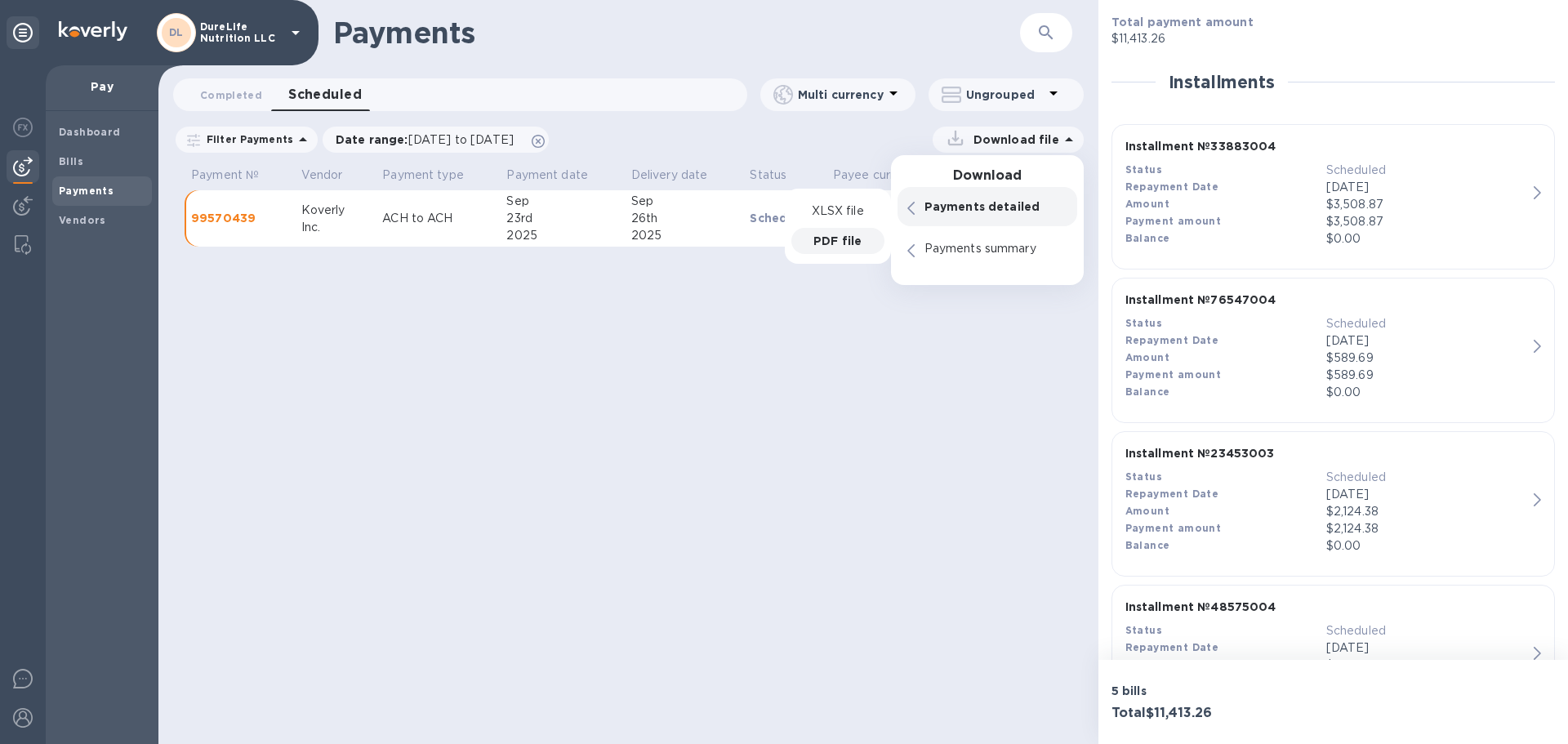
click at [841, 237] on p "PDF file" at bounding box center [838, 240] width 48 height 16
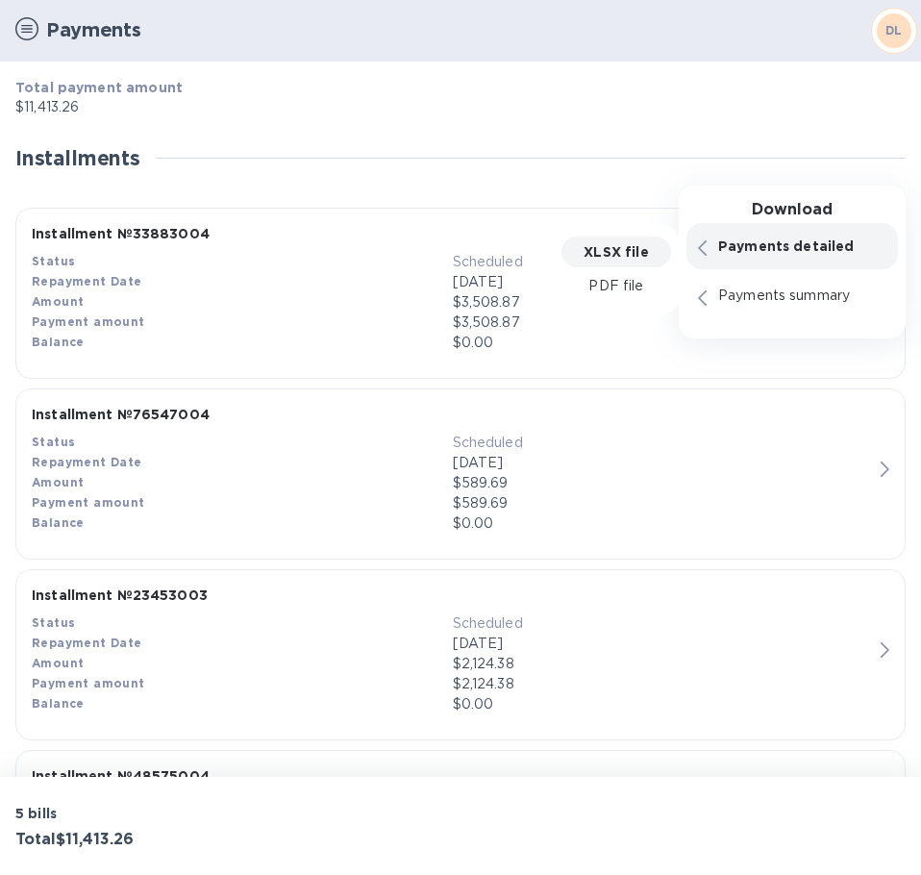
drag, startPoint x: 42, startPoint y: 22, endPoint x: 26, endPoint y: 26, distance: 16.8
click at [34, 23] on div "Payments" at bounding box center [434, 31] width 852 height 42
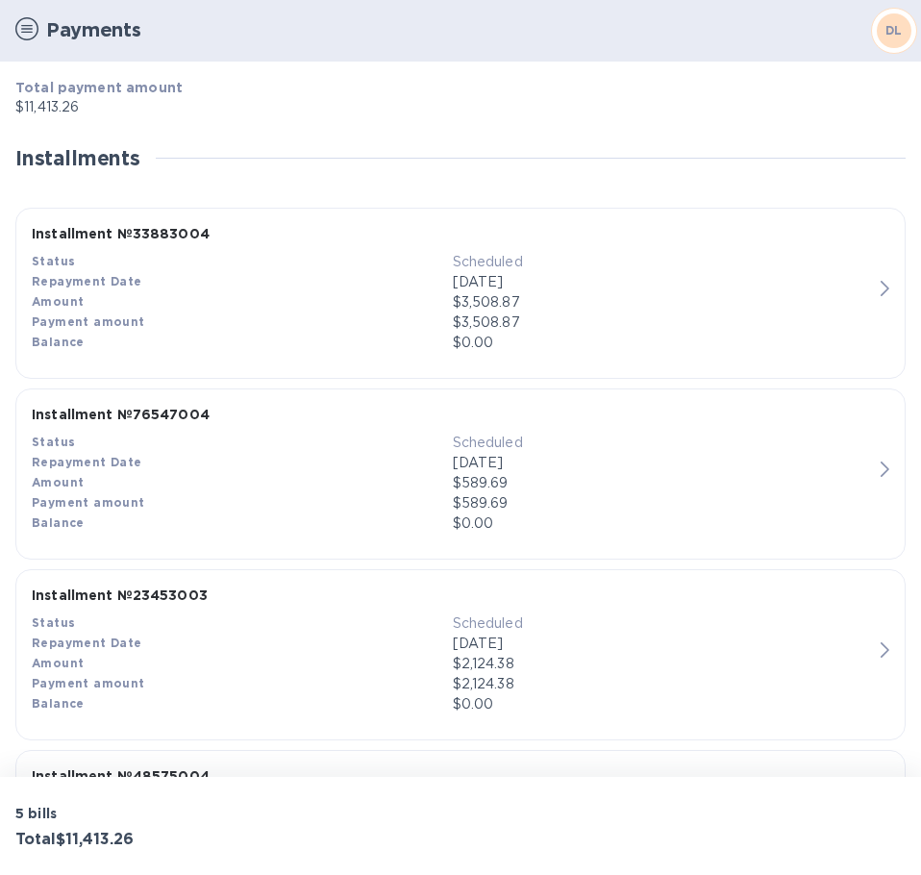
click at [21, 26] on img at bounding box center [26, 28] width 23 height 23
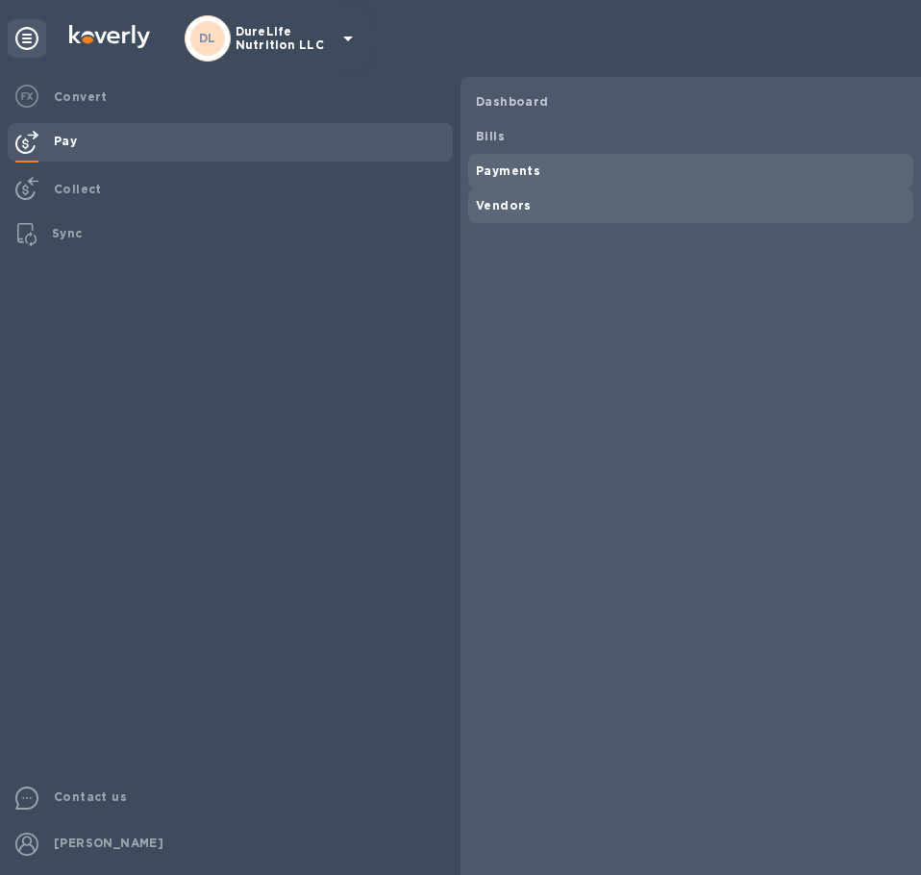
click at [513, 209] on b "Vendors" at bounding box center [504, 205] width 56 height 14
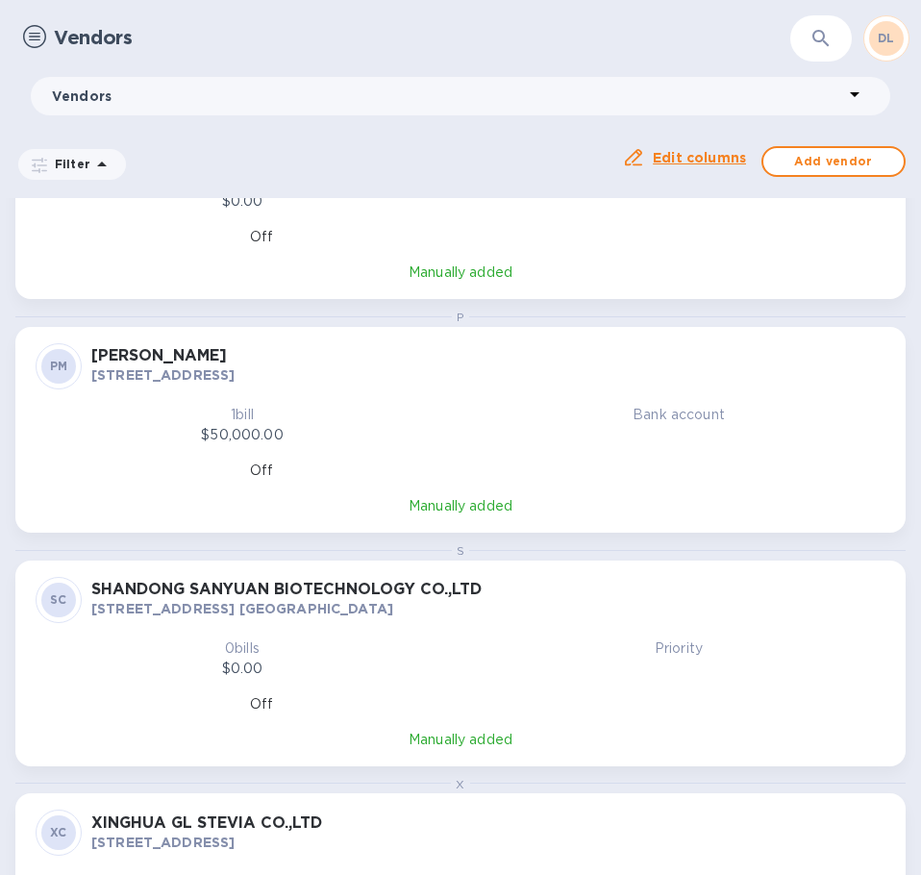
scroll to position [724, 0]
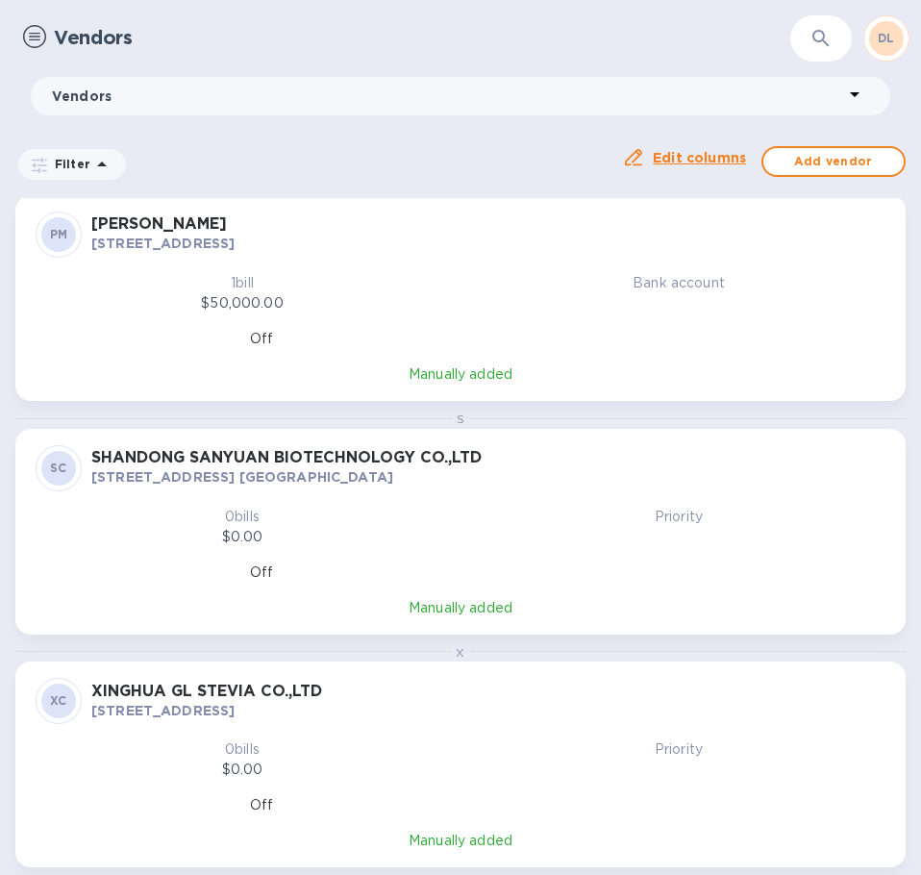
click at [46, 690] on div "XC" at bounding box center [58, 701] width 35 height 35
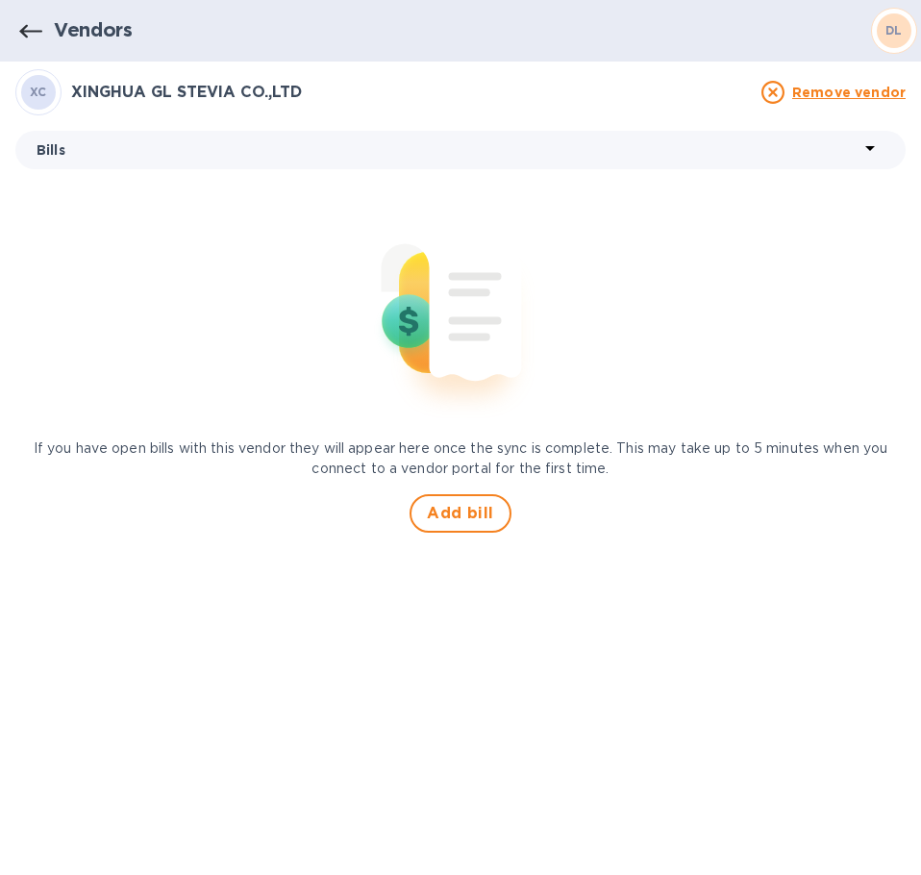
click at [853, 151] on p "Bills" at bounding box center [448, 149] width 822 height 19
click at [65, 205] on span "Bills" at bounding box center [52, 201] width 29 height 20
drag, startPoint x: 19, startPoint y: 20, endPoint x: 92, endPoint y: 43, distance: 76.6
click at [20, 24] on icon "button" at bounding box center [30, 31] width 23 height 23
click at [27, 45] on button "button" at bounding box center [31, 31] width 46 height 46
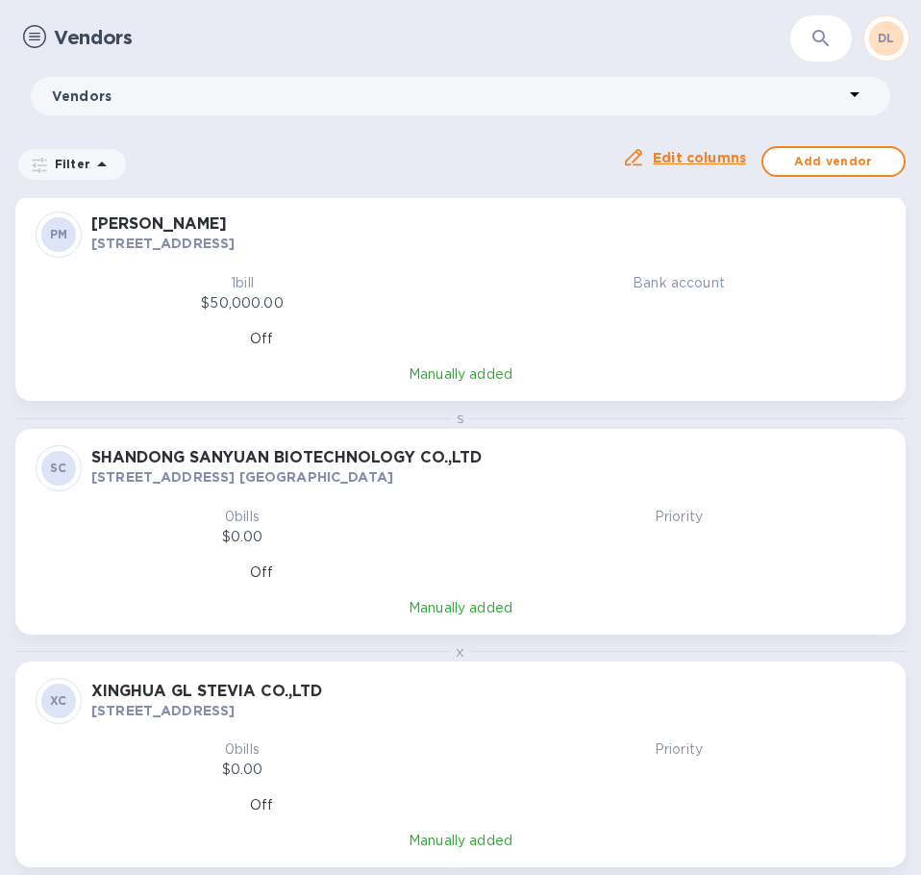
click at [44, 35] on img at bounding box center [34, 36] width 23 height 23
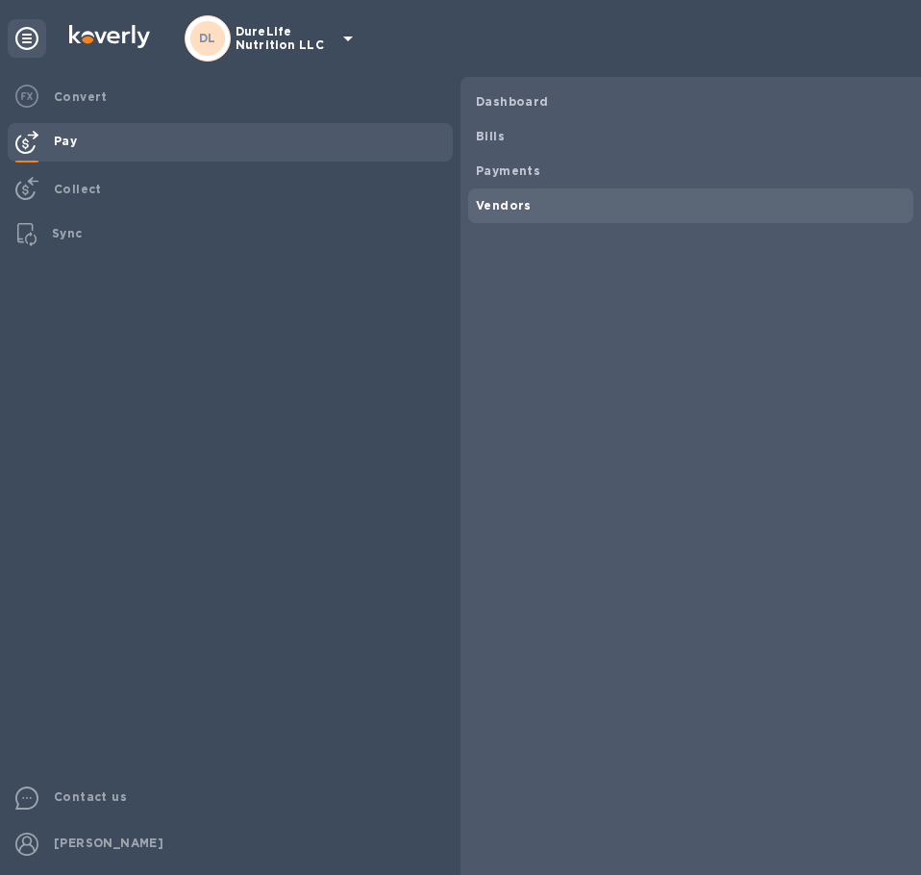
click at [340, 36] on icon at bounding box center [348, 38] width 23 height 23
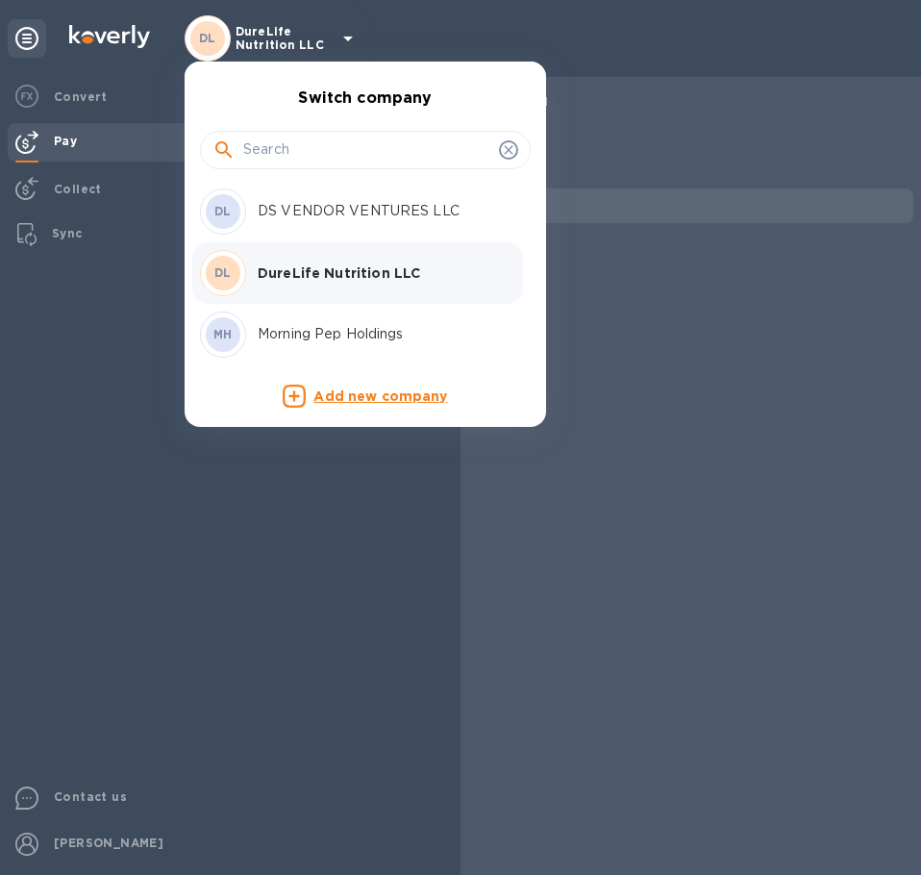
click at [332, 278] on p "DureLife Nutrition LLC" at bounding box center [379, 272] width 242 height 19
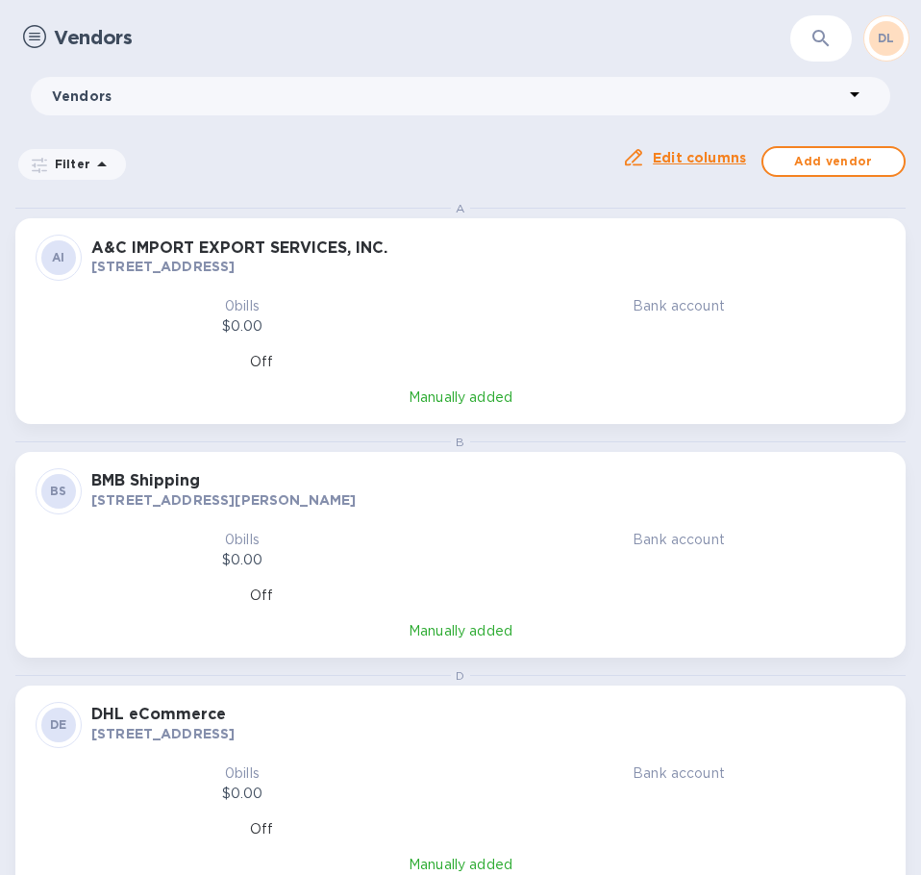
click at [97, 163] on icon at bounding box center [102, 164] width 10 height 5
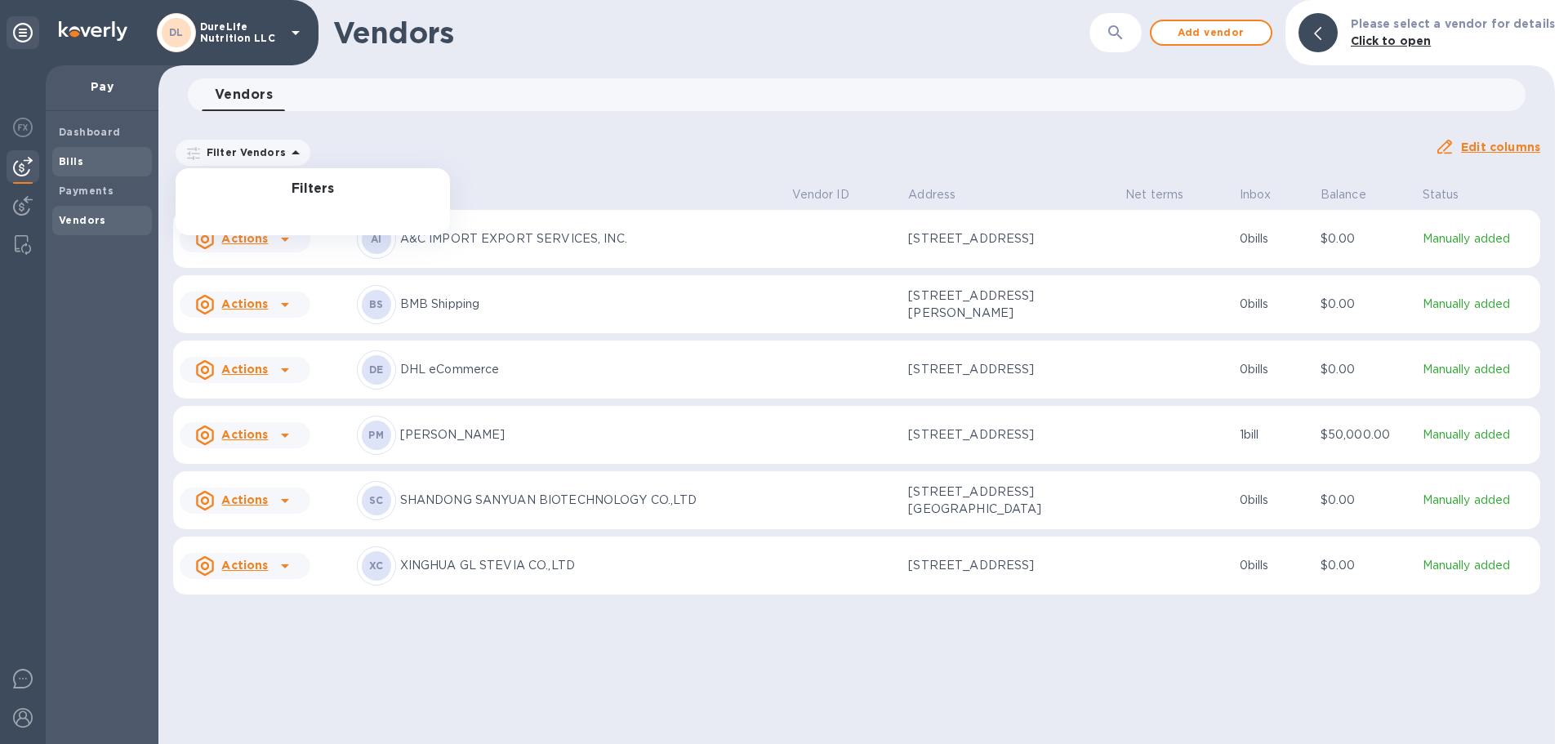
drag, startPoint x: 57, startPoint y: 155, endPoint x: 65, endPoint y: 155, distance: 8.0
click at [59, 155] on div "Bills" at bounding box center [102, 161] width 99 height 30
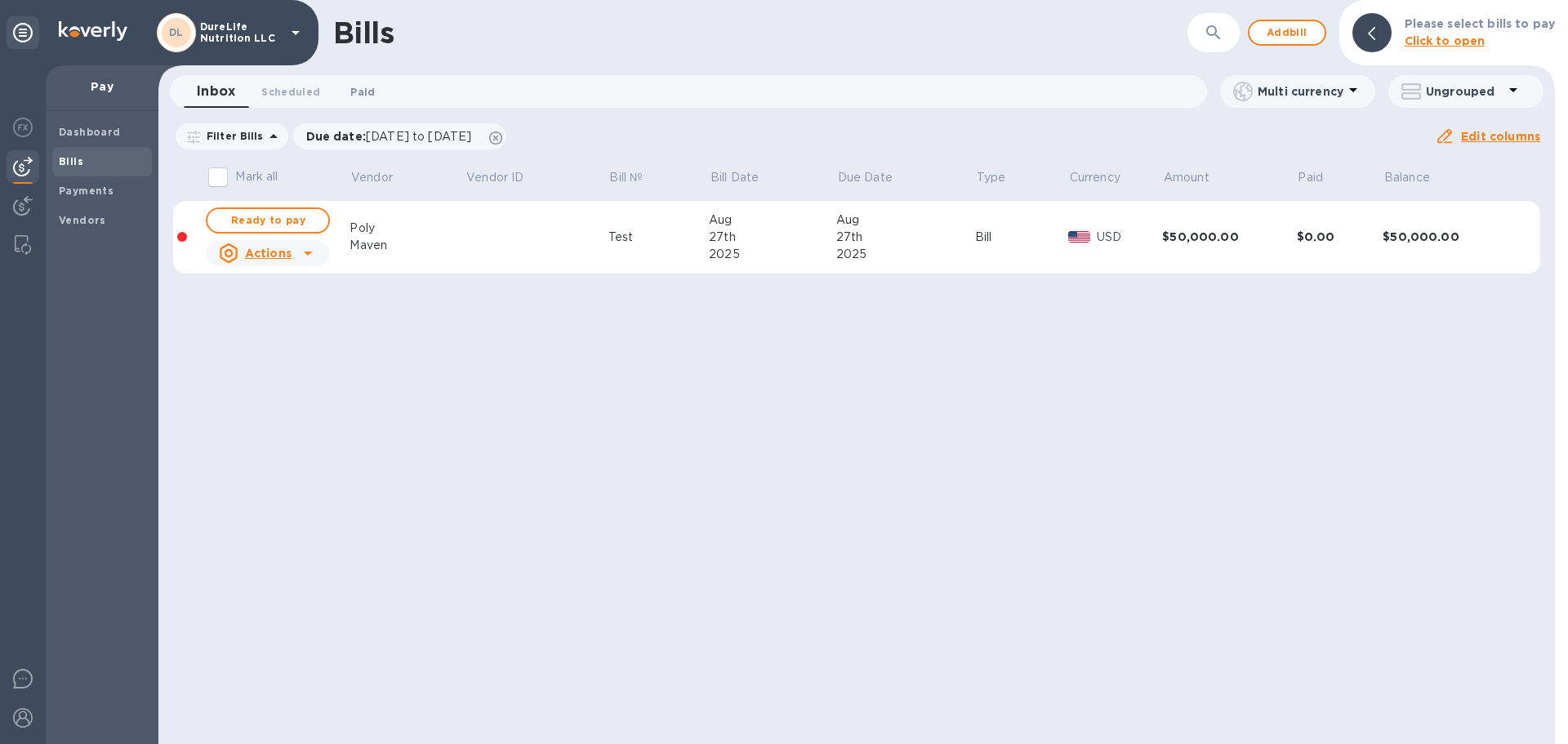
click at [370, 96] on span "Paid 0" at bounding box center [363, 92] width 32 height 17
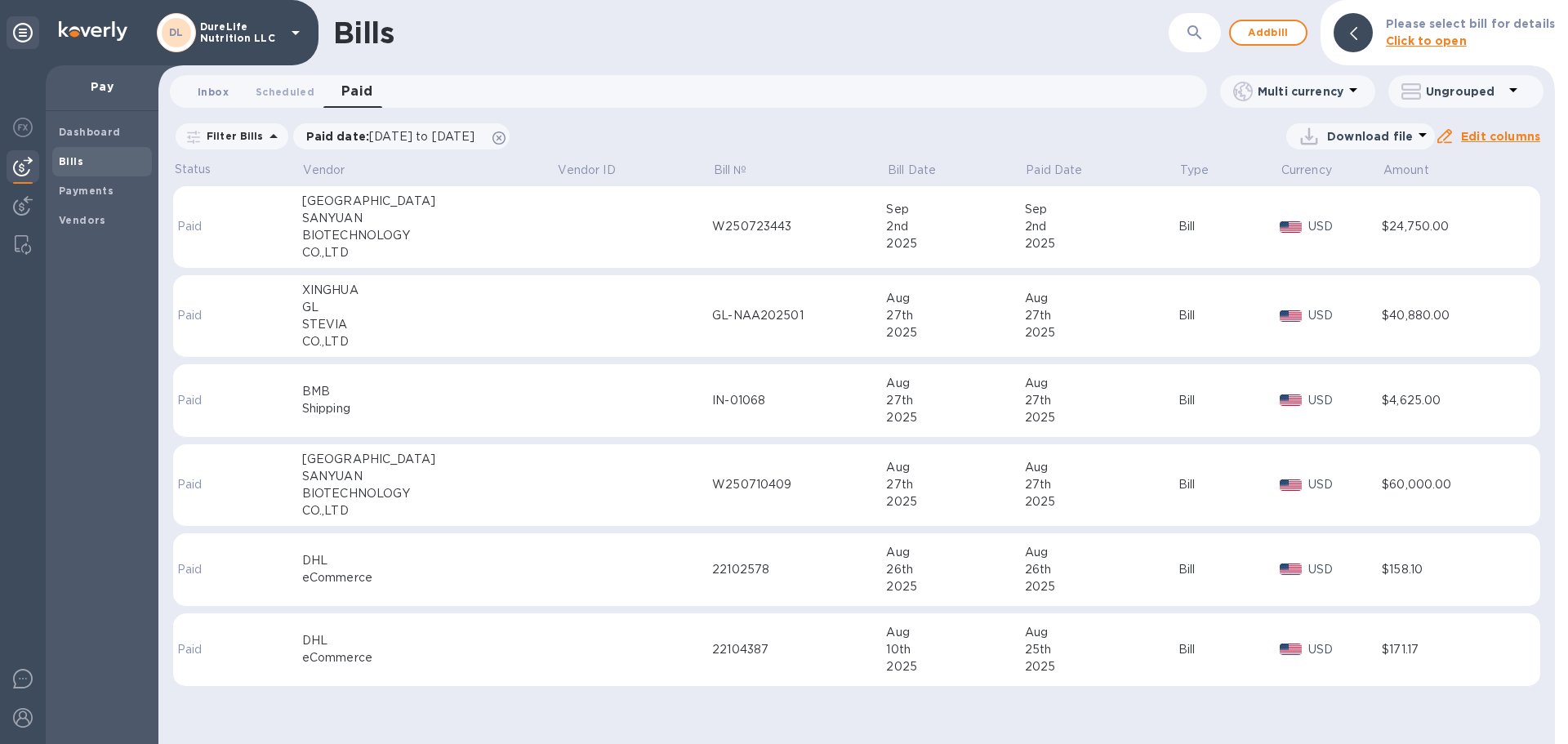
click at [212, 88] on span "Inbox 0" at bounding box center [213, 92] width 31 height 17
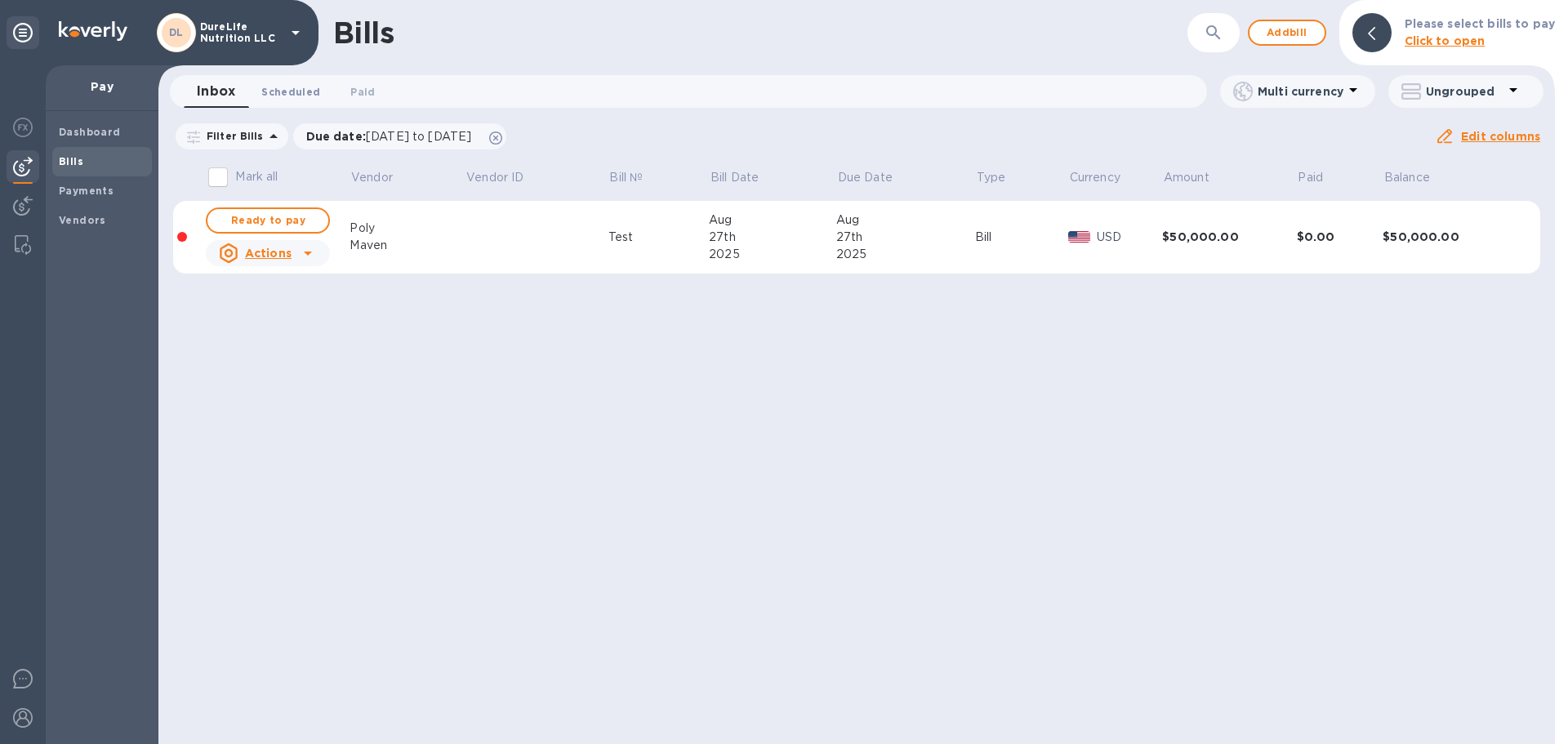
click at [295, 103] on button "Scheduled 0" at bounding box center [290, 91] width 85 height 32
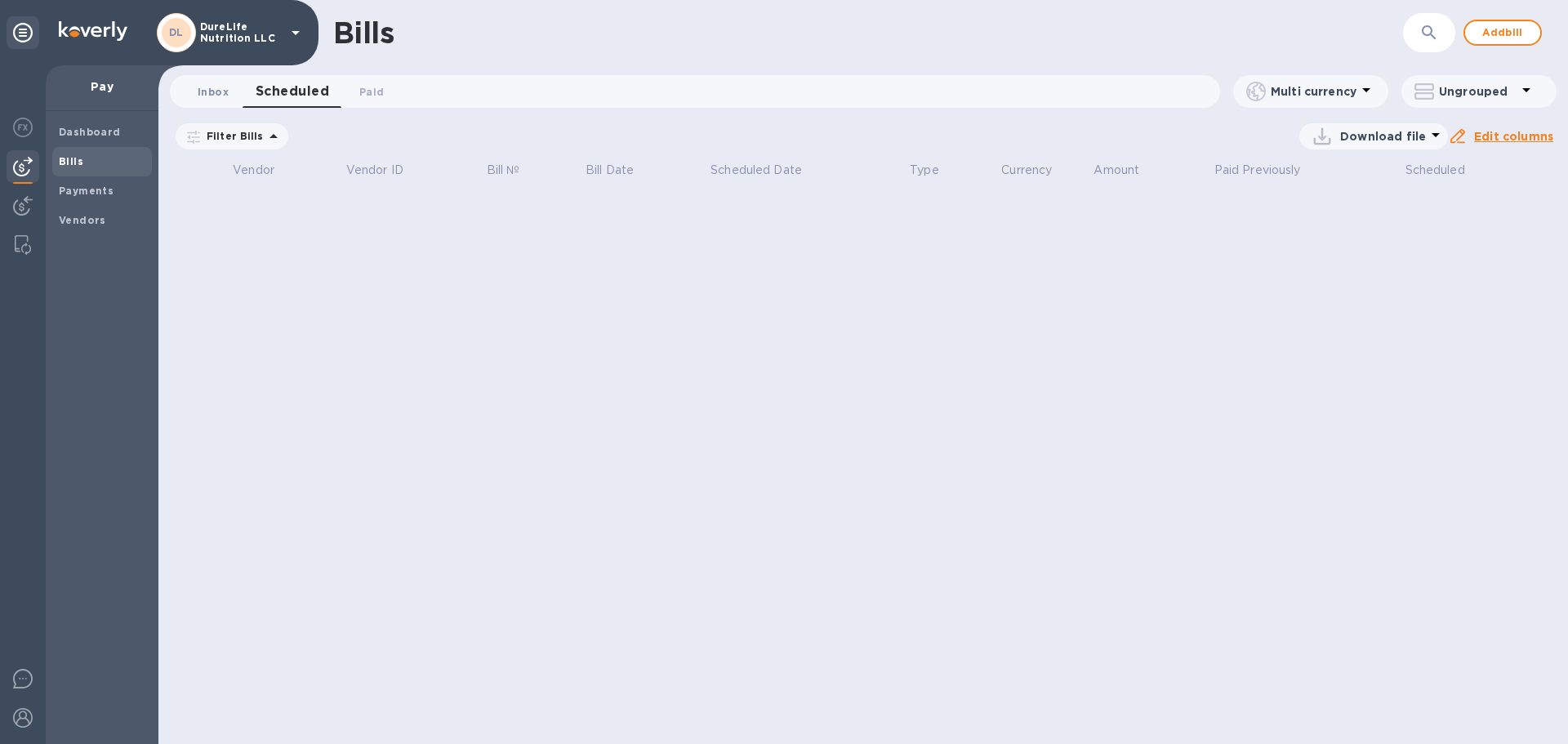
click at [209, 90] on span "Inbox 0" at bounding box center [213, 92] width 31 height 17
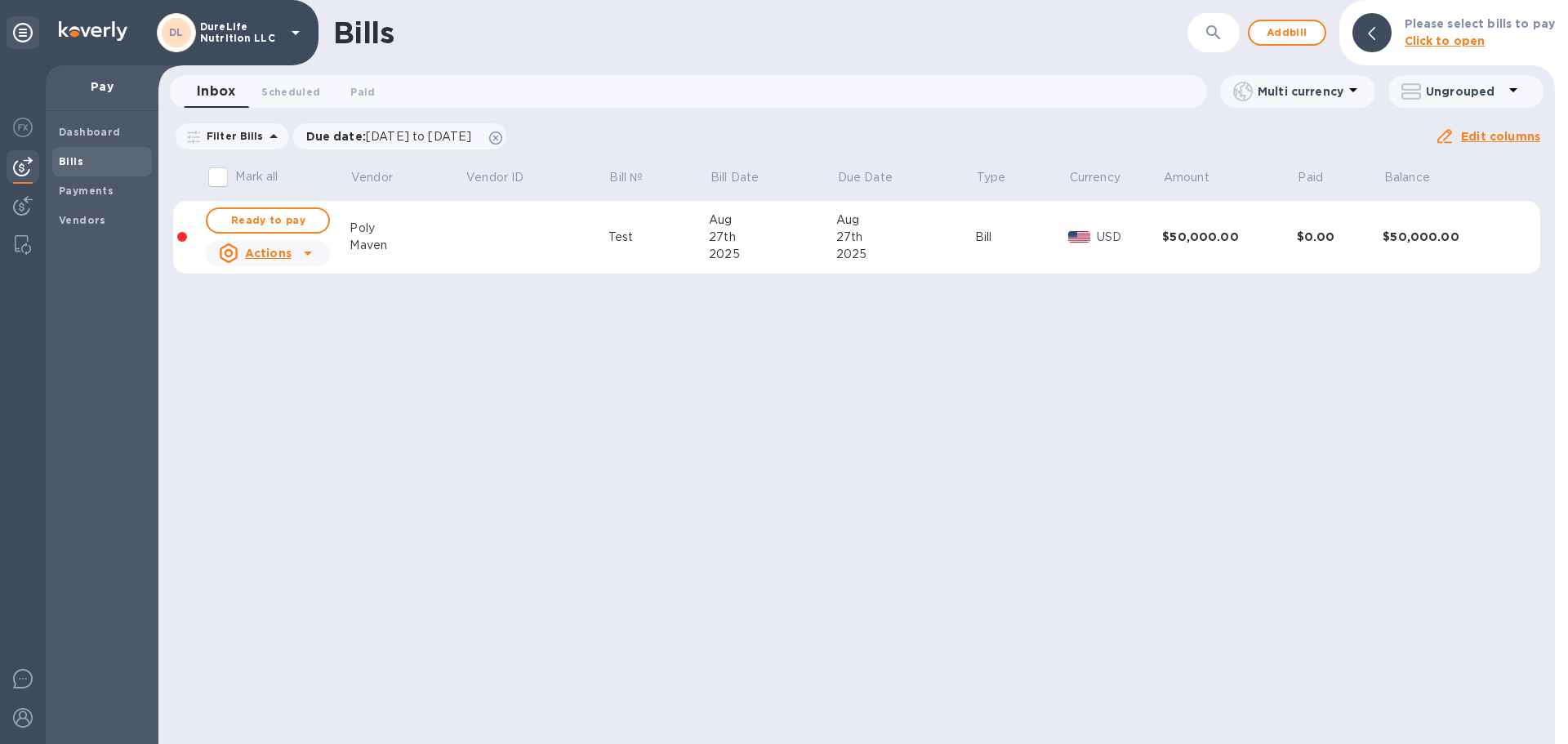
click at [479, 256] on td at bounding box center [537, 238] width 143 height 74
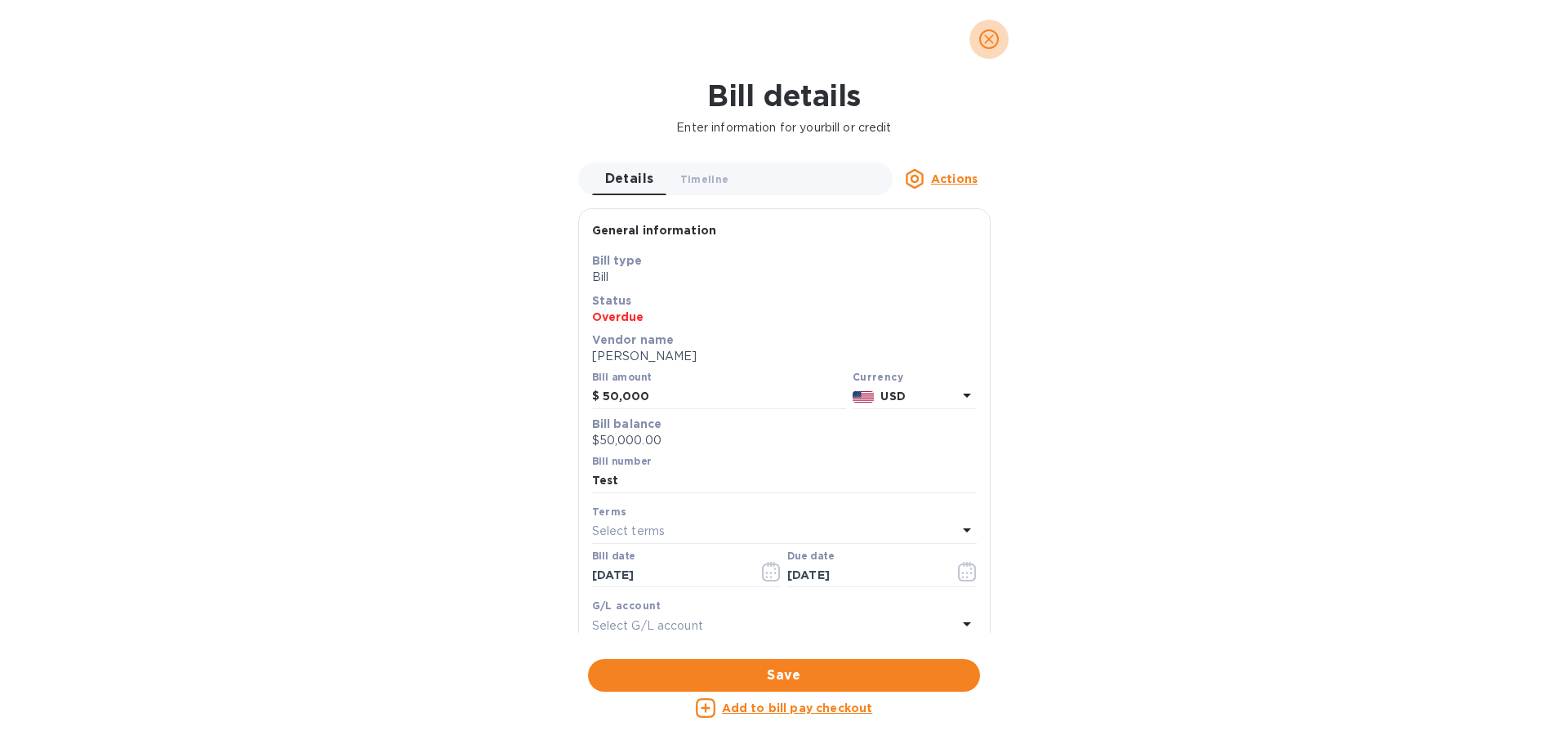
click at [781, 42] on icon "close" at bounding box center [989, 39] width 16 height 16
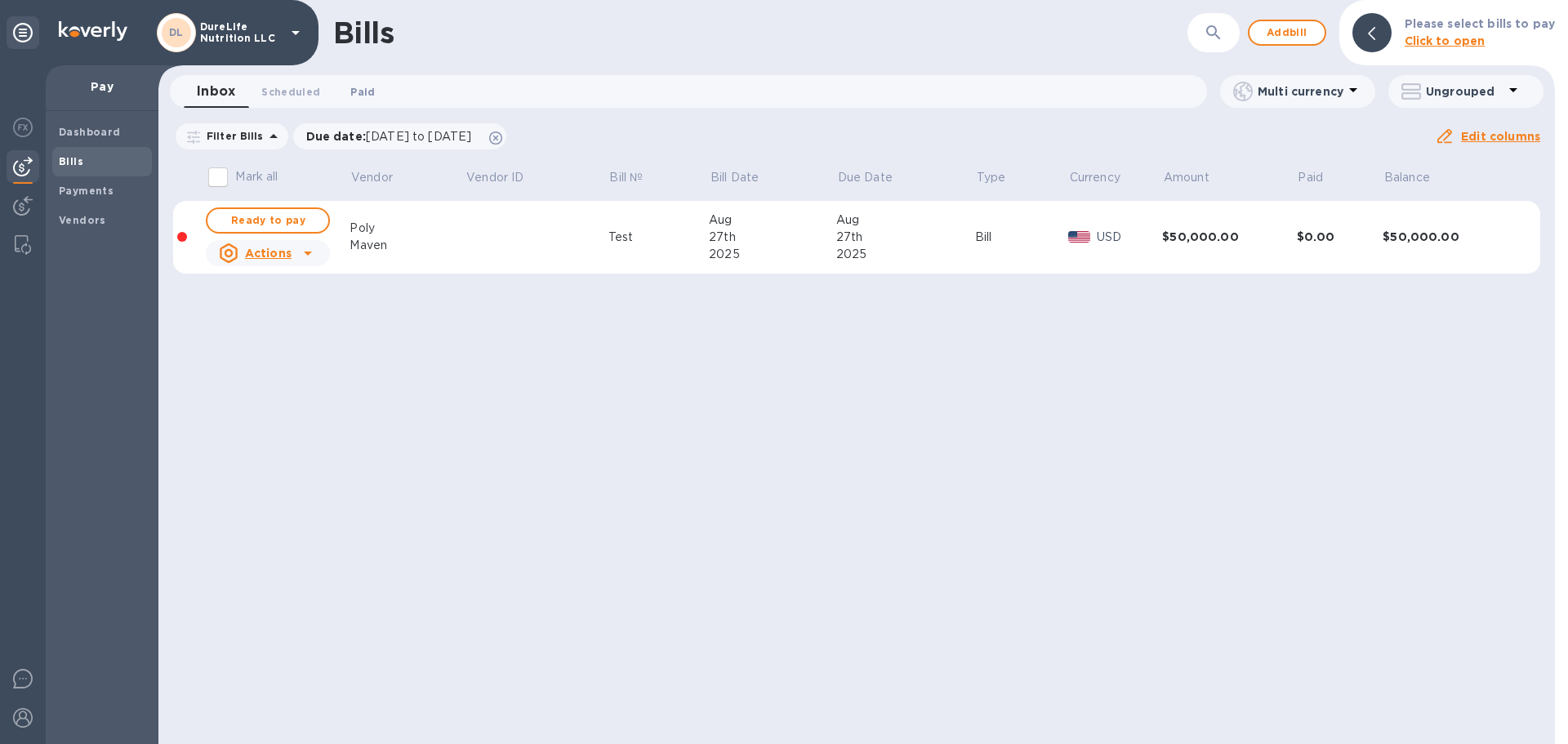
click at [356, 83] on span "Paid 0" at bounding box center [363, 92] width 25 height 17
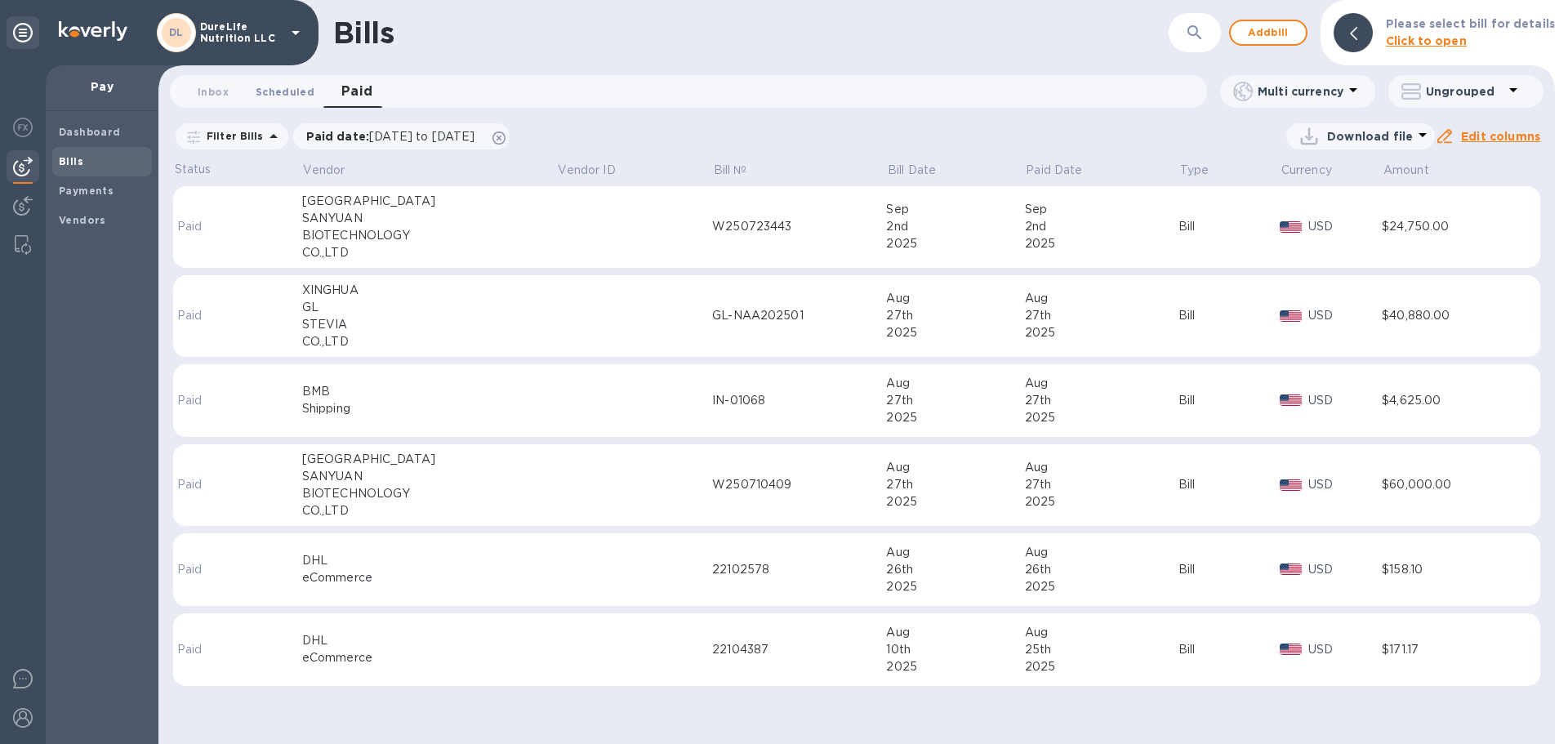
click at [287, 99] on span "Scheduled 0" at bounding box center [285, 92] width 59 height 17
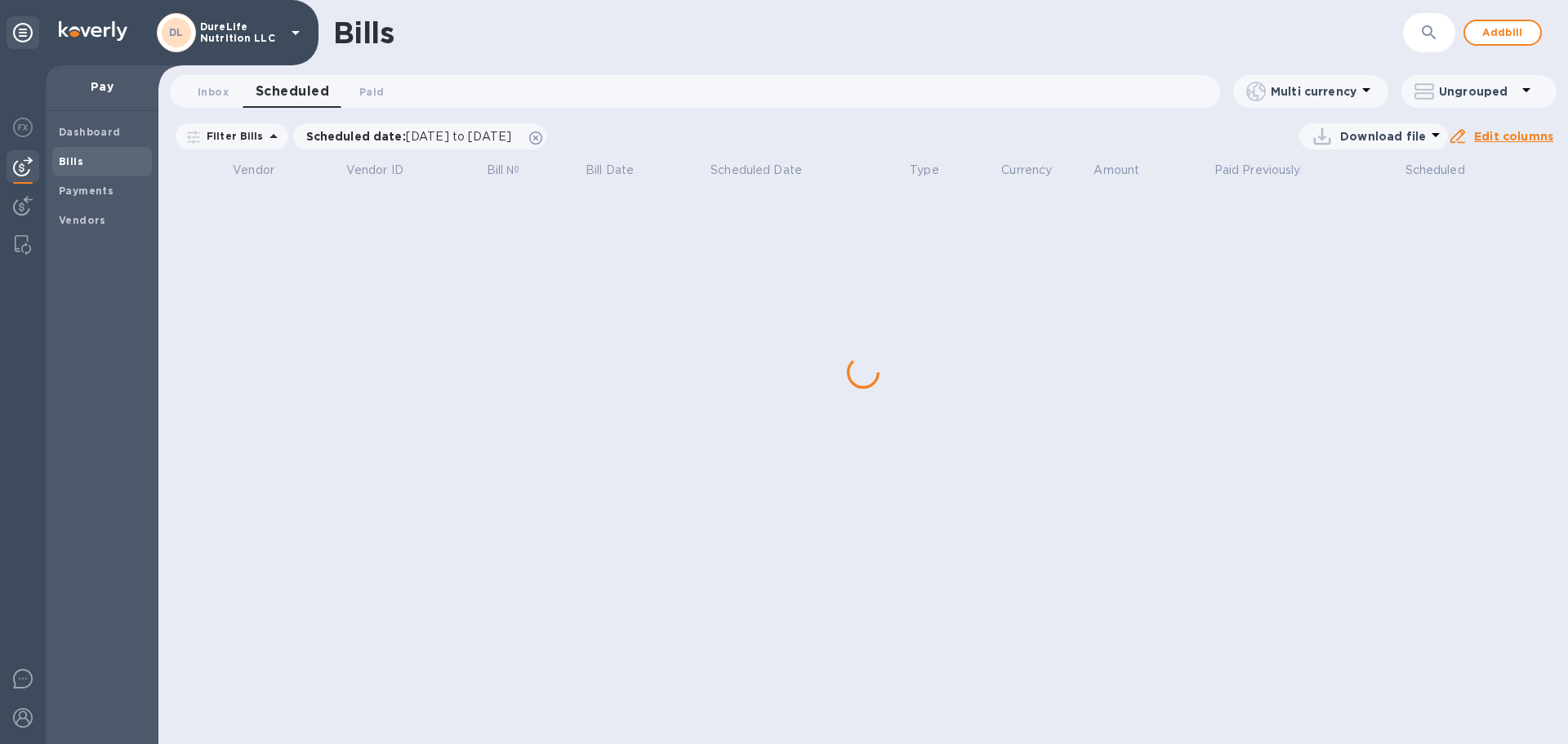
click at [336, 89] on button "Scheduled 0" at bounding box center [292, 91] width 99 height 32
click at [379, 98] on span "Paid 0" at bounding box center [371, 92] width 25 height 17
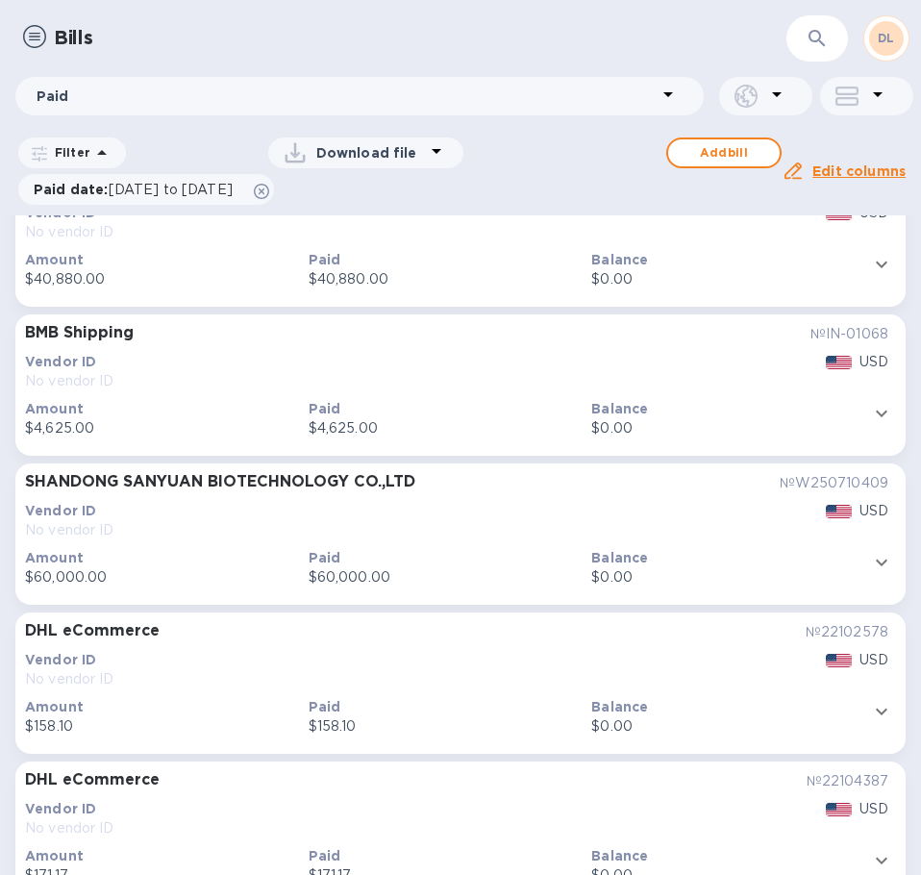
scroll to position [242, 0]
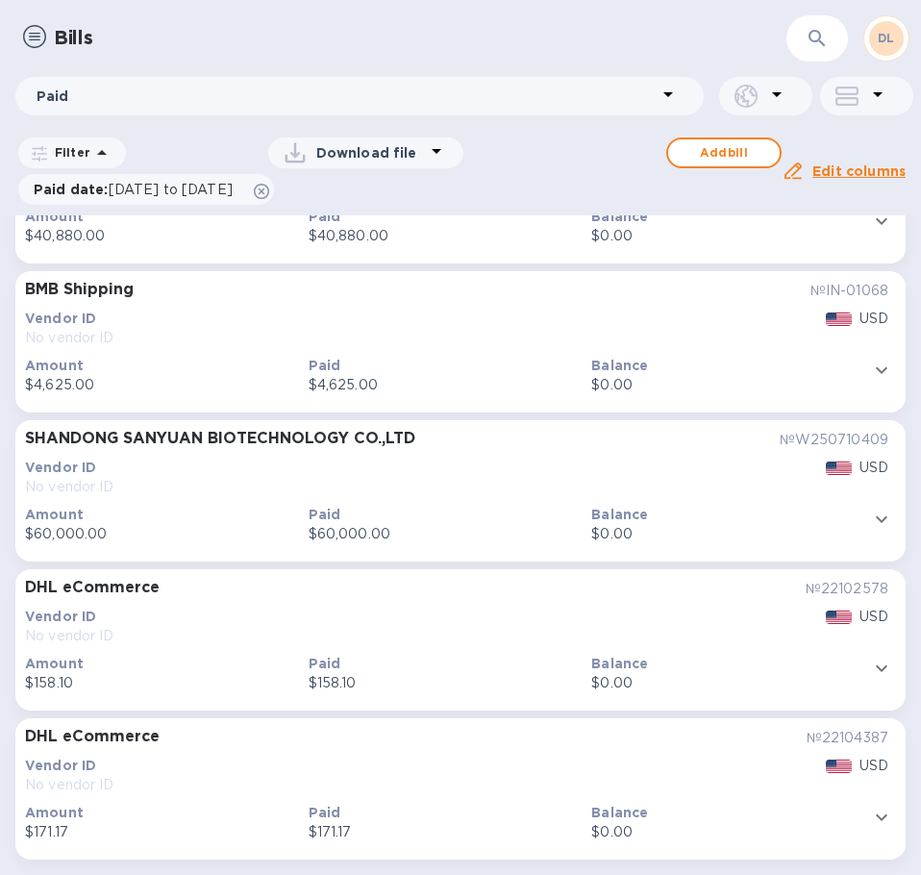
click at [870, 818] on icon "expand row" at bounding box center [881, 817] width 23 height 23
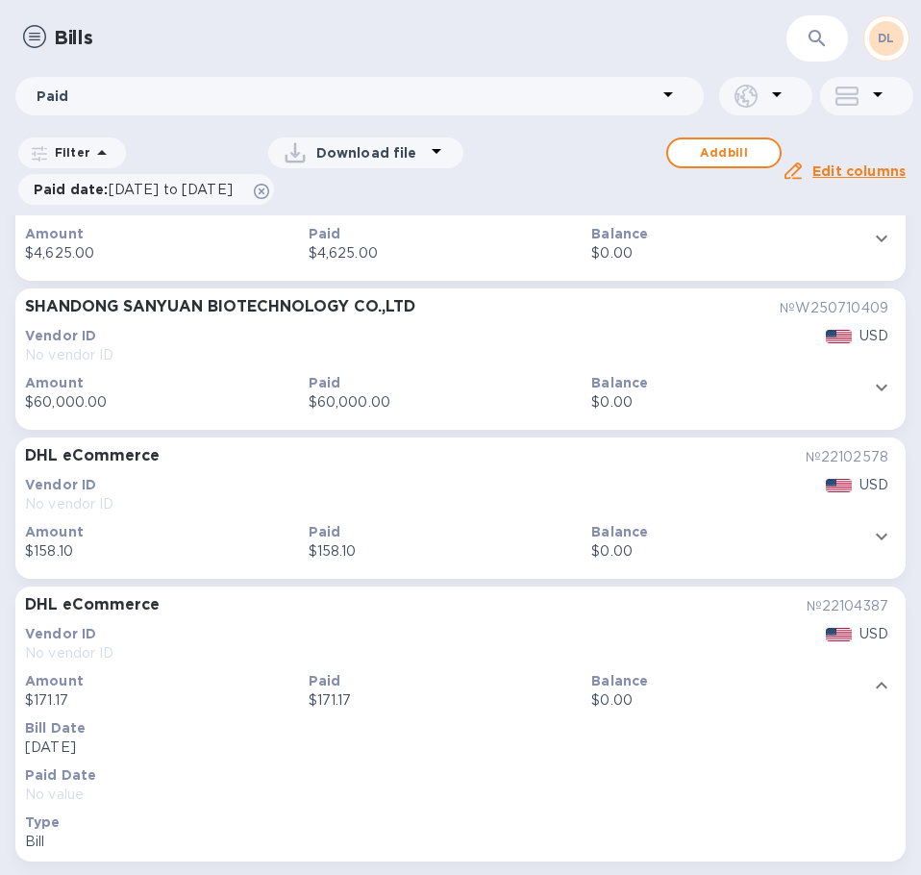
scroll to position [376, 0]
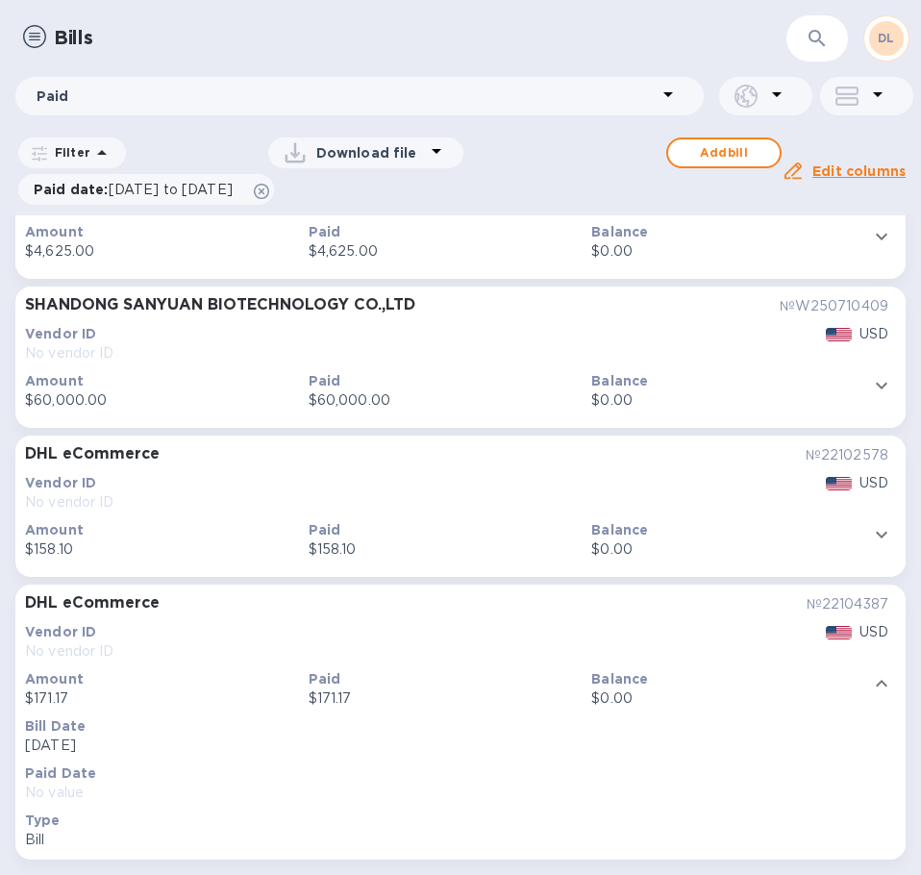
click at [870, 679] on icon "expand row" at bounding box center [881, 683] width 23 height 23
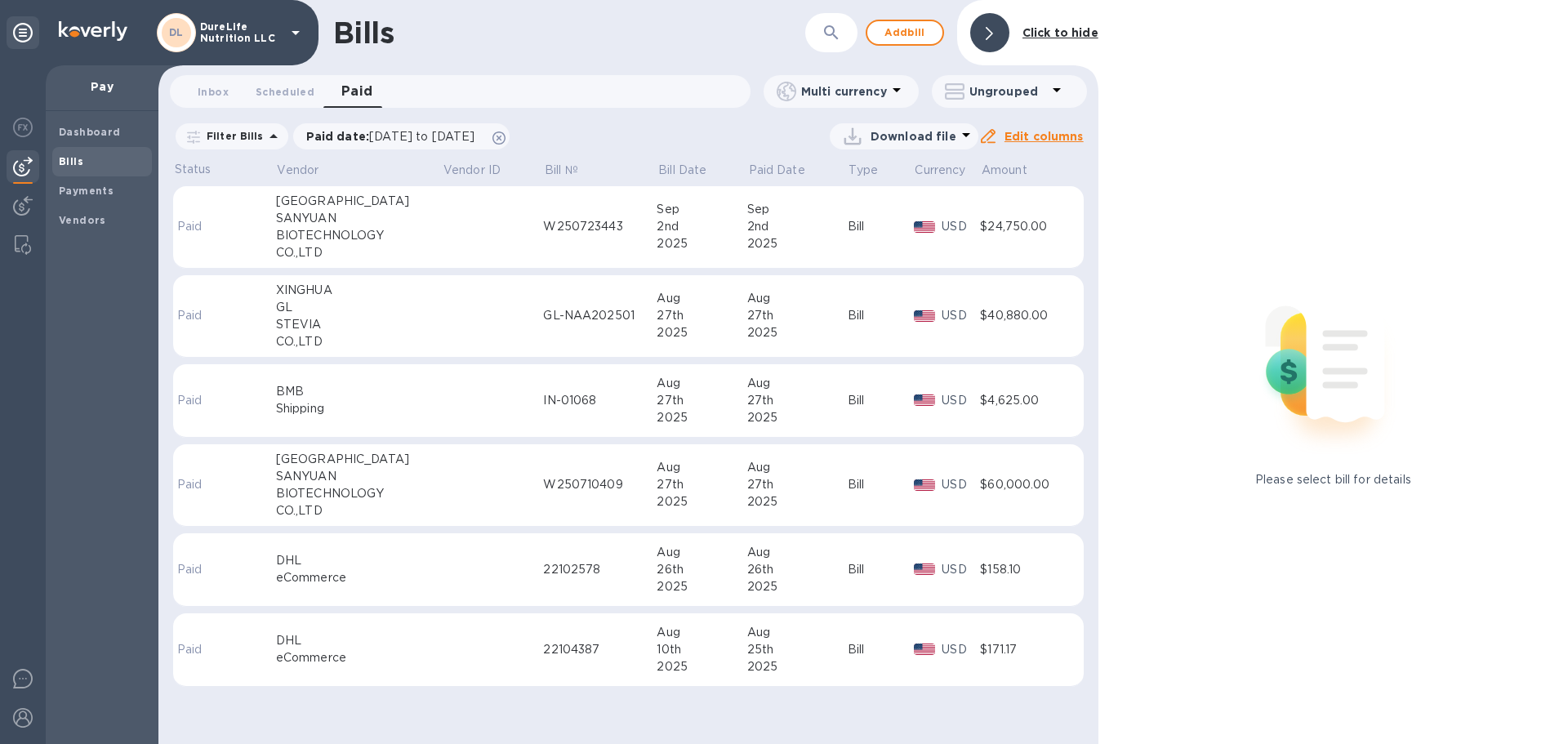
scroll to position [0, 0]
